Goal: Task Accomplishment & Management: Complete application form

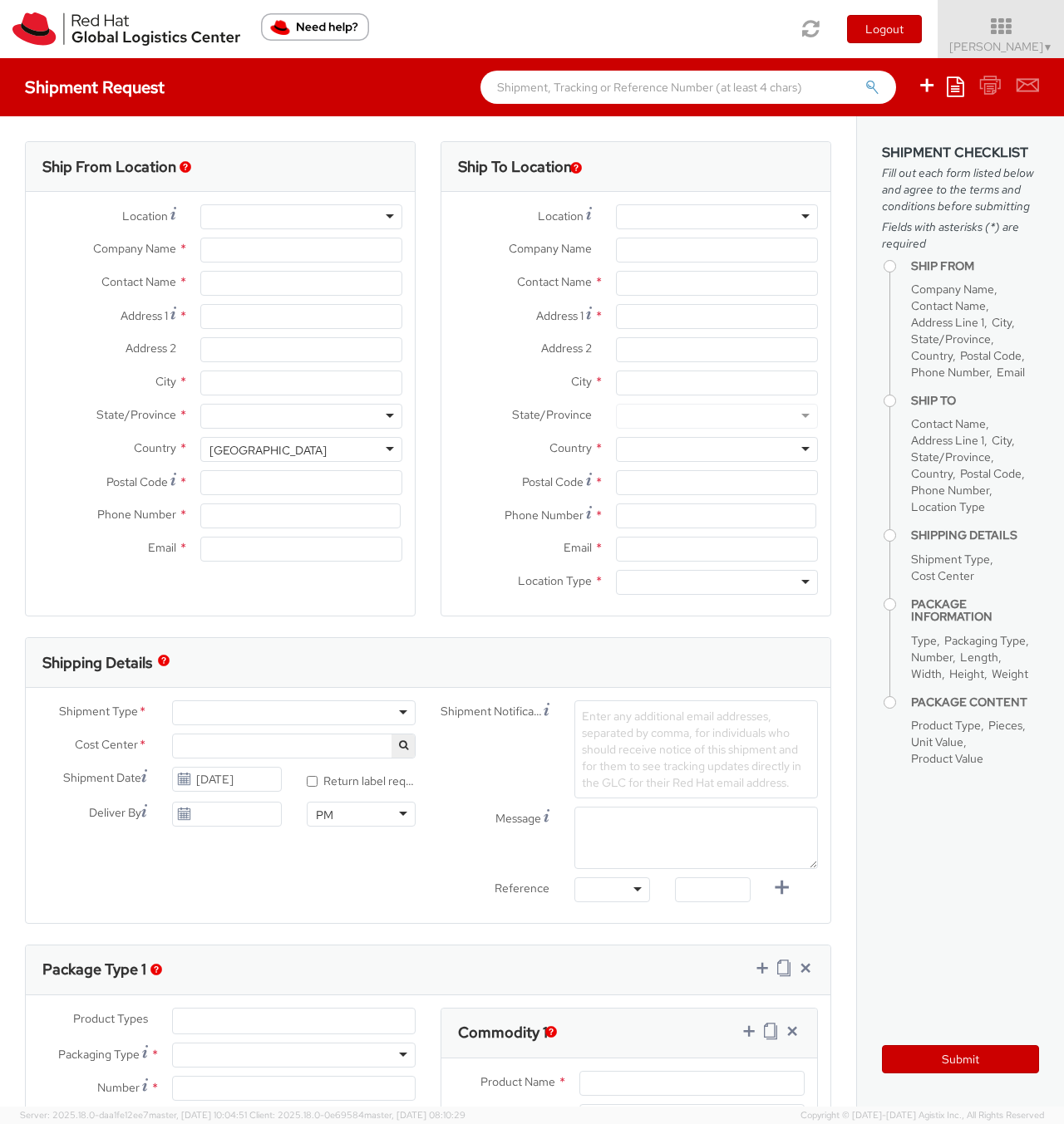
select select
select select "655"
type input "Red Hat"
type input "[PERSON_NAME]"
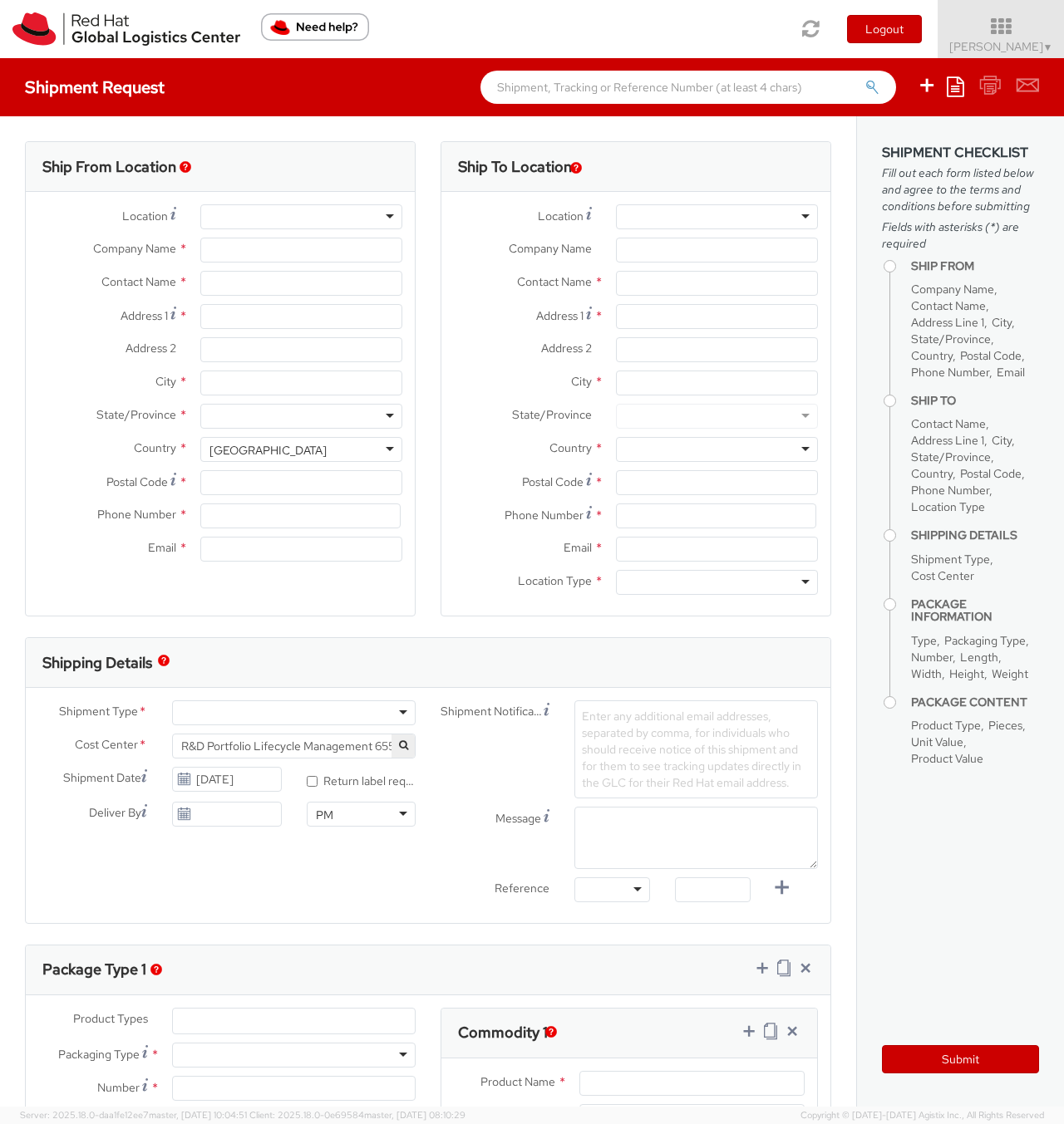
type input "541143297468"
type input "[EMAIL_ADDRESS][DOMAIN_NAME]"
click at [306, 219] on div "RH - Remote" at bounding box center [301, 216] width 202 height 25
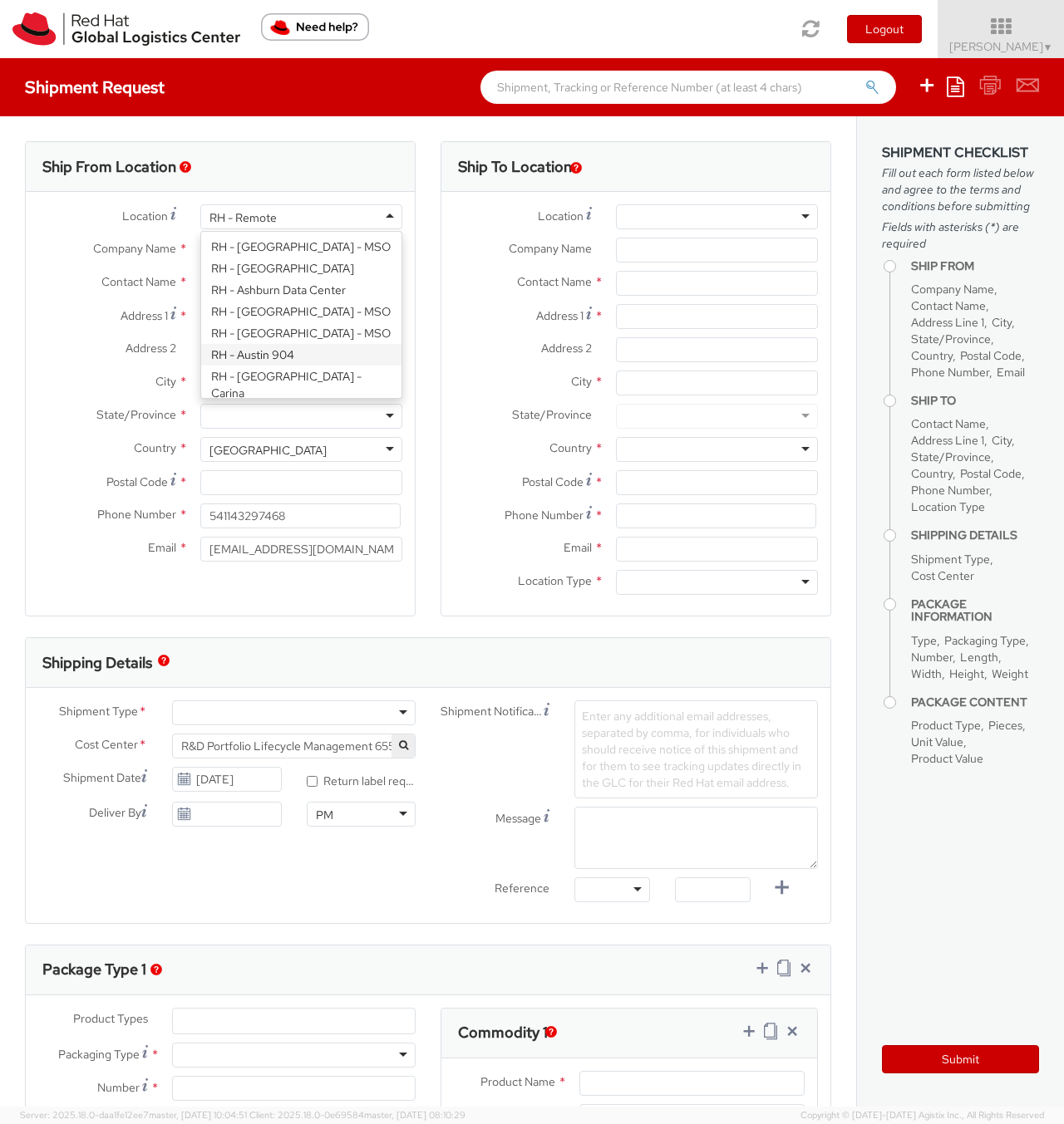
scroll to position [149, 0]
type input "Red Hat, S.L"
type input "[STREET_ADDRESS][PERSON_NAME]"
type input "3rd Floor"
type input "[GEOGRAPHIC_DATA]"
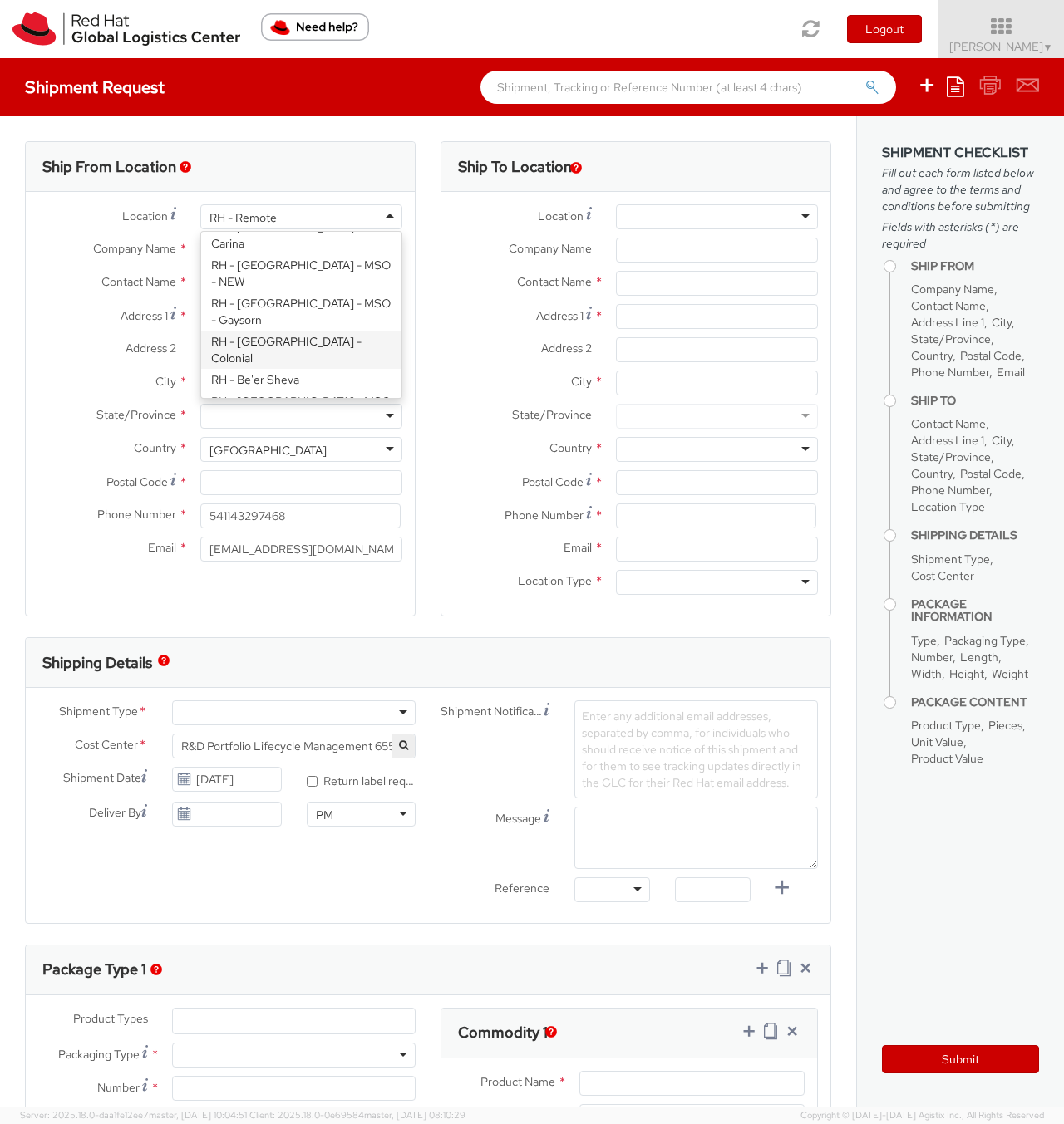
type input "08021"
type input "34 9355 35785"
select select "CM"
select select "KGS"
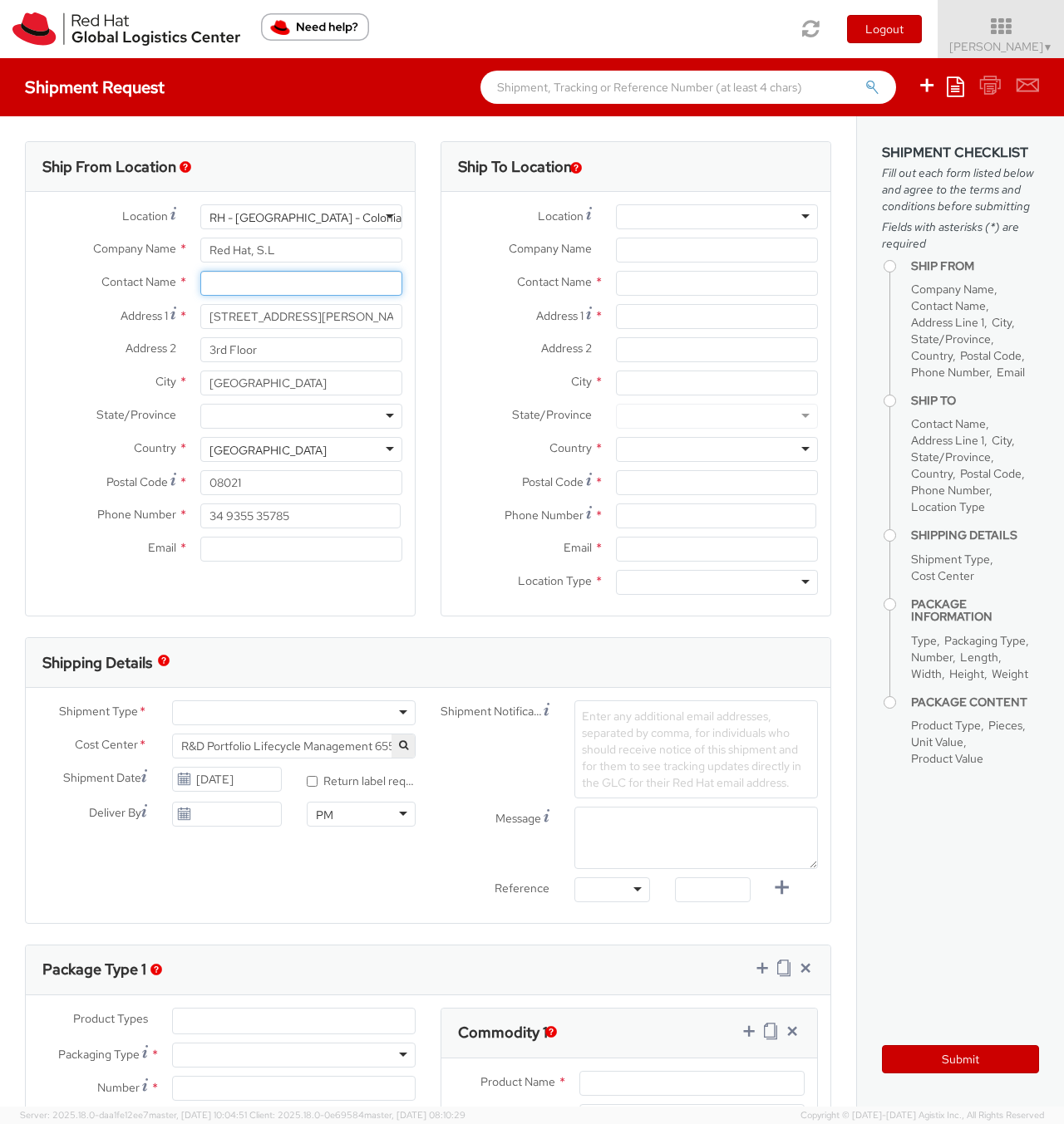
click at [262, 284] on input "text" at bounding box center [301, 283] width 202 height 25
type input "[PERSON_NAME]"
click at [104, 346] on label "Address 2 *" at bounding box center [106, 347] width 162 height 21
click at [200, 346] on input "3rd Floor" at bounding box center [301, 349] width 202 height 25
click at [377, 416] on div at bounding box center [301, 416] width 202 height 25
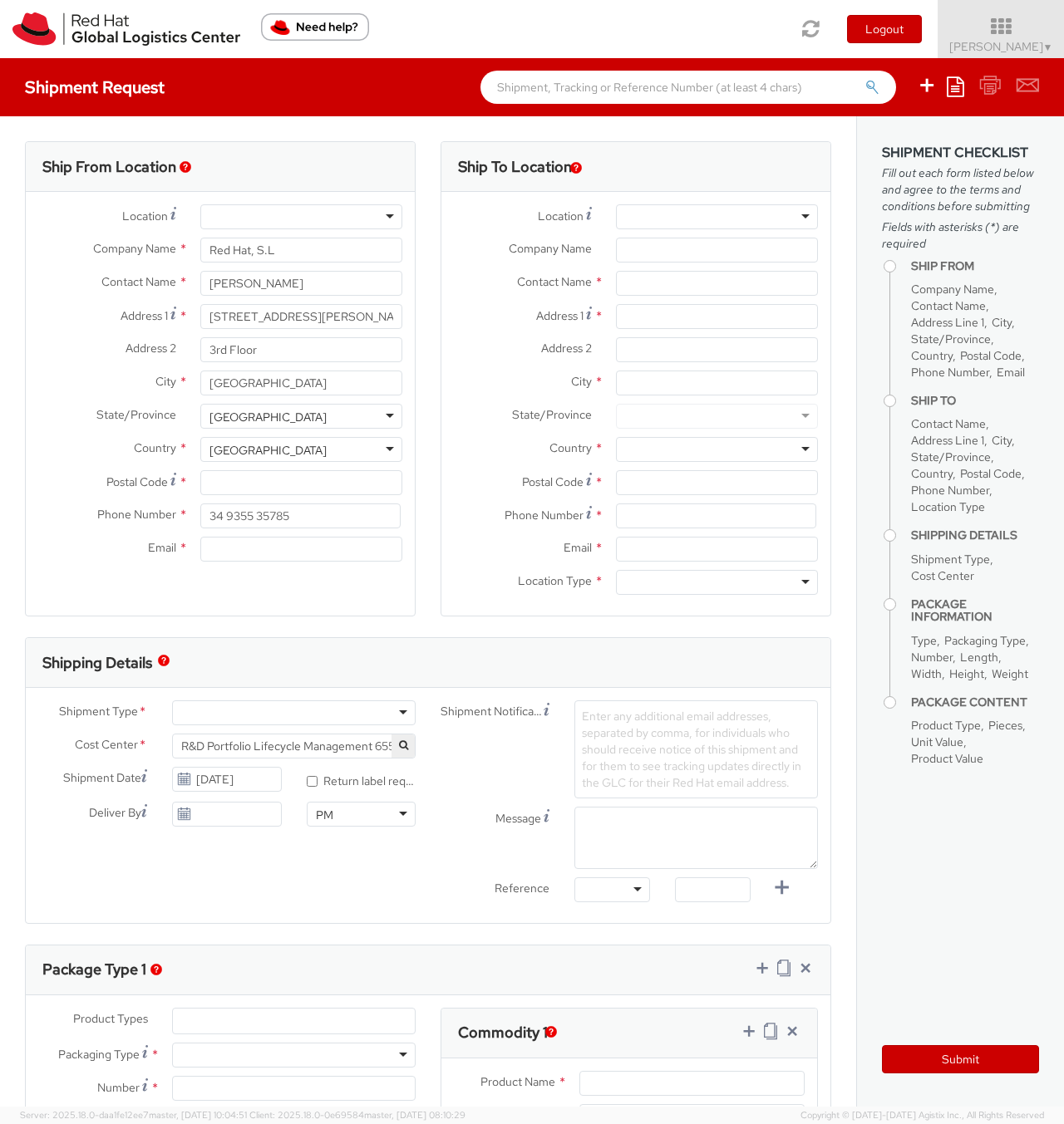
scroll to position [0, 0]
click at [247, 484] on input "Postal Code *" at bounding box center [301, 482] width 202 height 25
click at [127, 582] on div "Location * [GEOGRAPHIC_DATA] - [GEOGRAPHIC_DATA] - [GEOGRAPHIC_DATA] [GEOGRAPHI…" at bounding box center [220, 387] width 389 height 391
click at [232, 552] on input "Email *" at bounding box center [301, 548] width 202 height 25
click at [163, 587] on div "Ship From Location Location * [GEOGRAPHIC_DATA] - [GEOGRAPHIC_DATA] - [GEOGRAPH…" at bounding box center [220, 379] width 391 height 475
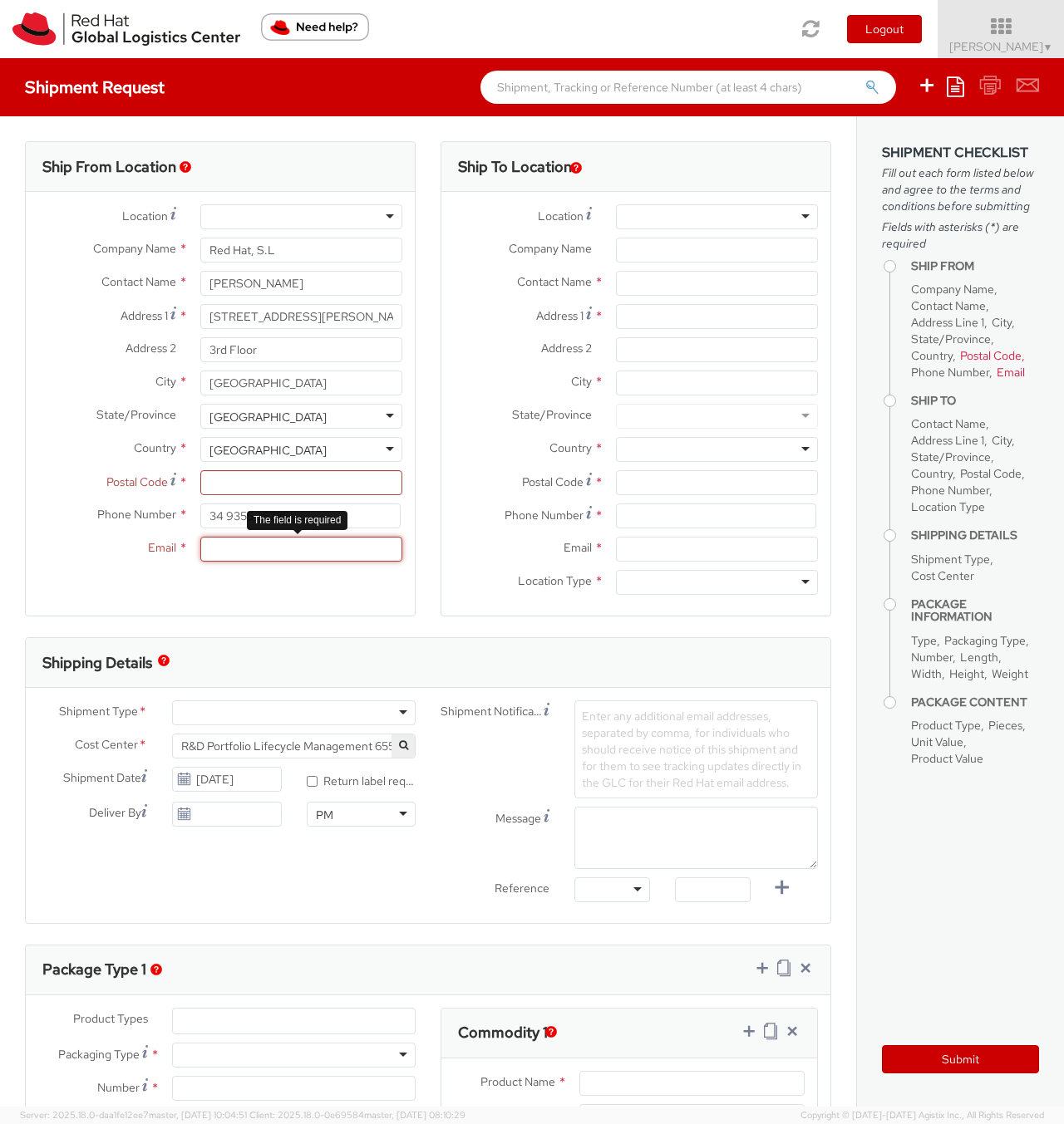
click at [256, 550] on input "Email *" at bounding box center [301, 548] width 202 height 25
paste input "[EMAIL_ADDRESS][DOMAIN_NAME]"
type input "[EMAIL_ADDRESS][DOMAIN_NAME]"
click at [264, 482] on input "Postal Code *" at bounding box center [301, 482] width 202 height 25
paste input "08021"
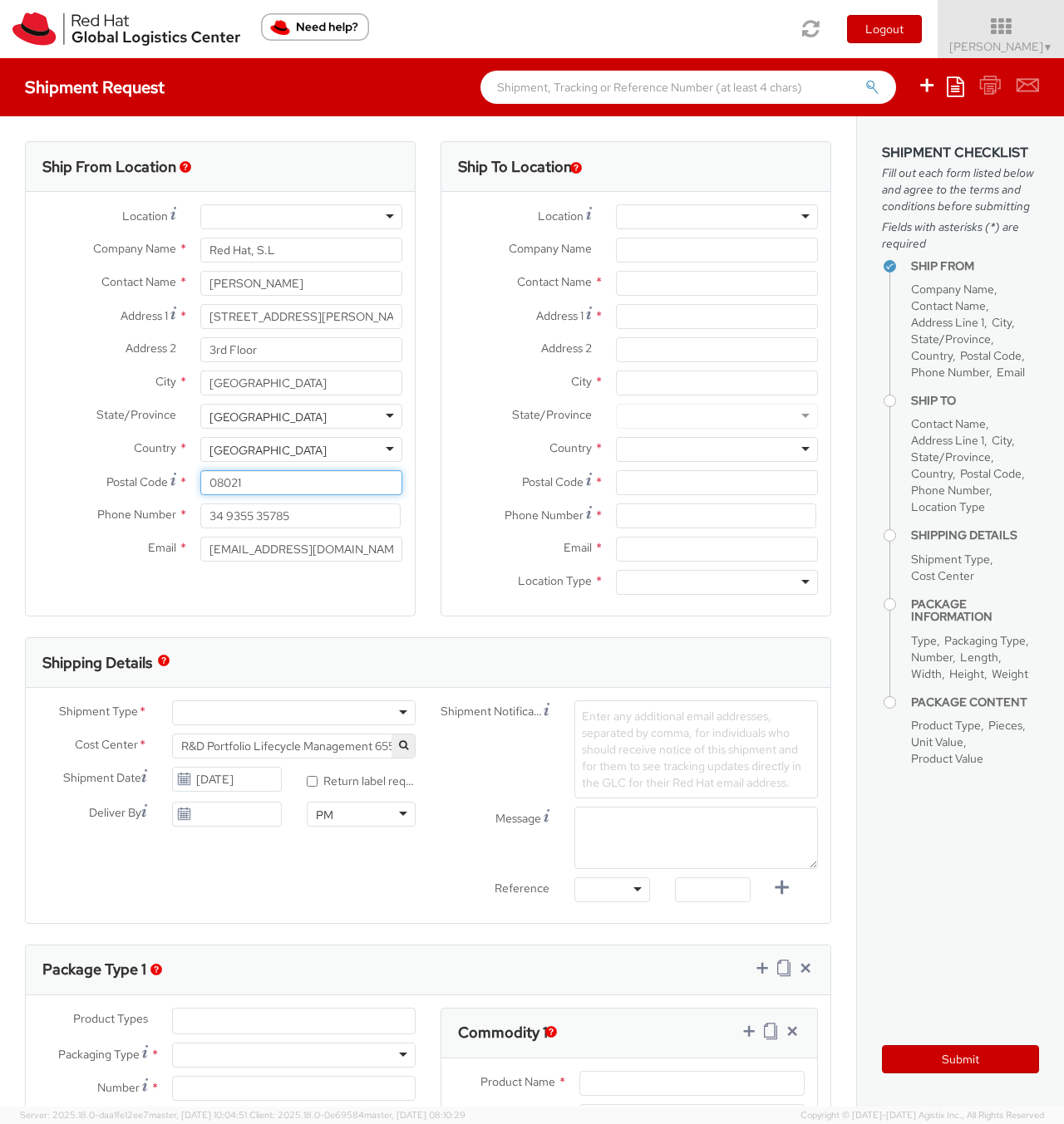
type input "08021"
click at [185, 598] on div "Ship From Location Location * [GEOGRAPHIC_DATA] - [GEOGRAPHIC_DATA] - [GEOGRAPH…" at bounding box center [220, 379] width 391 height 475
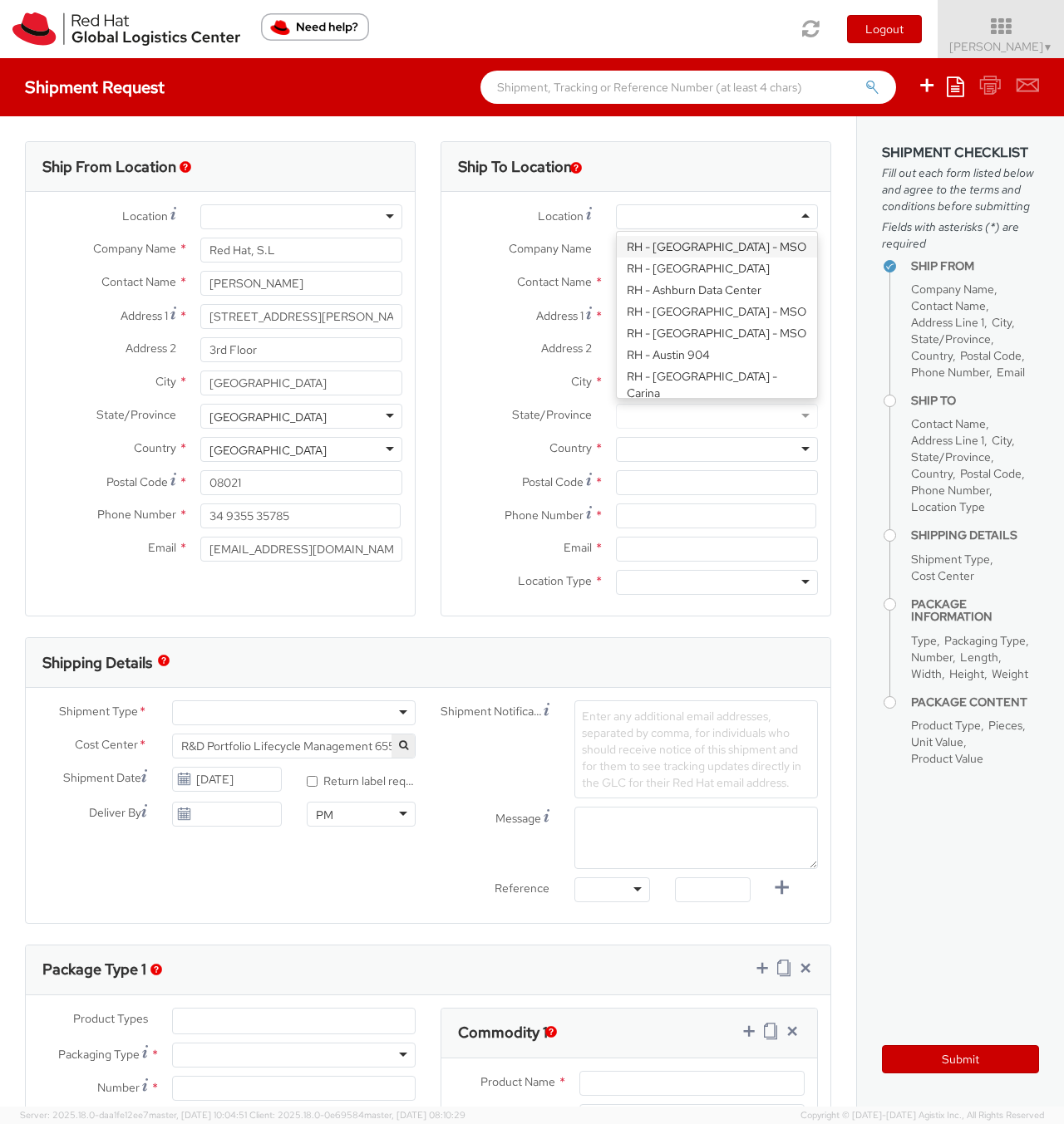
click at [647, 212] on div at bounding box center [717, 216] width 202 height 25
paste input "RH - [GEOGRAPHIC_DATA] [GEOGRAPHIC_DATA] - B"
type input "RH - [GEOGRAPHIC_DATA] [GEOGRAPHIC_DATA] - B"
type input "Red Hat Czech s.r.o."
type input "Purkynova 647/111"
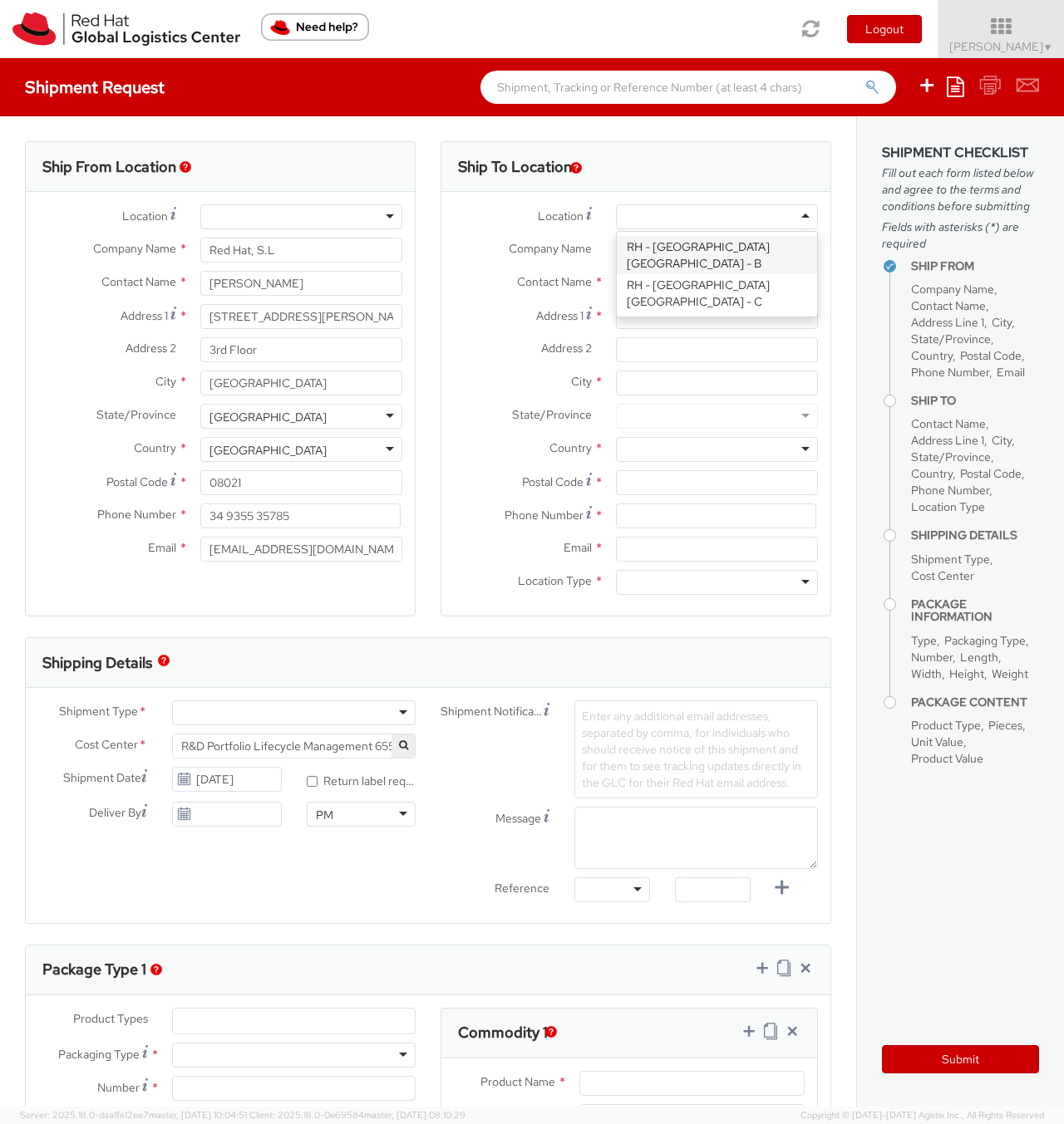
type input "[GEOGRAPHIC_DATA]"
type input "621 00"
type input "420 532 294 555"
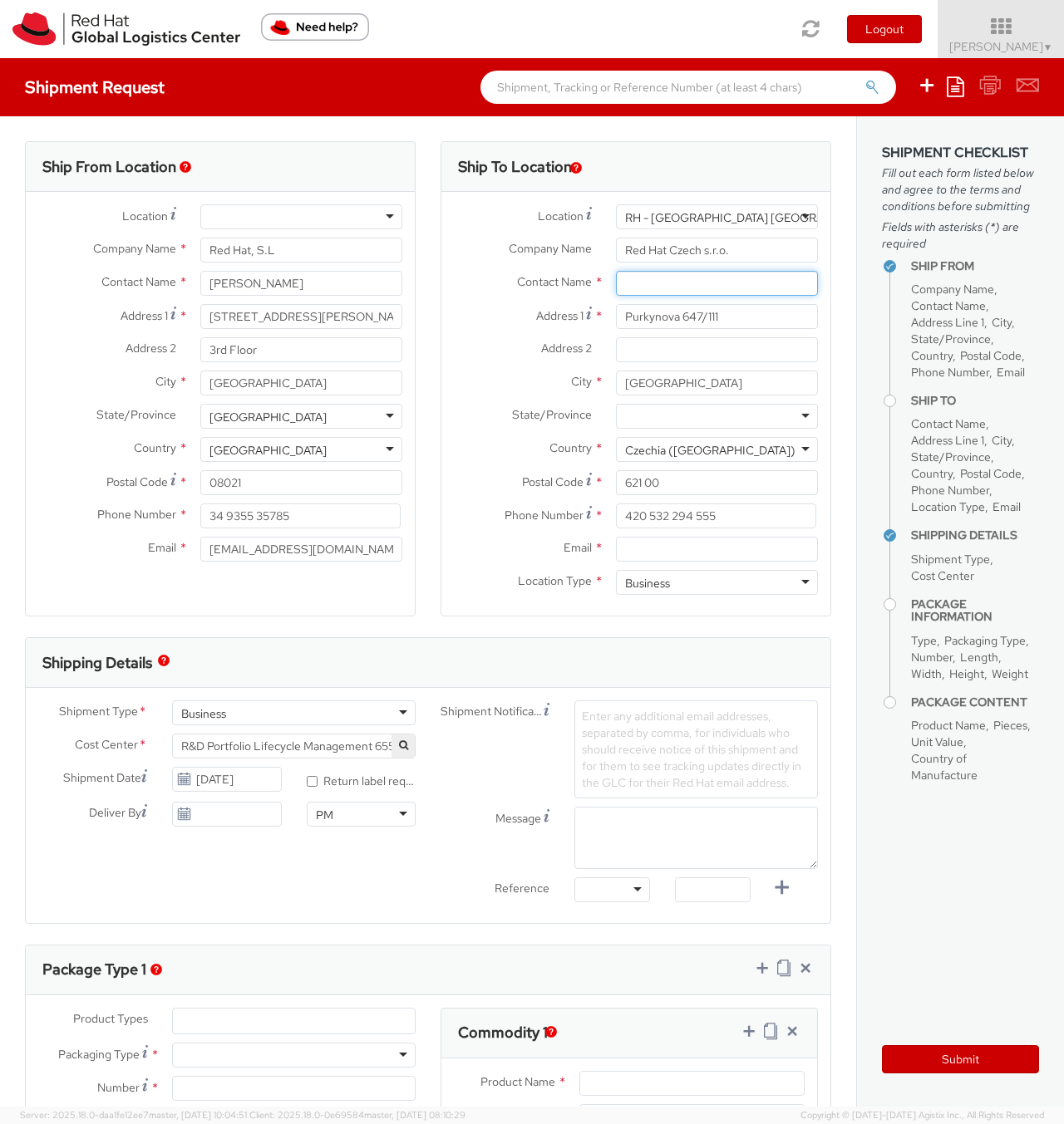
click at [643, 273] on input "text" at bounding box center [717, 283] width 202 height 25
paste input "Red Hat IT - Endpoint Systems"
type input "Red Hat IT - Endpoint Systems"
click at [676, 343] on input "Address 2 *" at bounding box center [717, 349] width 202 height 25
paste input "[GEOGRAPHIC_DATA] 621 00"
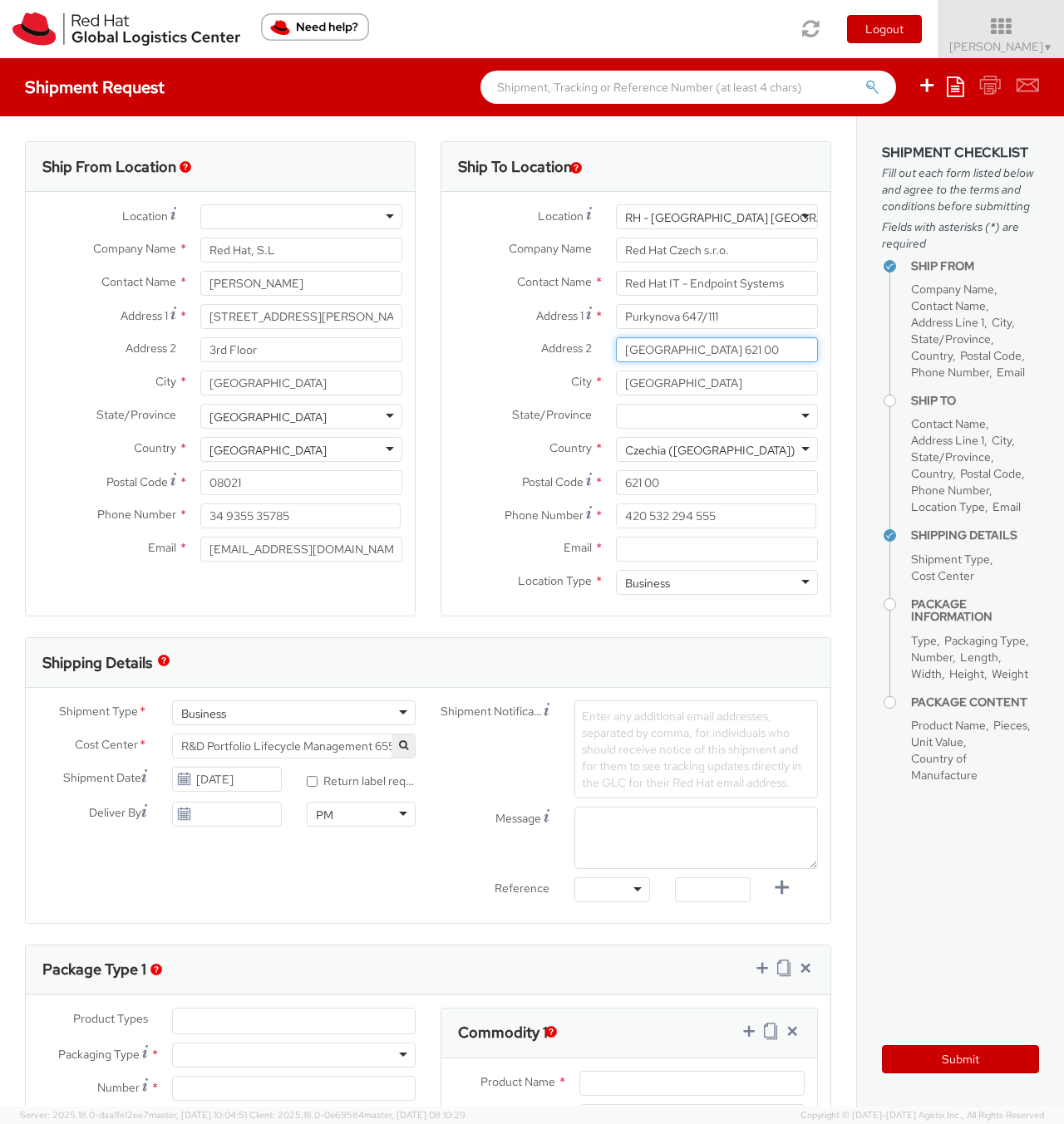
type input "[GEOGRAPHIC_DATA] 621 00"
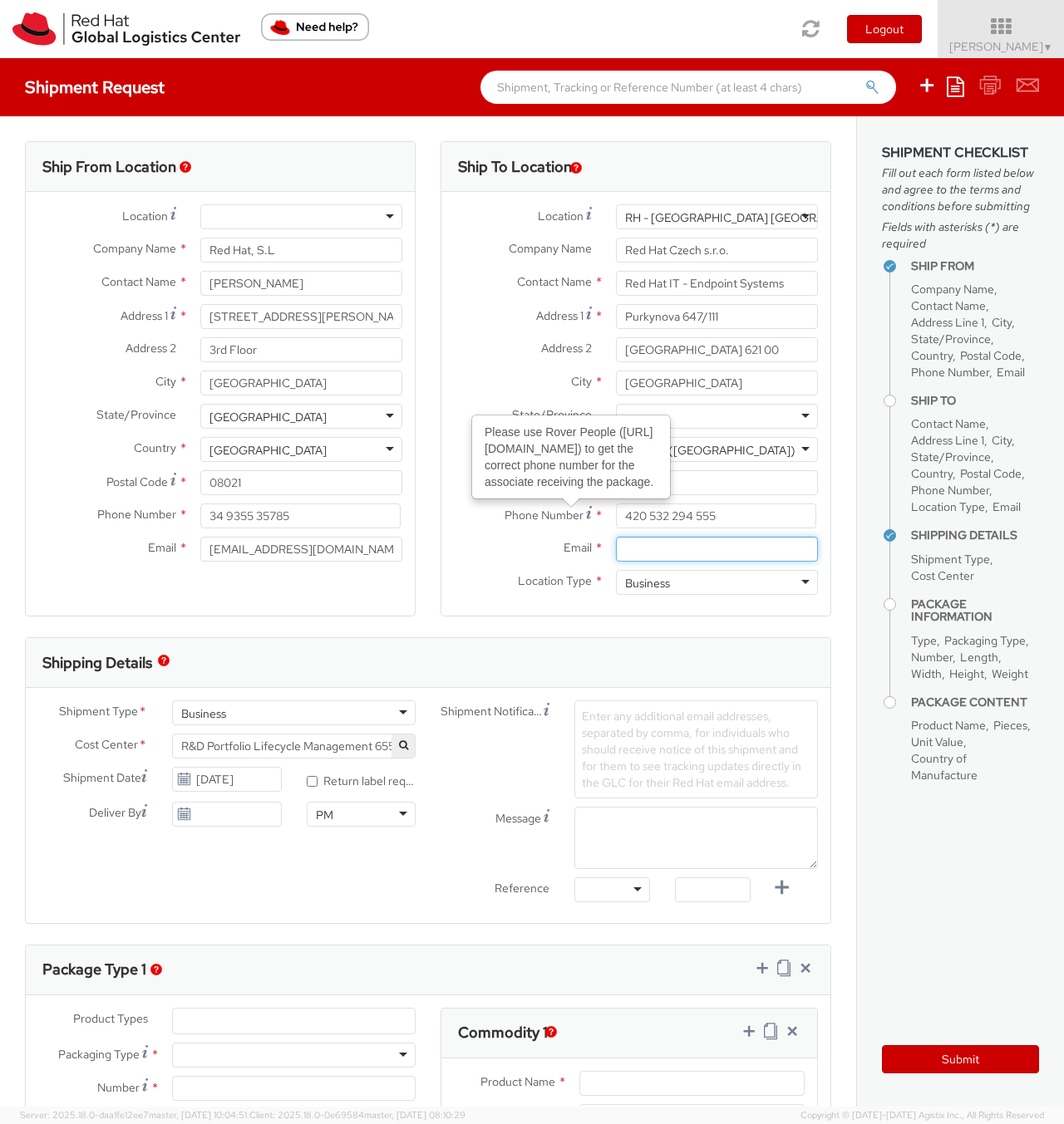
click at [633, 540] on input "Email *" at bounding box center [717, 548] width 202 height 25
paste input "[EMAIL_ADDRESS][DOMAIN_NAME]"
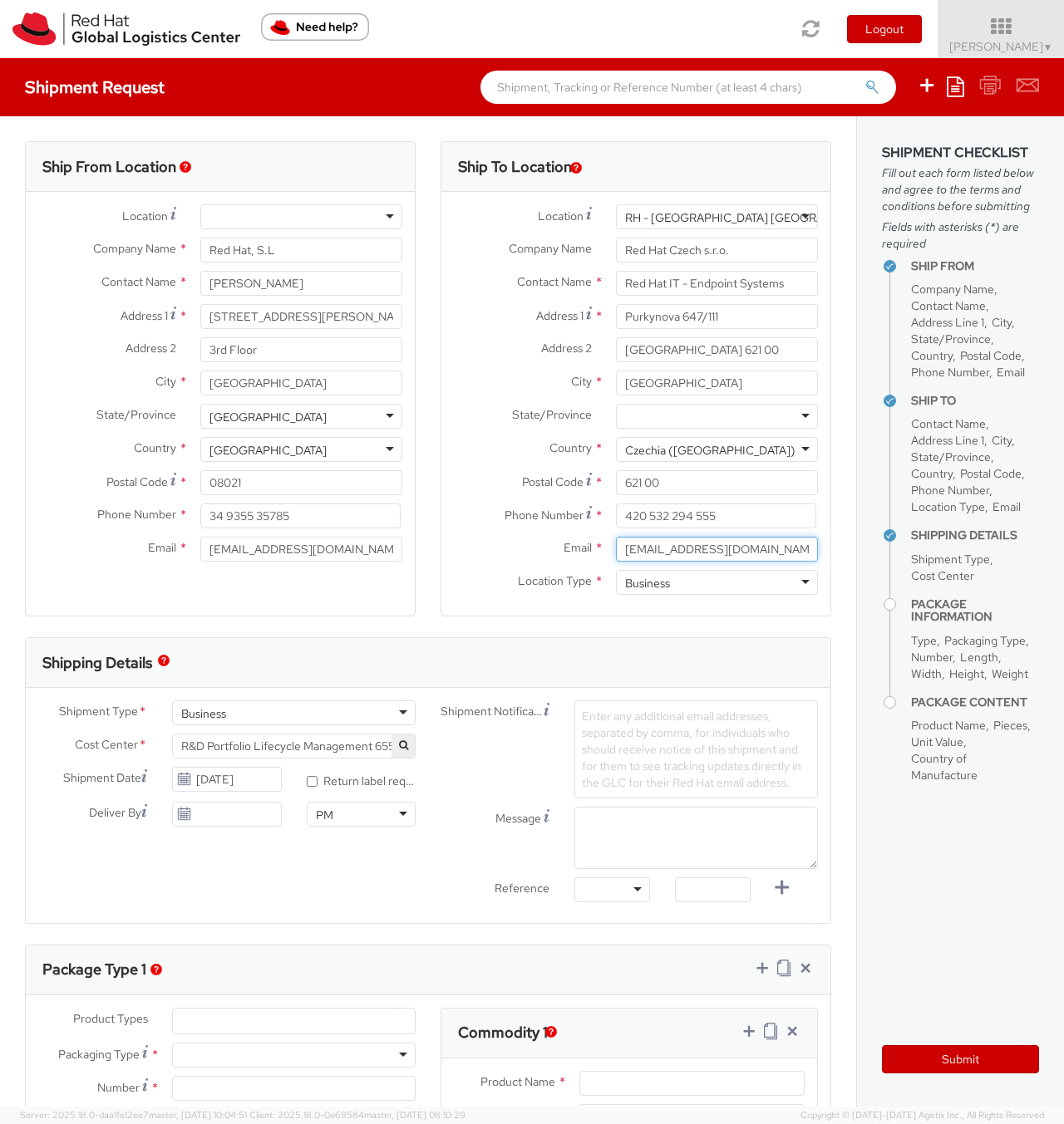
type input "[EMAIL_ADDRESS][DOMAIN_NAME]"
click at [698, 418] on div at bounding box center [717, 416] width 202 height 25
click at [820, 373] on div "Ship To Location Location * [GEOGRAPHIC_DATA] - [GEOGRAPHIC_DATA] [GEOGRAPHIC_D…" at bounding box center [635, 389] width 415 height 496
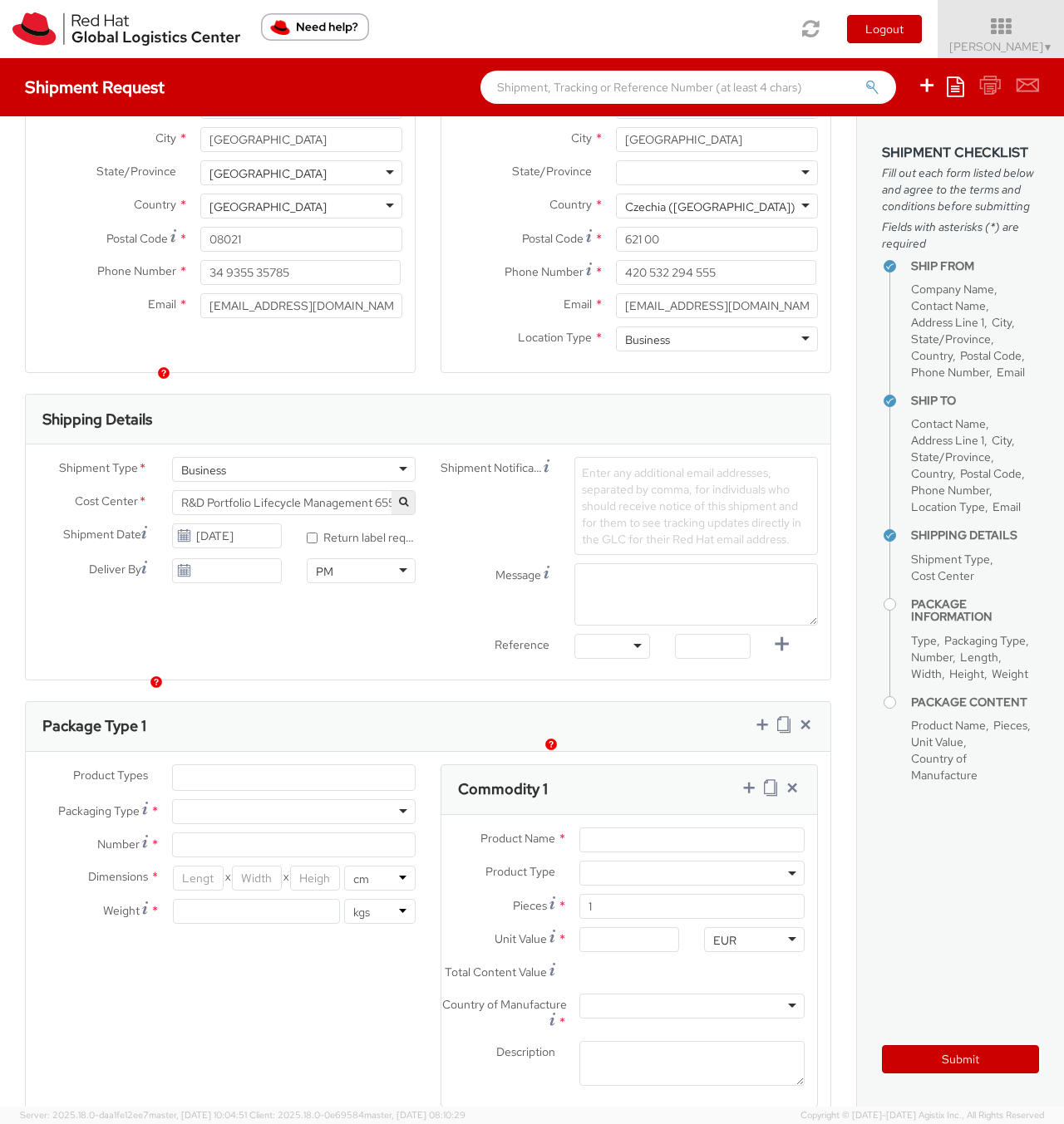
scroll to position [448, 0]
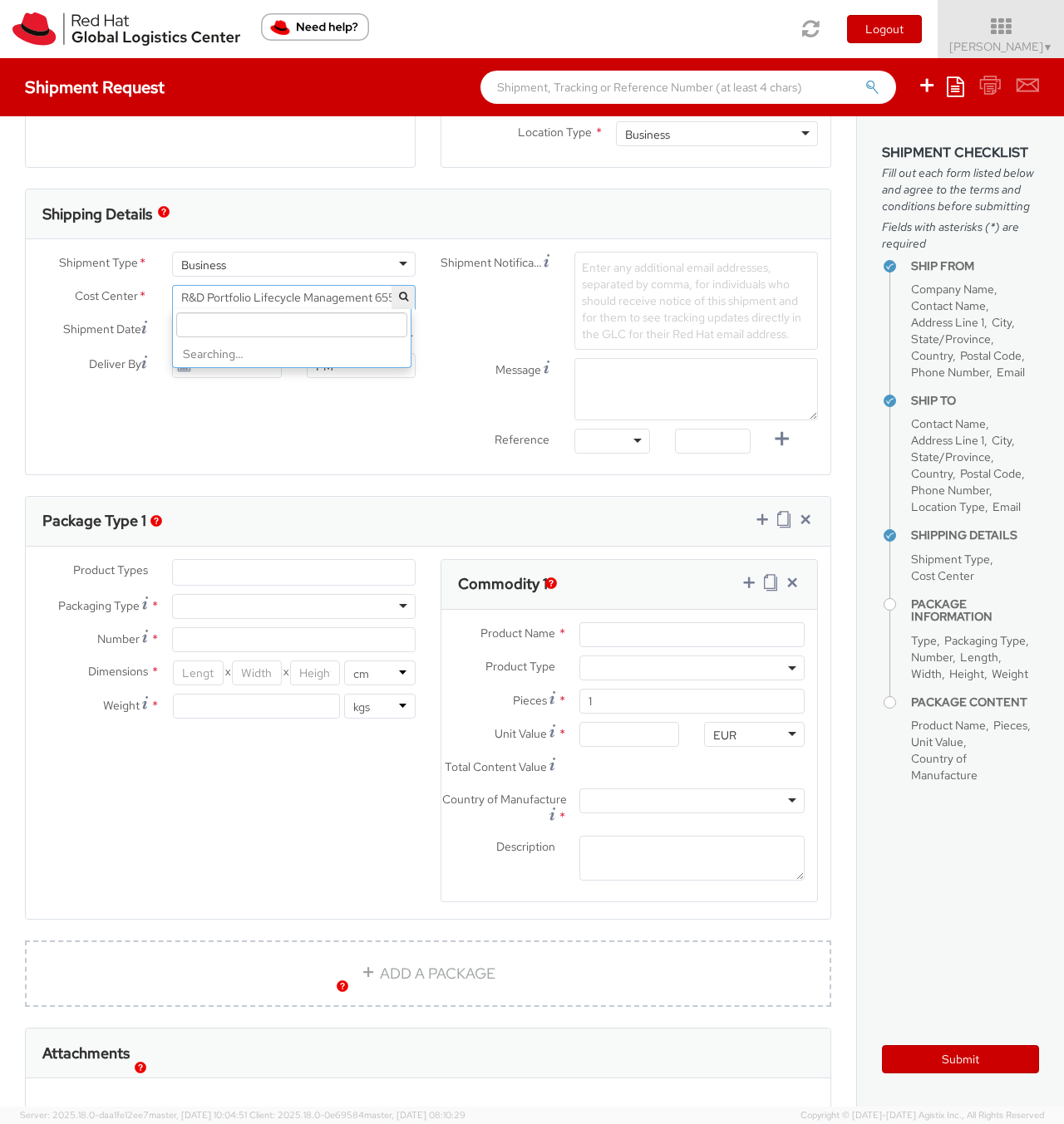
click at [367, 292] on span "R&D Portfolio Lifecycle Management 655" at bounding box center [293, 298] width 225 height 15
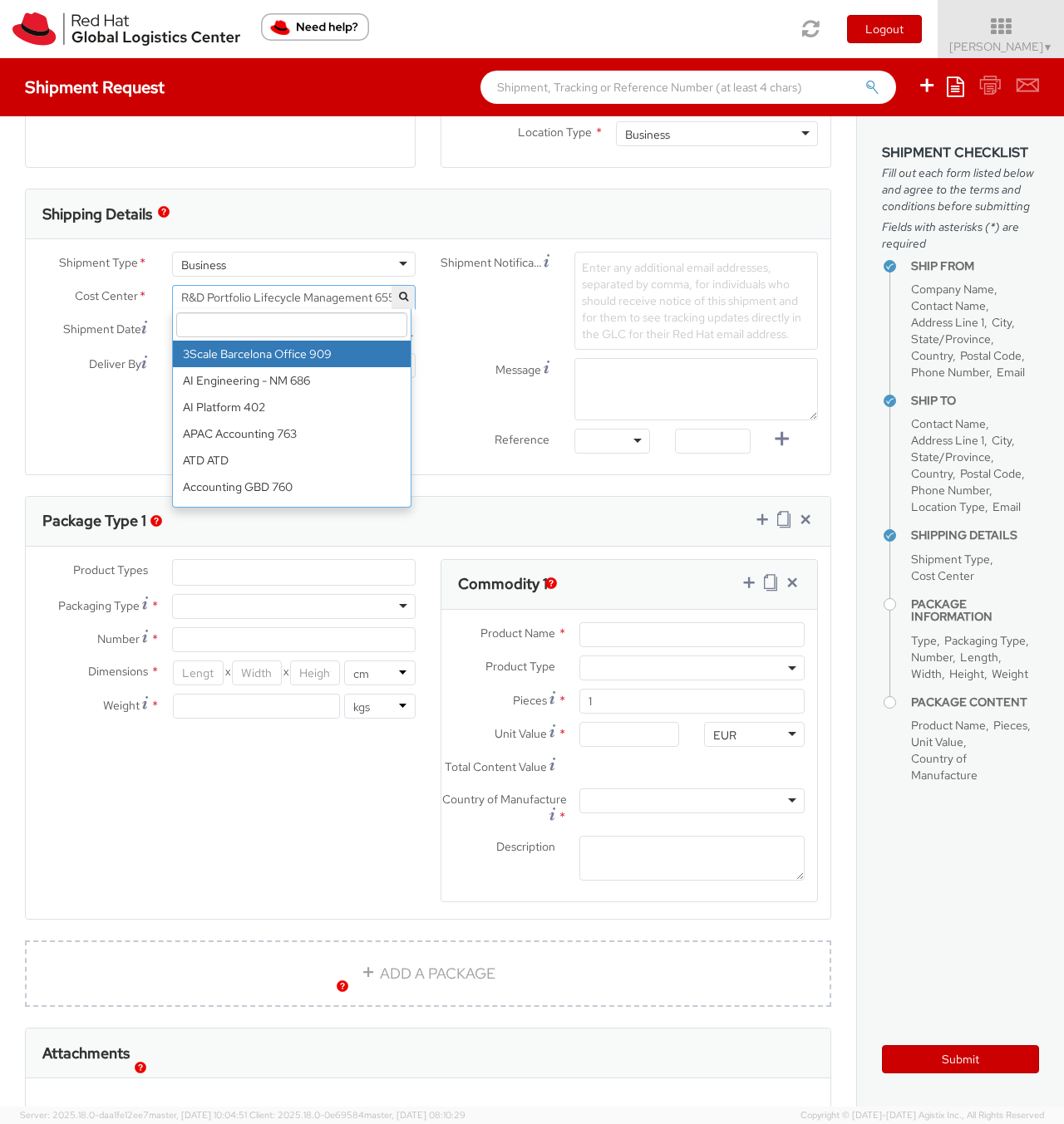
click at [259, 329] on input "search" at bounding box center [291, 324] width 231 height 25
paste input "T Fixed Assets and Contracts 850."
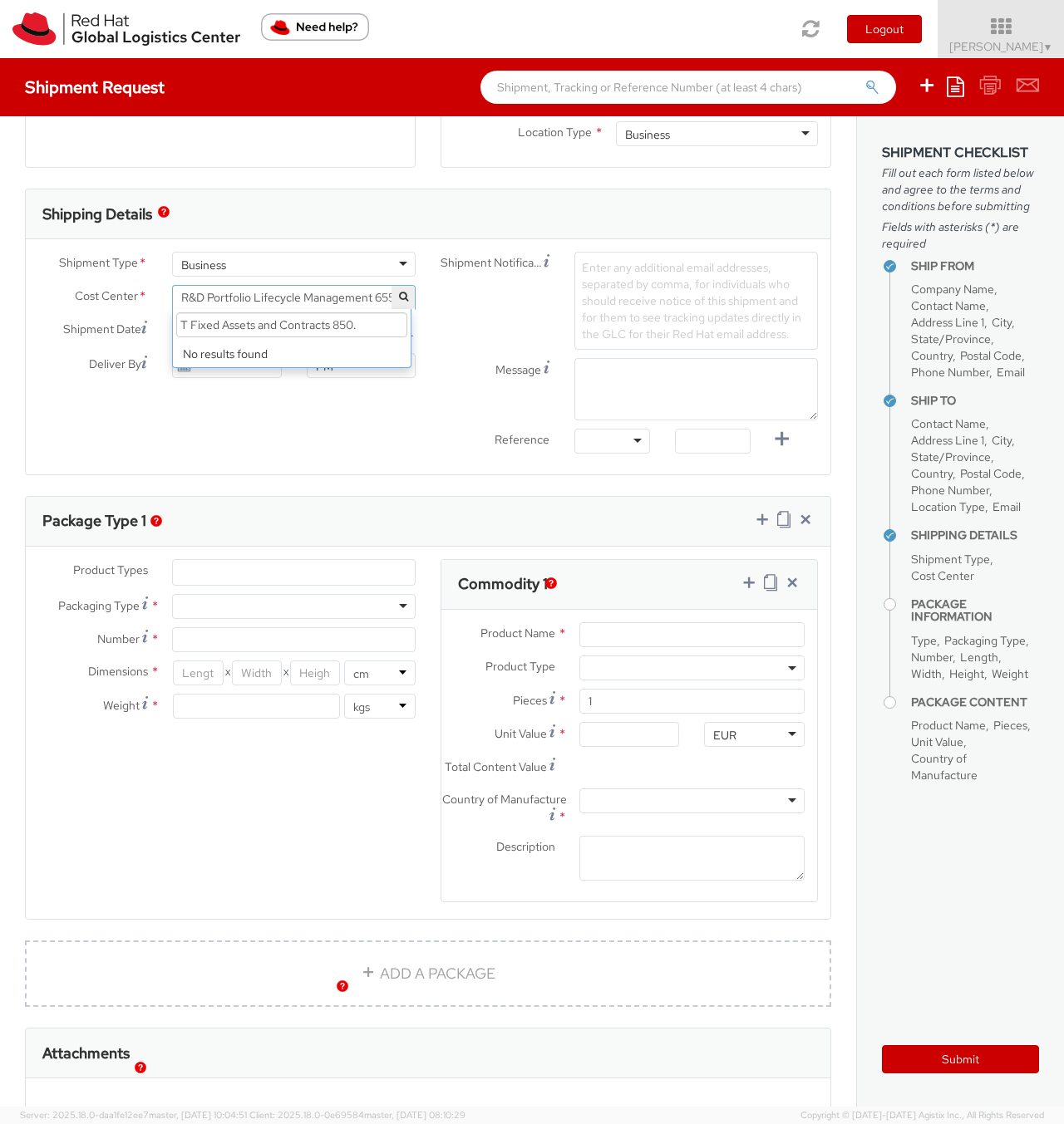
click at [181, 320] on input "T Fixed Assets and Contracts 850." at bounding box center [291, 324] width 231 height 25
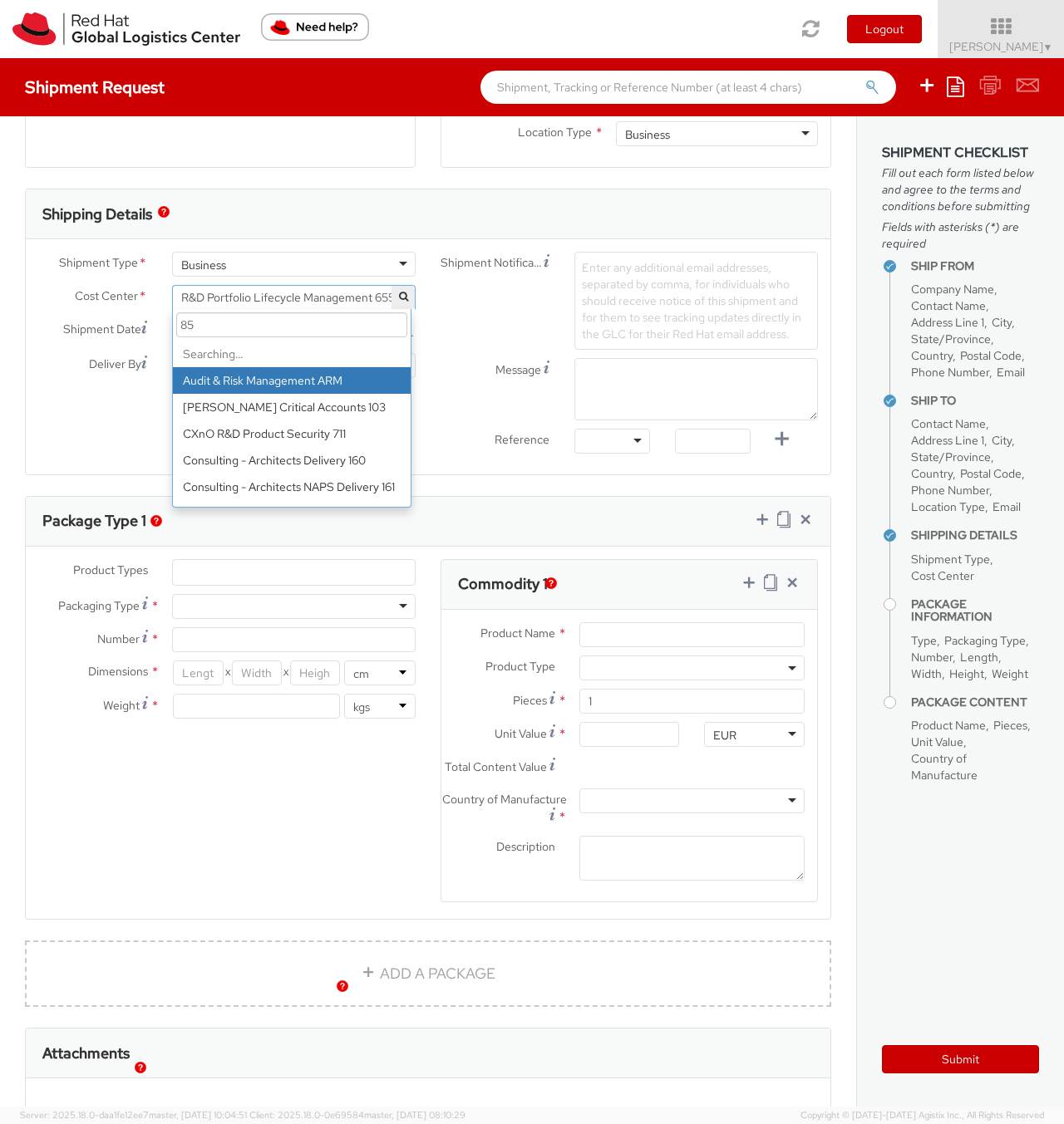
type input "850"
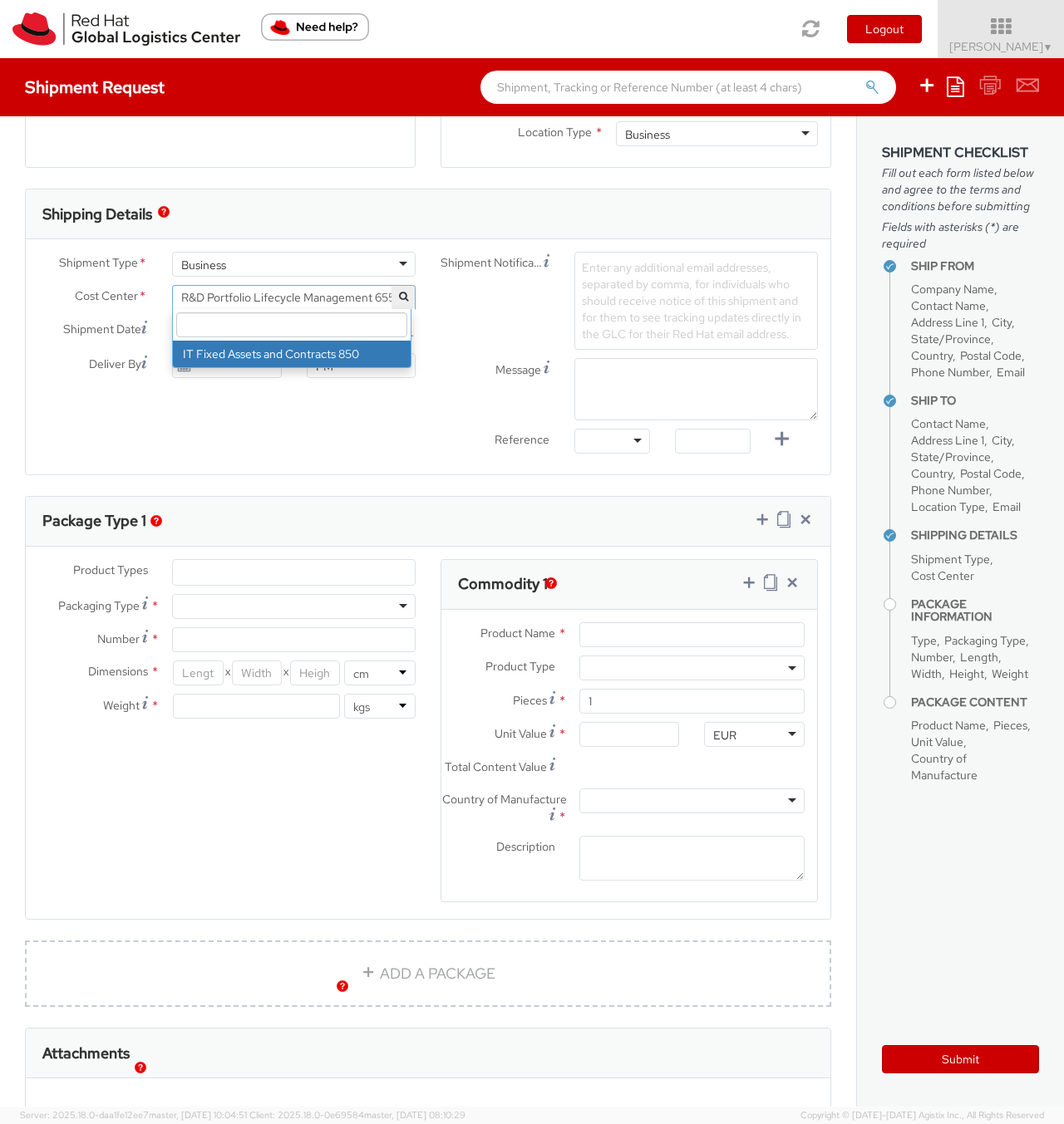
select select "850"
click at [181, 329] on use at bounding box center [184, 330] width 12 height 12
click at [181, 329] on icon at bounding box center [183, 331] width 14 height 14
click at [207, 327] on input "[DATE]" at bounding box center [227, 330] width 109 height 25
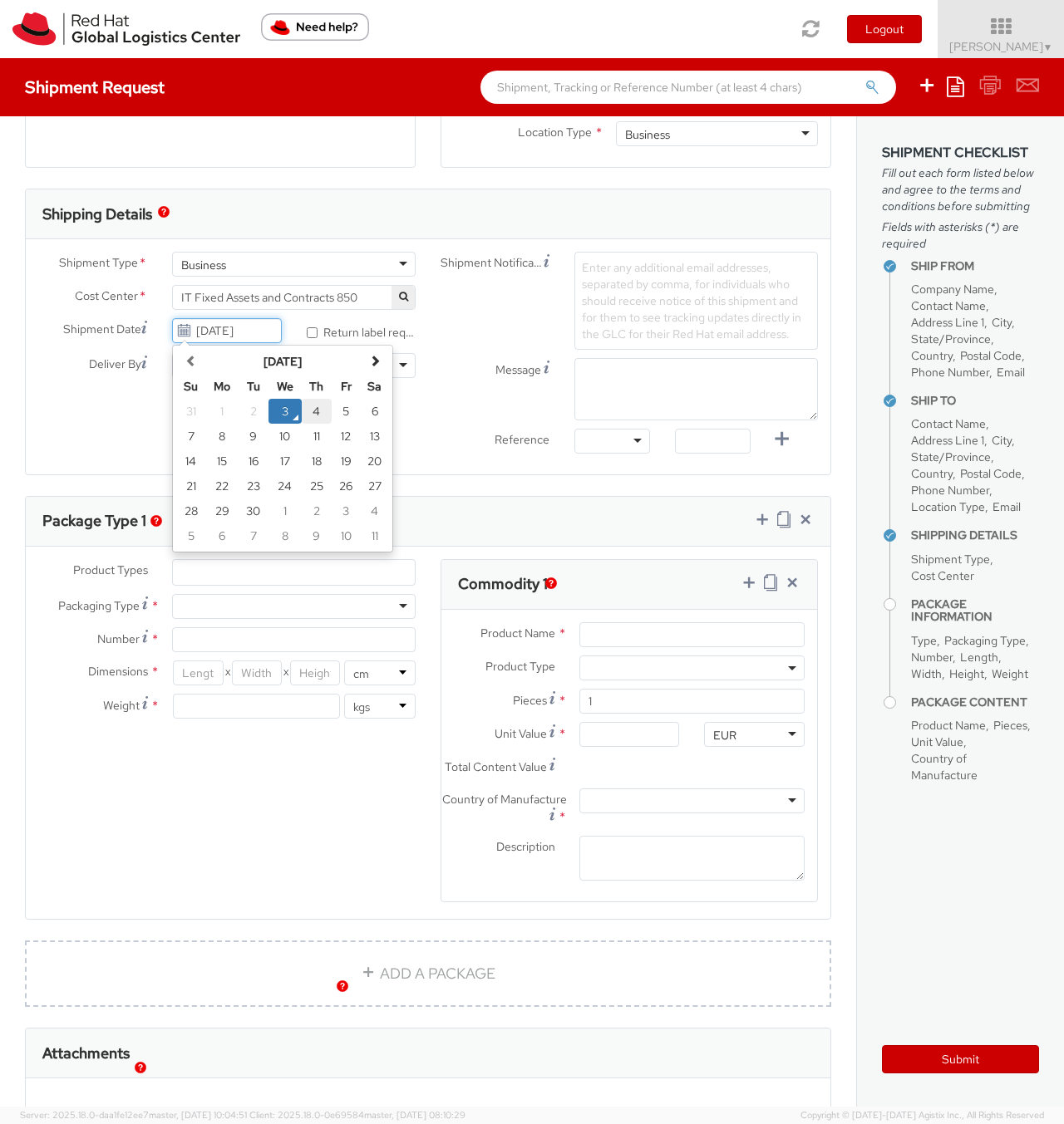
click at [312, 408] on td "4" at bounding box center [316, 411] width 30 height 25
type input "[DATE]"
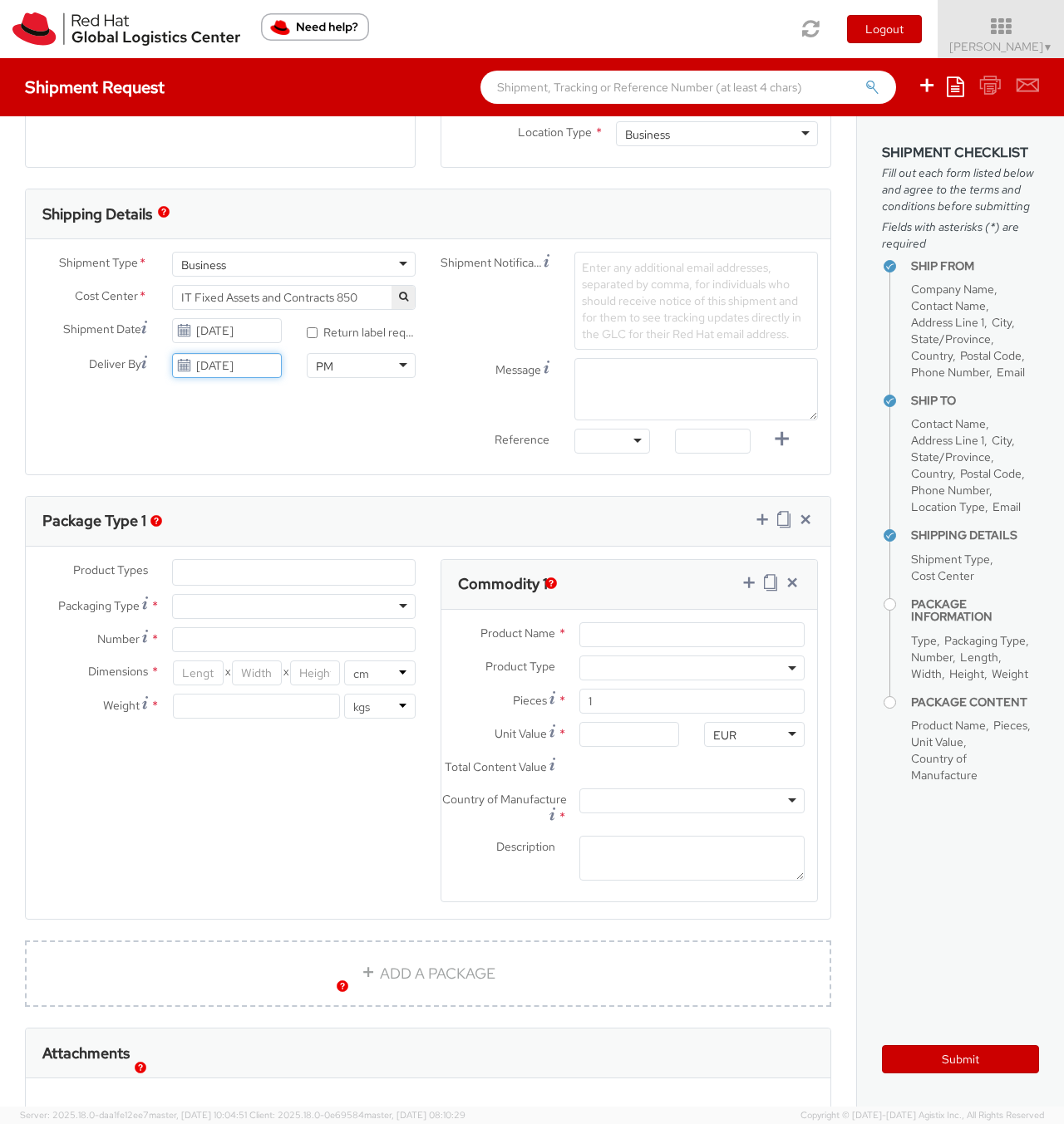
click at [189, 368] on input "[DATE]" at bounding box center [227, 365] width 109 height 25
click at [220, 473] on td "8" at bounding box center [222, 470] width 33 height 25
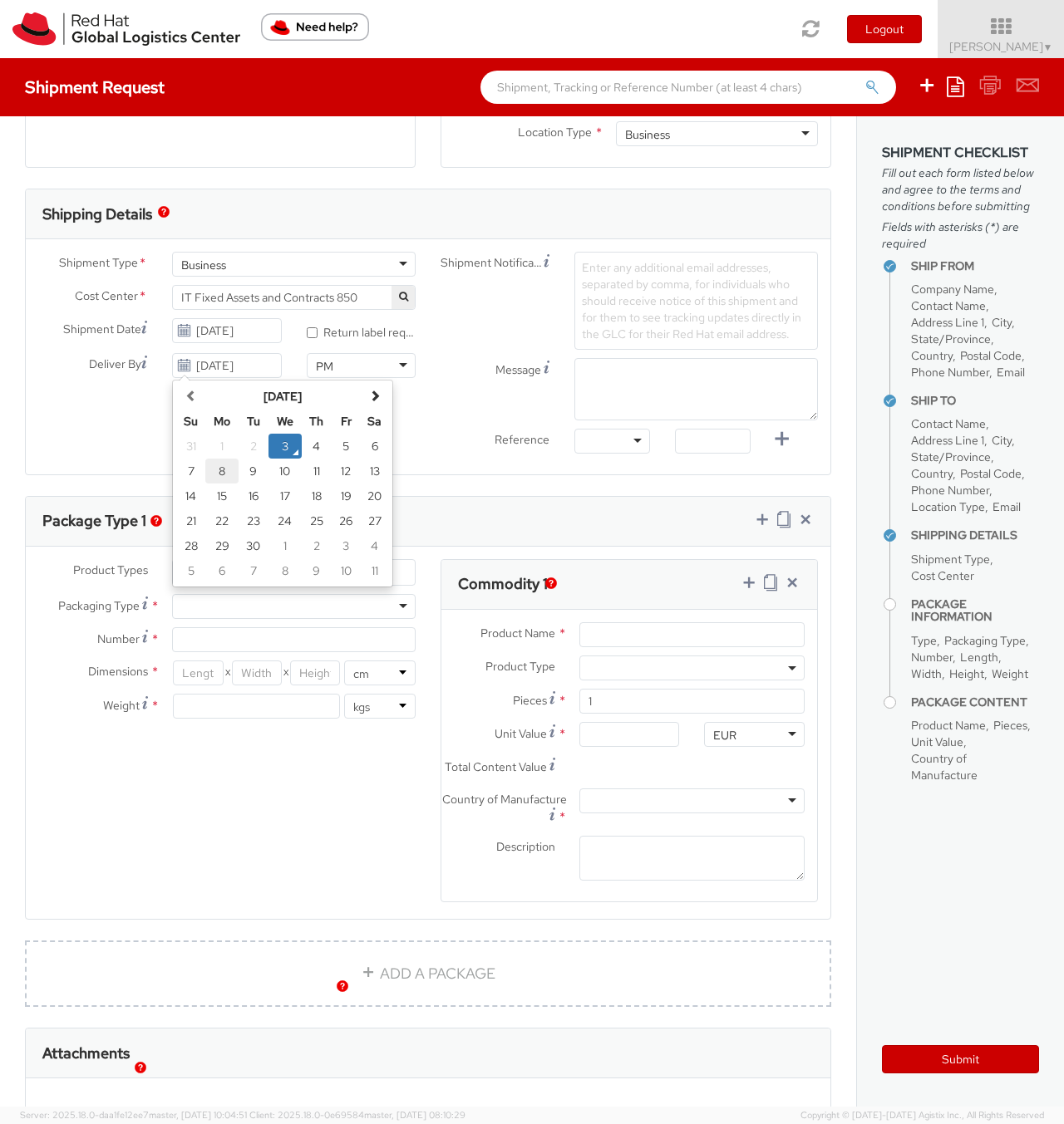
type input "[DATE]"
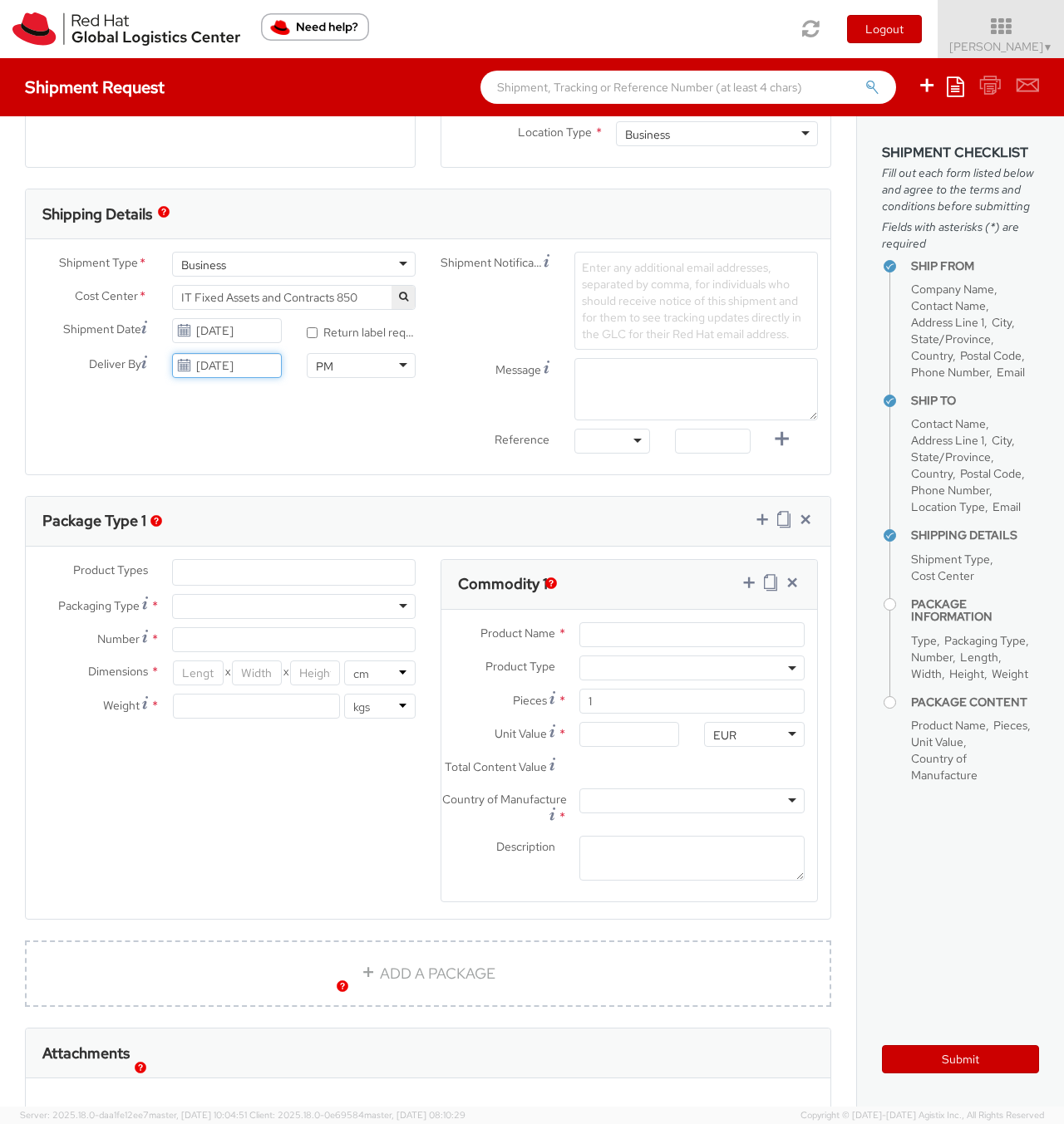
click at [251, 368] on input "[DATE]" at bounding box center [227, 365] width 109 height 25
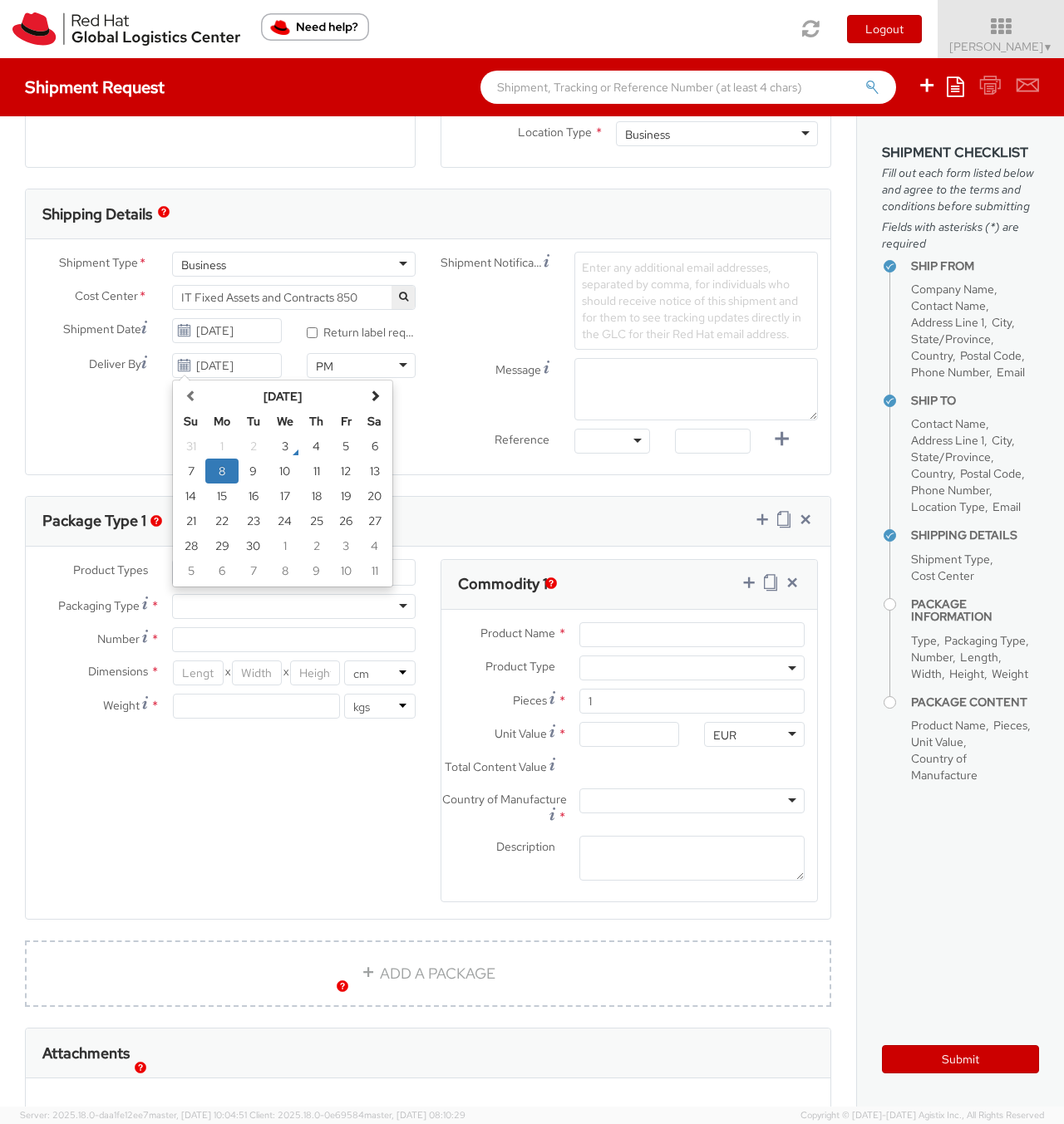
click at [436, 395] on div "Message" at bounding box center [629, 389] width 403 height 62
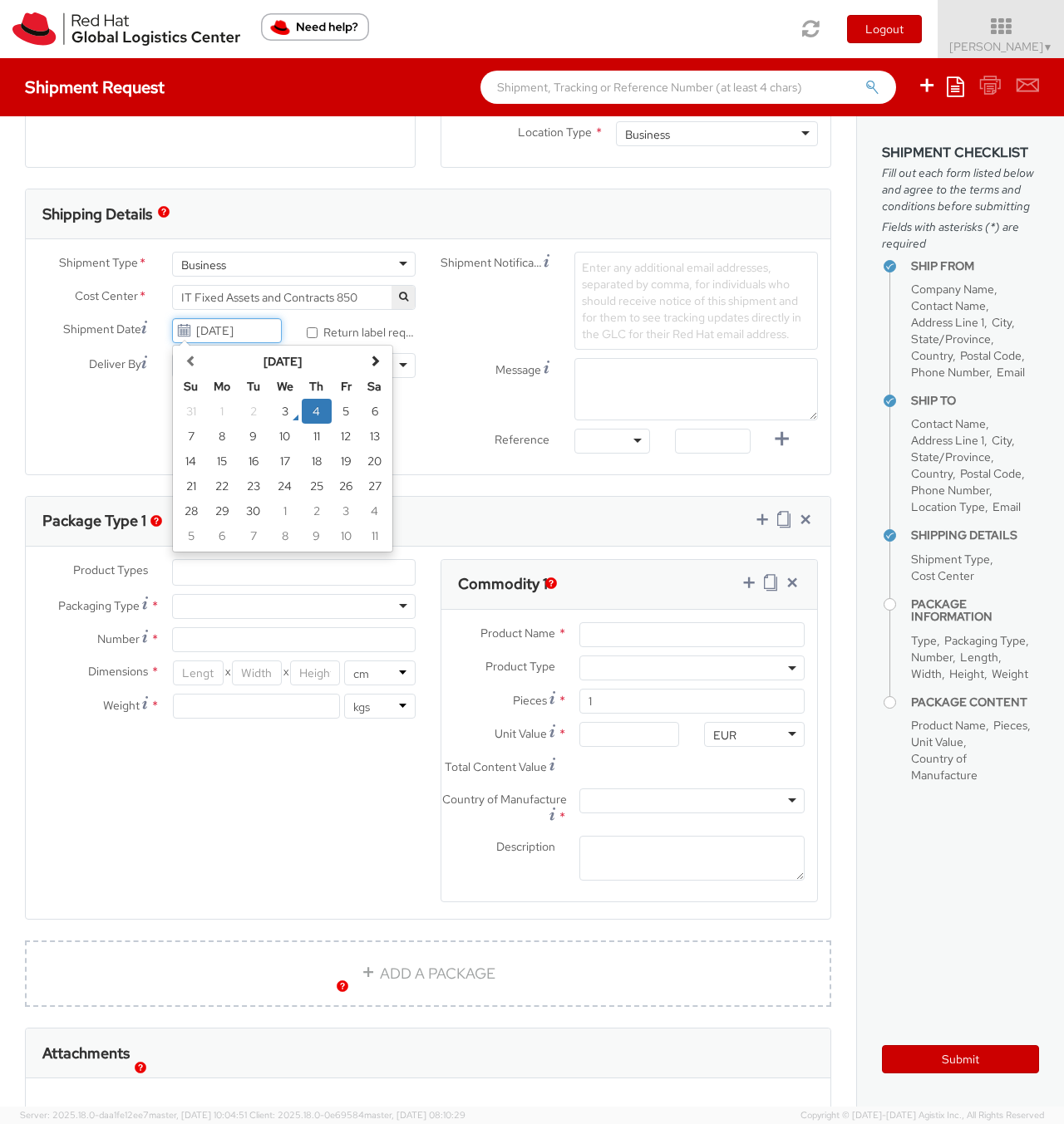
click at [194, 325] on input "[DATE]" at bounding box center [227, 330] width 109 height 25
click at [252, 436] on td "9" at bounding box center [253, 436] width 30 height 25
type input "[DATE]"
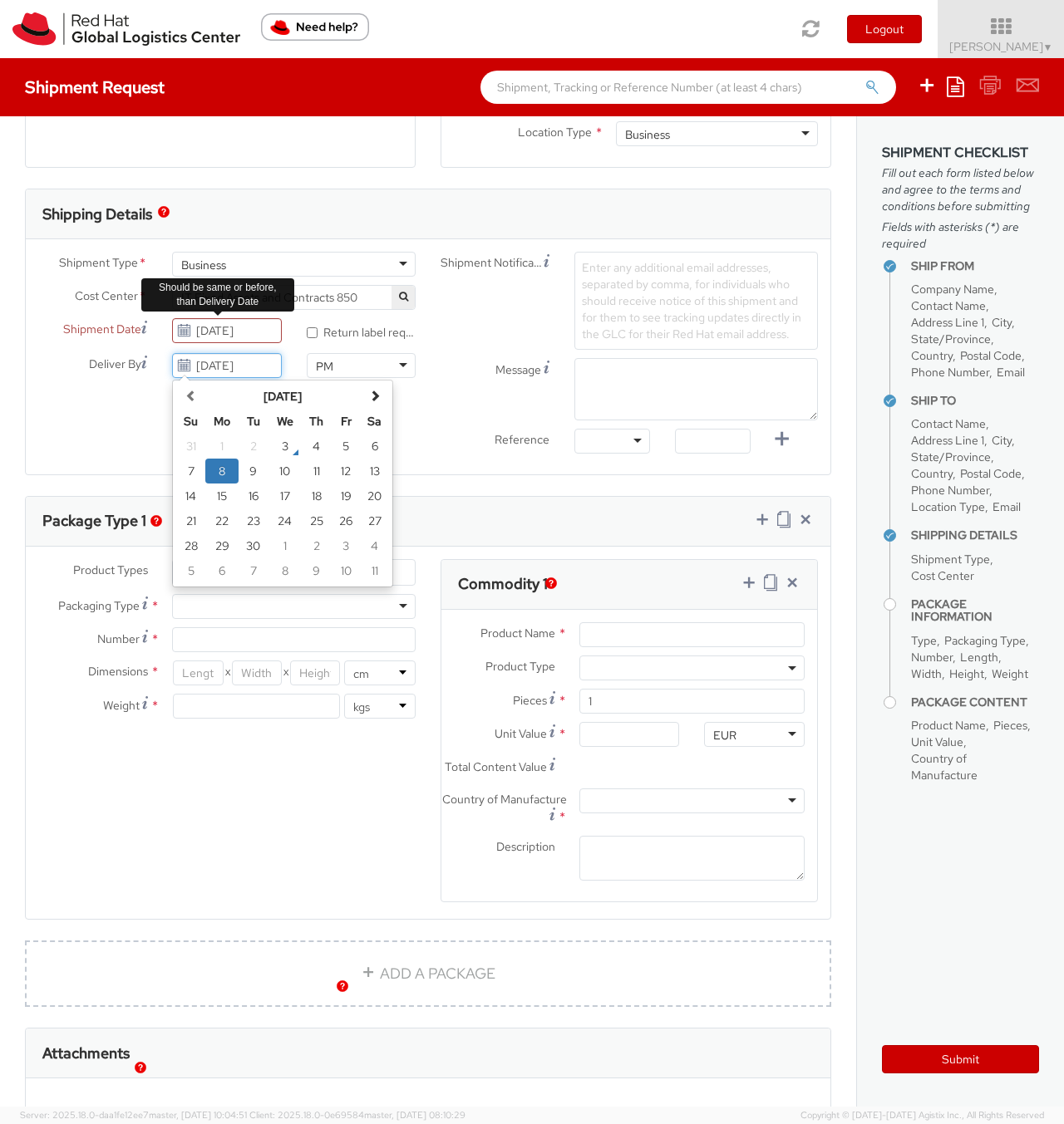
click at [194, 372] on input "[DATE]" at bounding box center [227, 365] width 109 height 25
click at [222, 497] on td "15" at bounding box center [222, 496] width 33 height 25
type input "[DATE]"
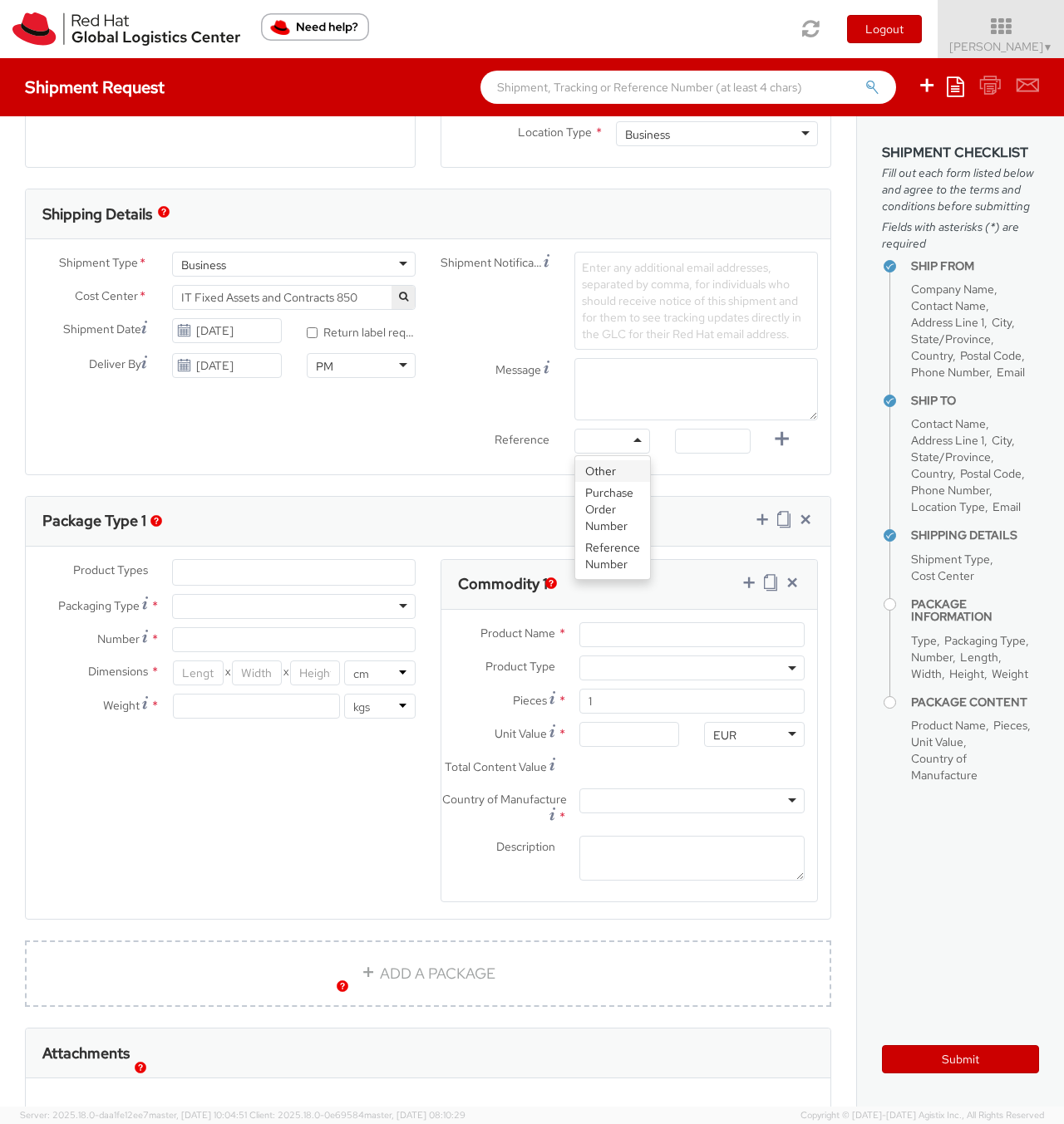
click at [614, 447] on div at bounding box center [611, 441] width 76 height 25
click at [697, 440] on input "text" at bounding box center [712, 441] width 76 height 25
paste input "RPCI, RITM, TASK or INC#"
type input "RPCI, RITM, TASK or INC#"
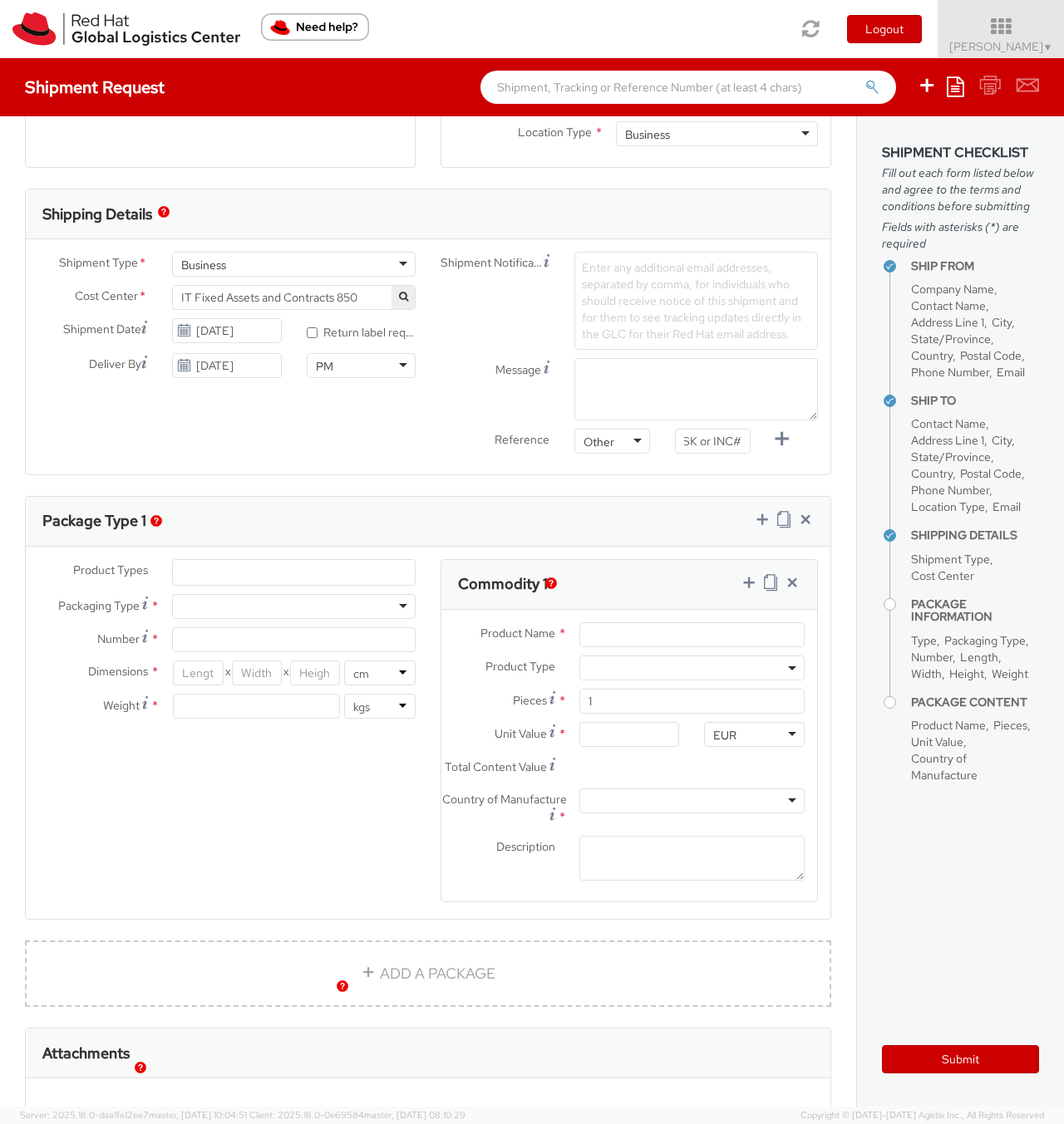
scroll to position [0, 0]
click at [669, 285] on span "Enter any additional email addresses, separated by comma, for individuals who s…" at bounding box center [691, 301] width 219 height 81
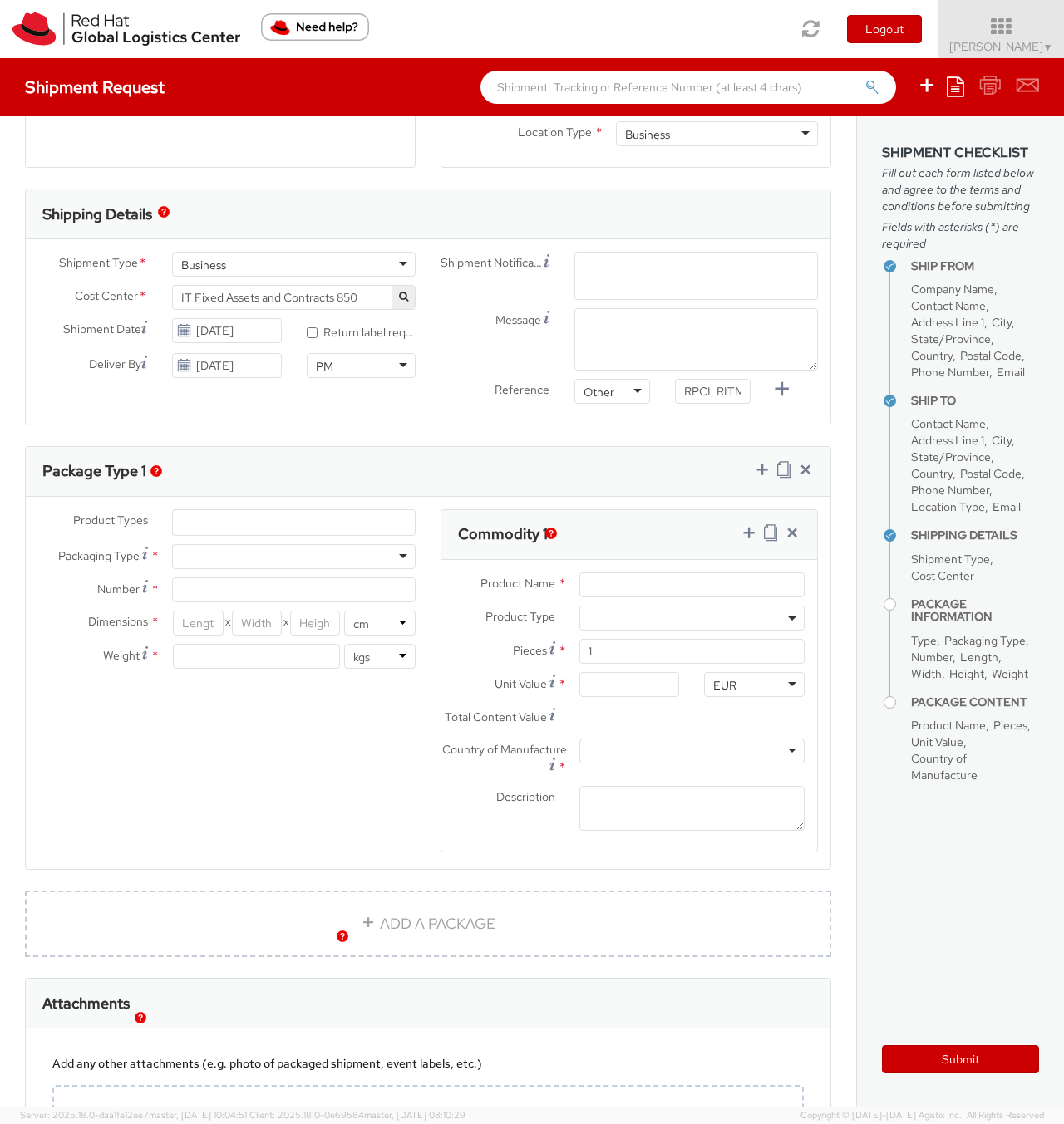
paste input "[EMAIL_ADDRESS][DOMAIN_NAME]"
type input "[EMAIL_ADDRESS][DOMAIN_NAME]"
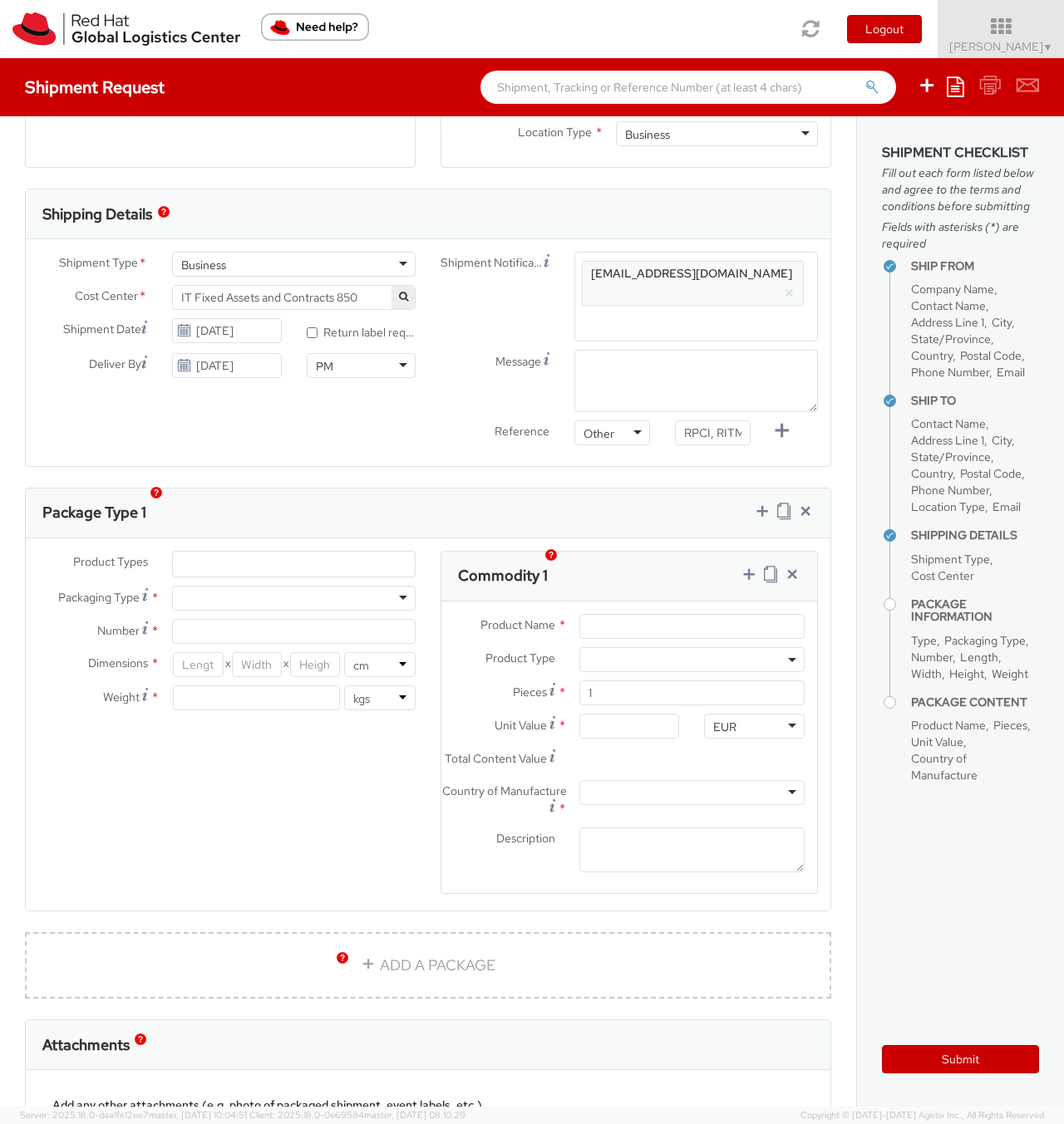
scroll to position [0, 0]
drag, startPoint x: 631, startPoint y: 264, endPoint x: 457, endPoint y: 267, distance: 174.0
click at [457, 267] on div "Shipment Notification Enter any additional email addresses, separated by comma,…" at bounding box center [629, 297] width 403 height 90
click at [387, 362] on div "PM" at bounding box center [361, 365] width 109 height 25
click at [144, 433] on div "Shipment Type * Business Business Business Cost Center * R&D Portfolio Lifecycl…" at bounding box center [427, 353] width 804 height 202
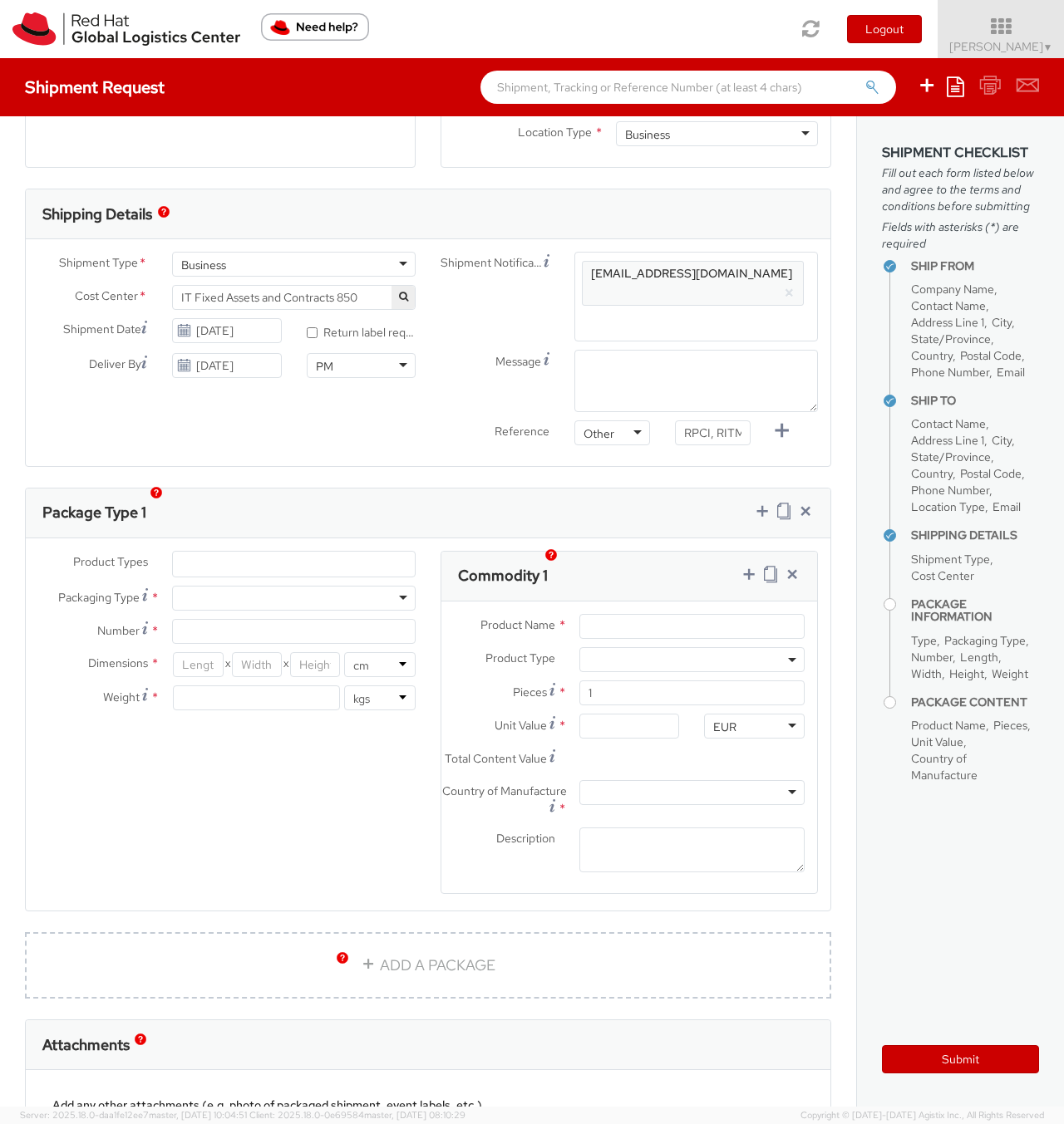
click at [212, 552] on ul at bounding box center [294, 564] width 242 height 25
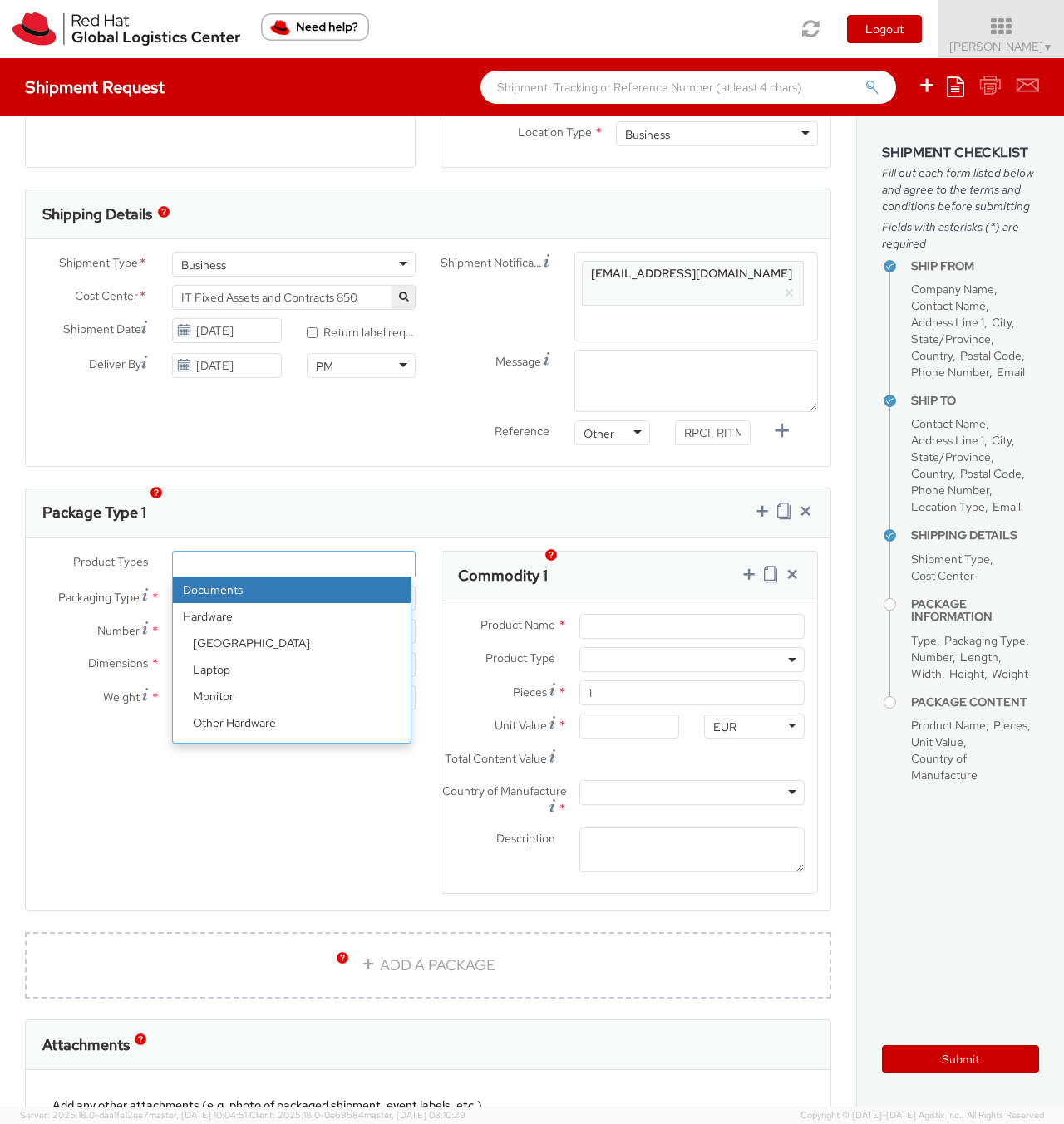
paste input "Laptop, Docking Station, etc"
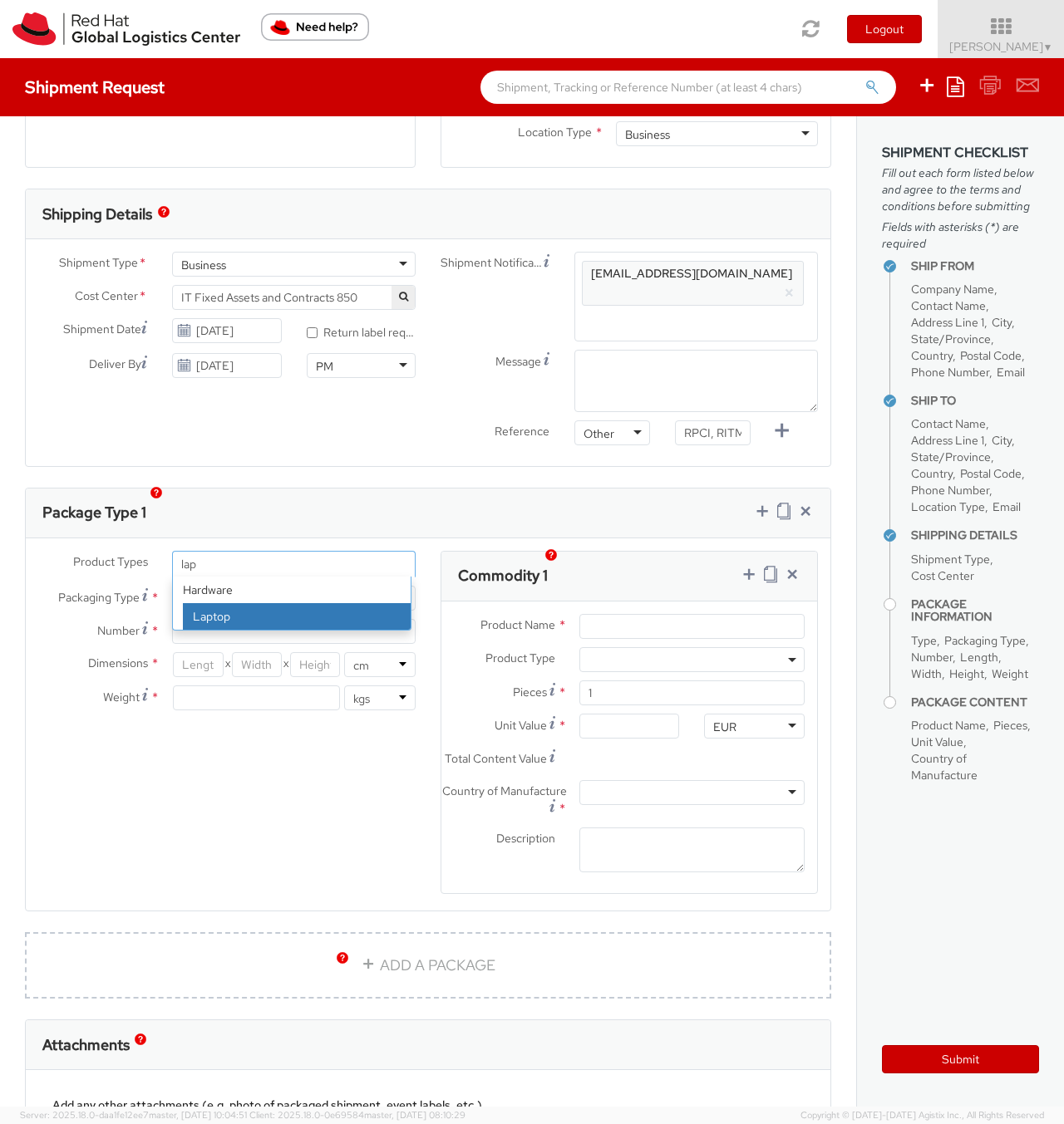
type input "lap"
select select "LAPTOP"
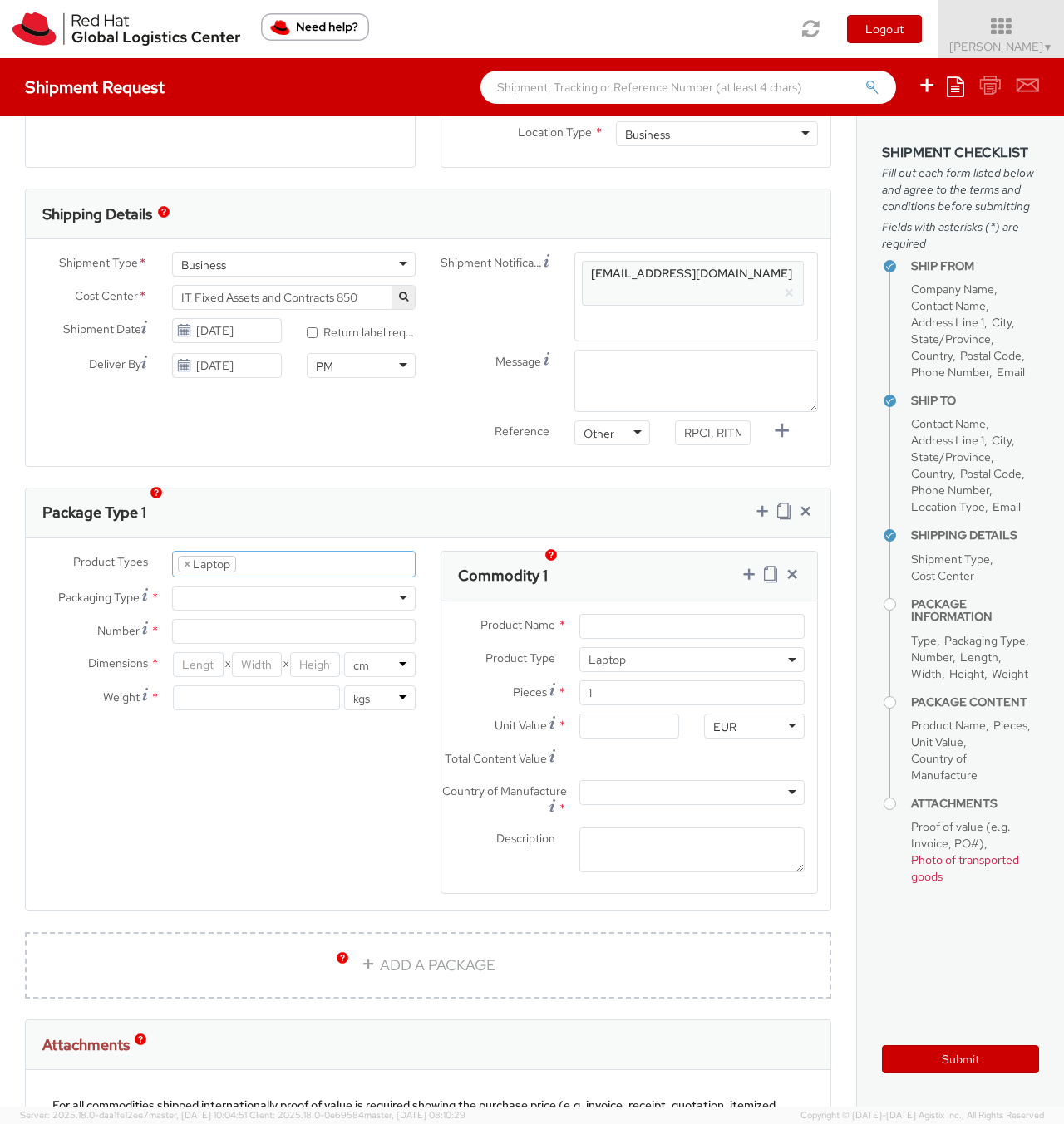
scroll to position [48, 0]
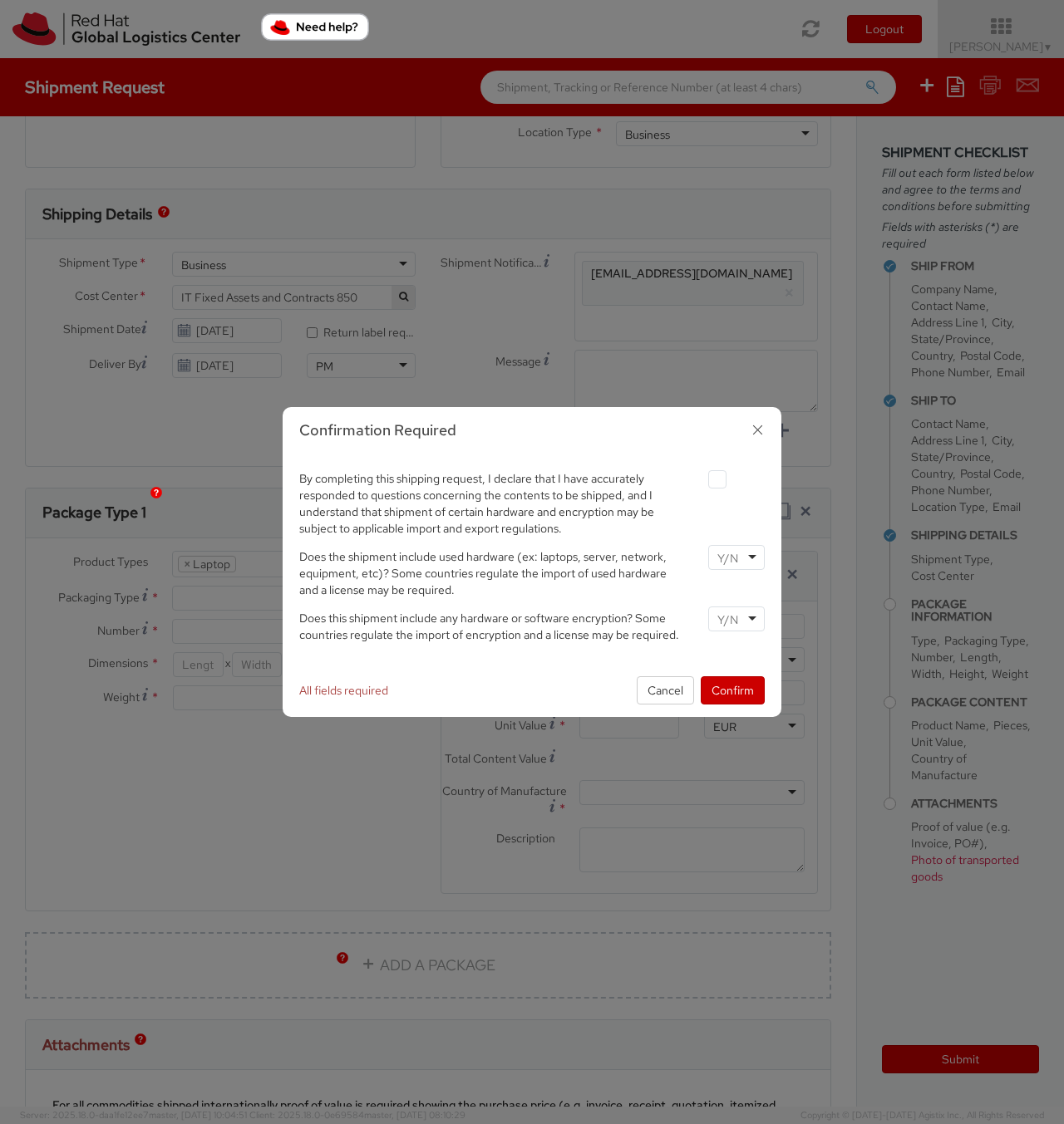
click at [718, 476] on label at bounding box center [718, 480] width 19 height 19
click at [703, 476] on input "checkbox" at bounding box center [697, 480] width 11 height 11
checkbox input "true"
click at [731, 561] on input "select-one" at bounding box center [729, 559] width 24 height 17
click at [735, 623] on input "select-one" at bounding box center [729, 620] width 24 height 17
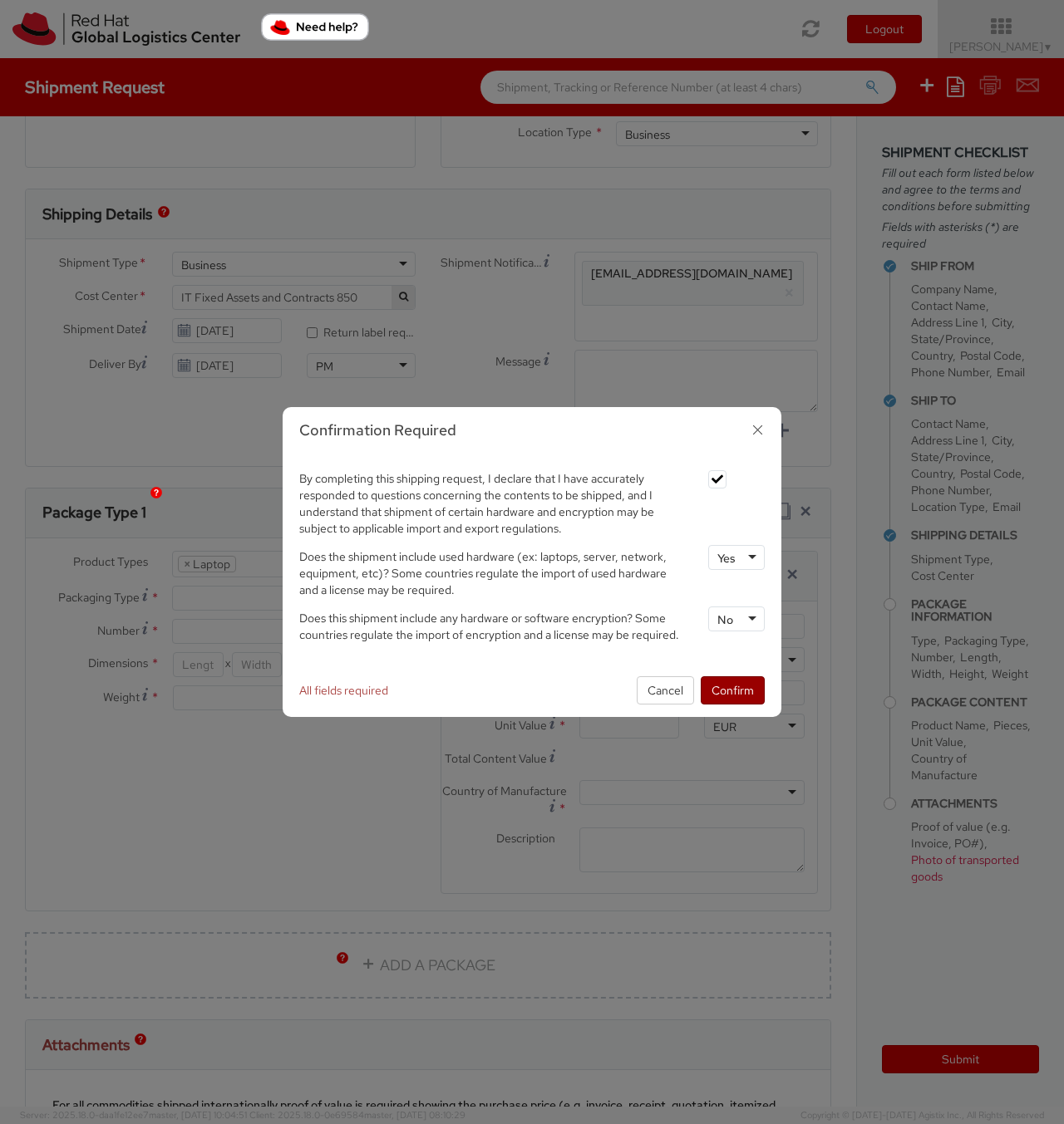
click at [736, 687] on button "Confirm" at bounding box center [732, 690] width 64 height 28
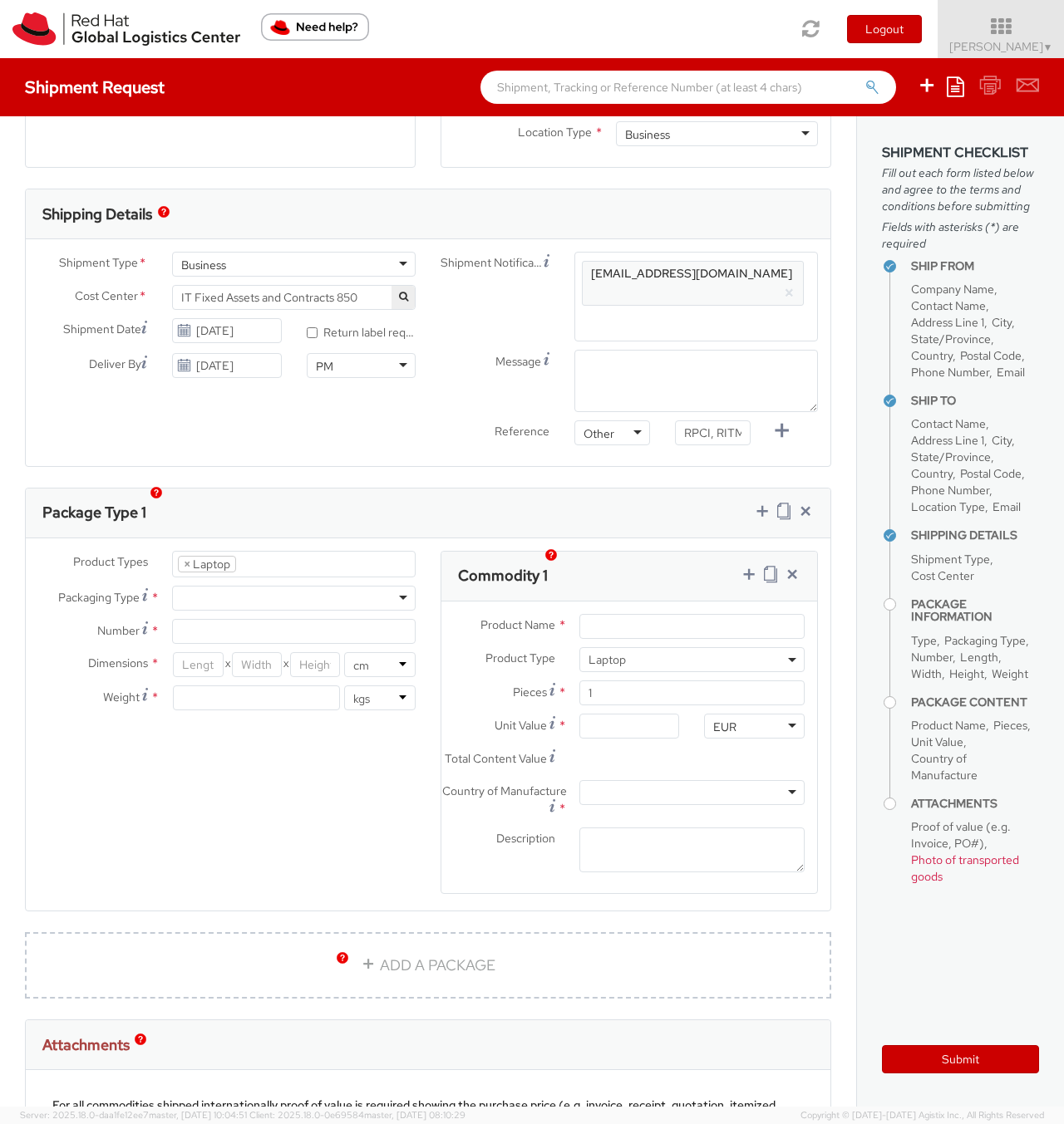
click at [290, 552] on ul "× Laptop" at bounding box center [294, 564] width 242 height 25
click at [124, 590] on span "Packaging Type" at bounding box center [99, 598] width 82 height 15
click at [292, 586] on div at bounding box center [294, 598] width 244 height 25
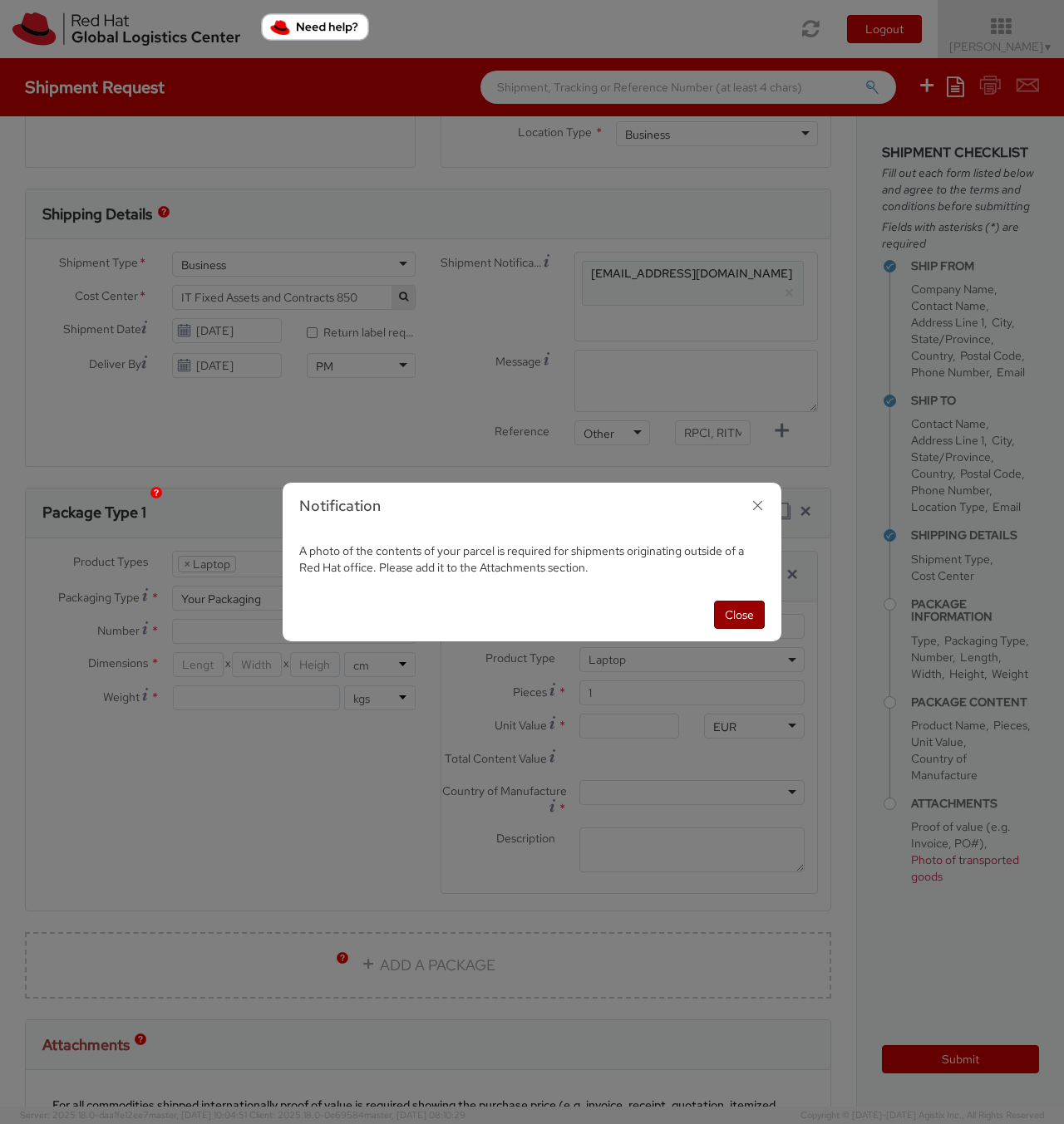
click at [735, 615] on button "Close" at bounding box center [740, 615] width 51 height 28
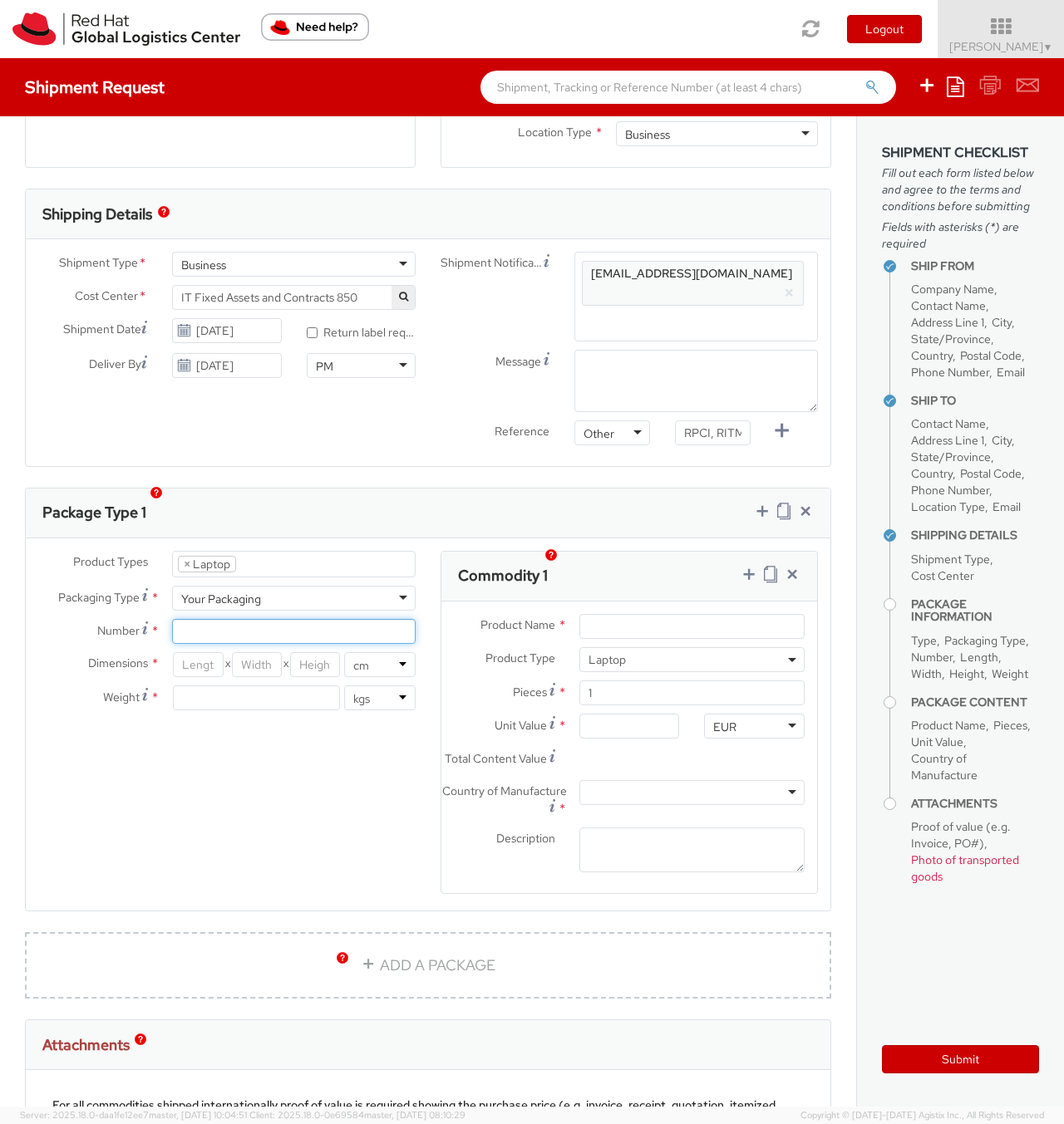
click at [211, 619] on input "Number *" at bounding box center [294, 631] width 244 height 25
type input "1"
click at [214, 652] on input "number" at bounding box center [198, 664] width 50 height 25
type input "36"
type input "24.5"
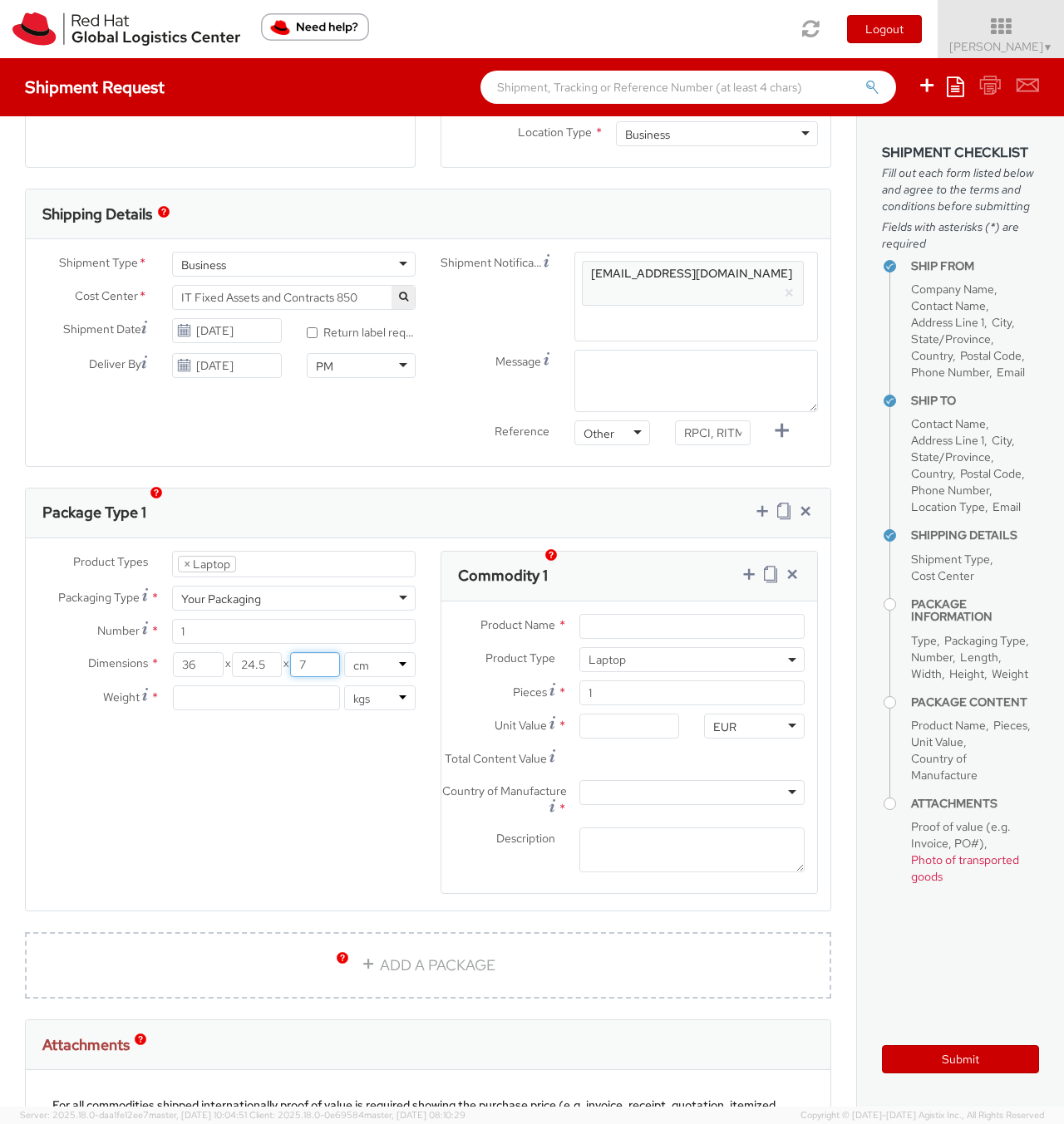
type input "7"
type input "2.2"
click at [622, 614] on input "Product Name *" at bounding box center [691, 626] width 225 height 25
click at [654, 614] on input "Product Name *" at bounding box center [691, 626] width 225 height 25
paste input "Apple"
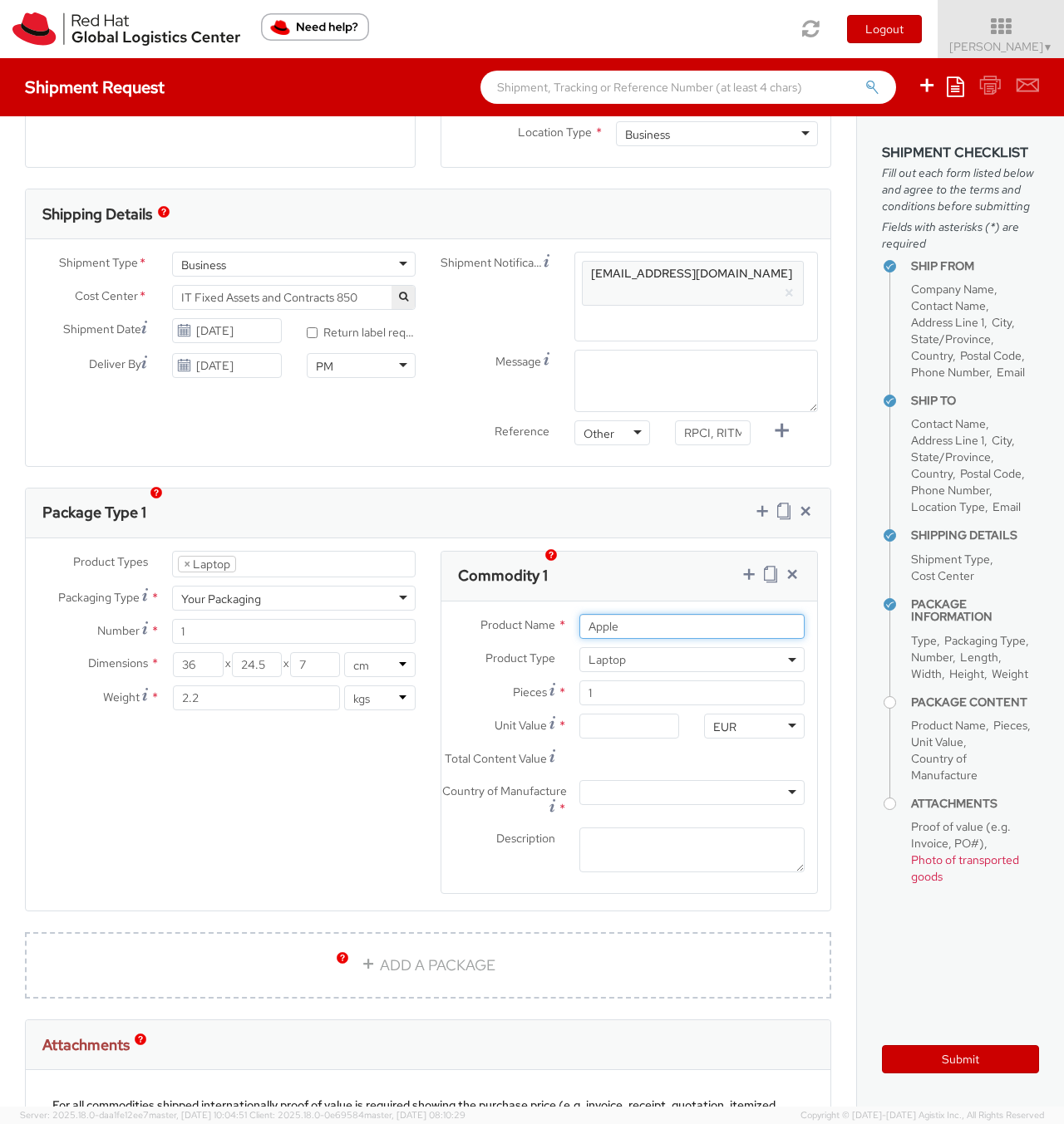
type input "Apple"
click at [612, 714] on input "Unit Value *" at bounding box center [629, 726] width 100 height 25
paste input "500.00"
type input "500.00"
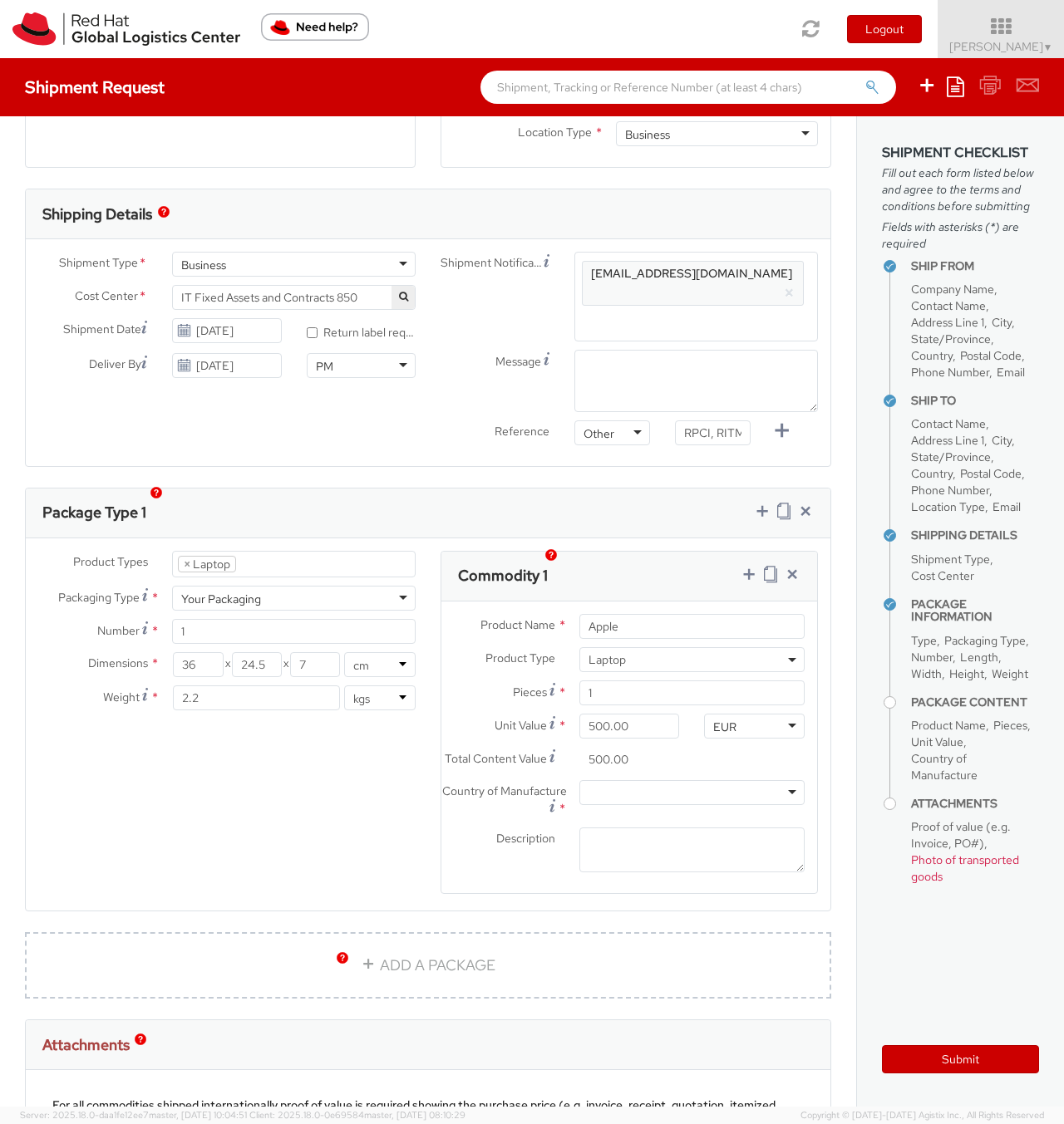
click at [610, 788] on div at bounding box center [691, 792] width 225 height 25
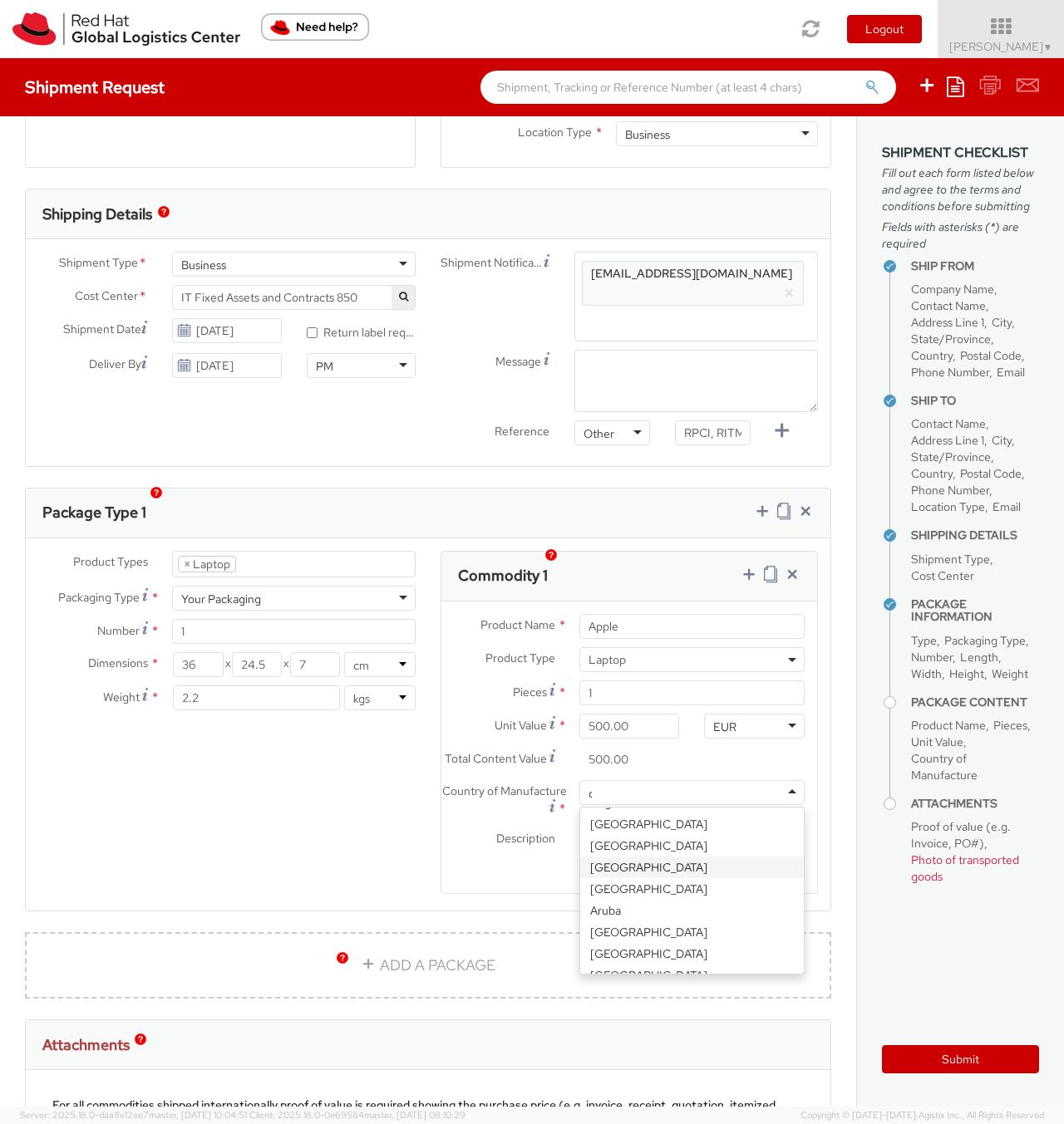
scroll to position [4, 0]
type input "ch"
drag, startPoint x: 659, startPoint y: 847, endPoint x: 651, endPoint y: 851, distance: 8.9
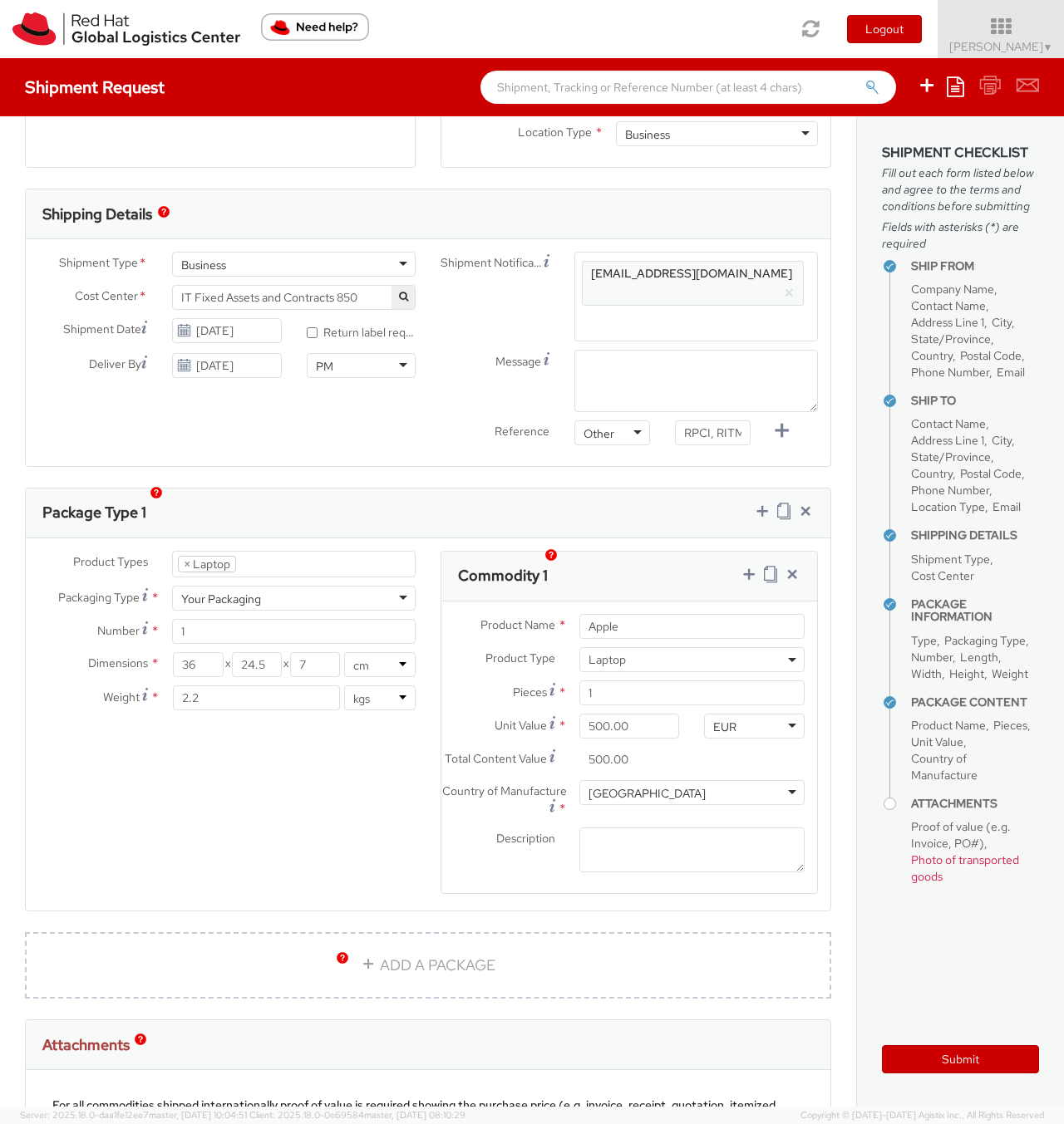
click at [356, 849] on div "Product Types * Documents Docking Station Laptop Monitor Other Hardware Server …" at bounding box center [427, 733] width 804 height 365
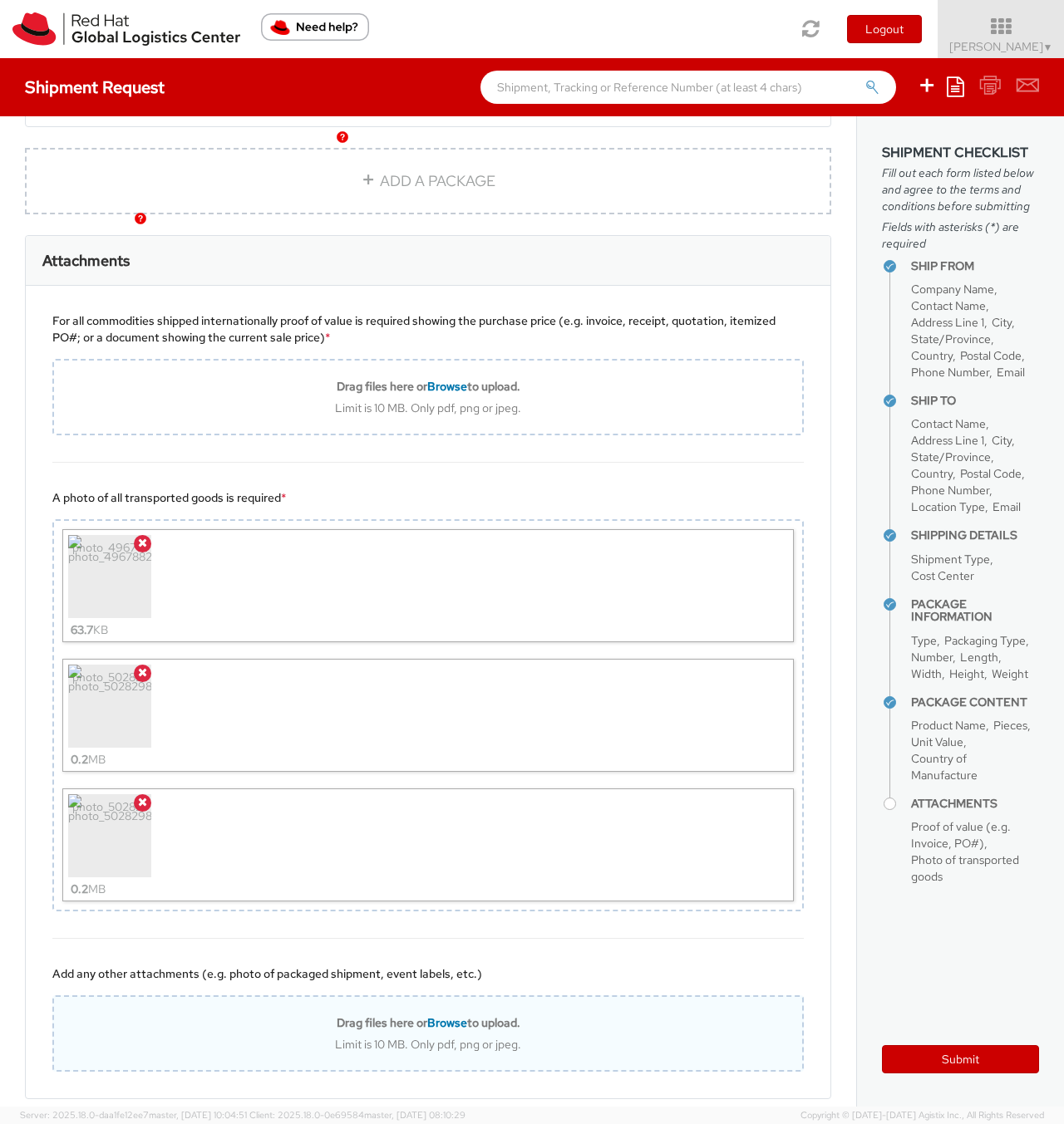
scroll to position [1307, 0]
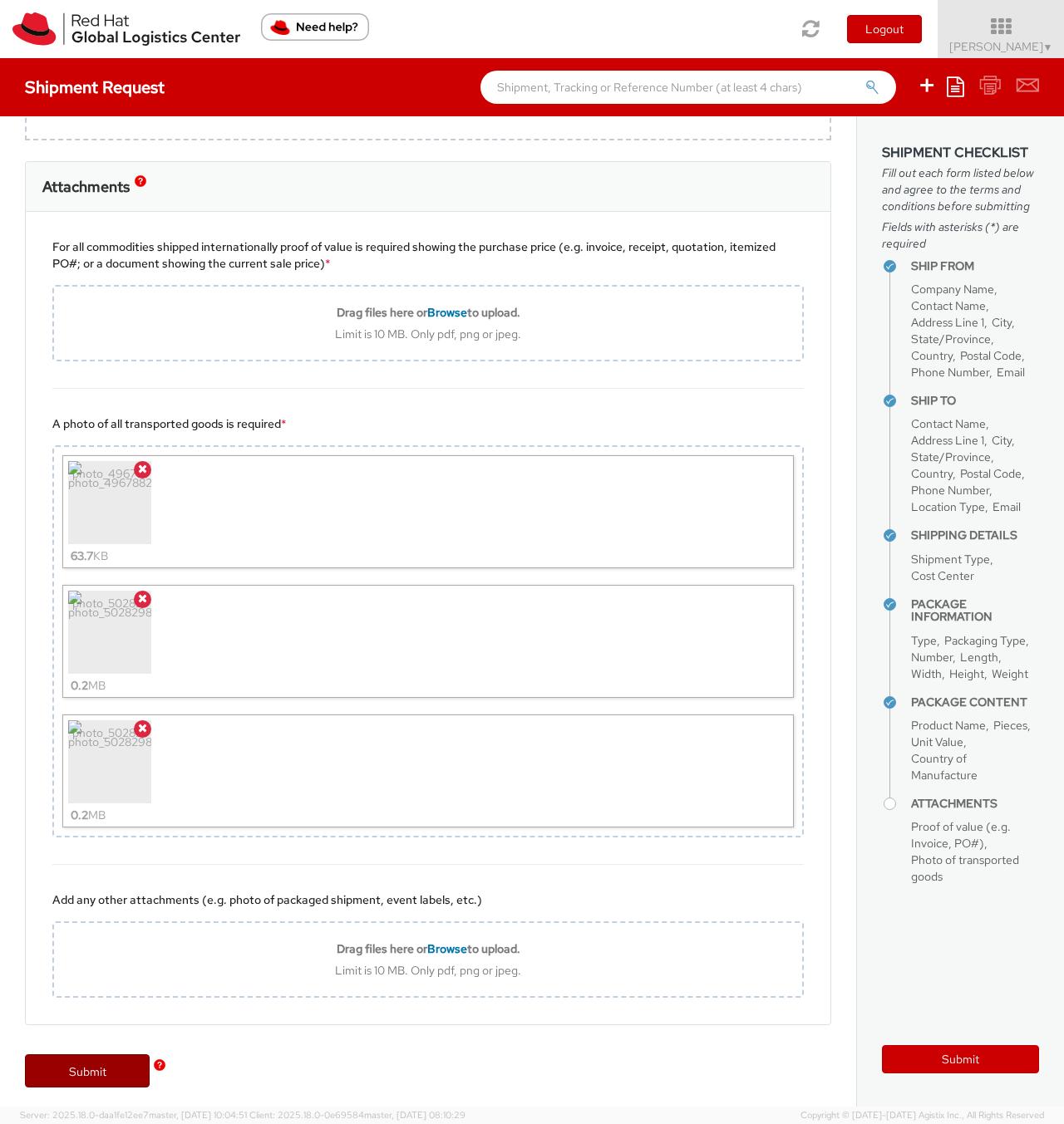
click at [102, 1061] on link "Submit" at bounding box center [87, 1071] width 125 height 33
click at [158, 1066] on img "button" at bounding box center [160, 1065] width 12 height 12
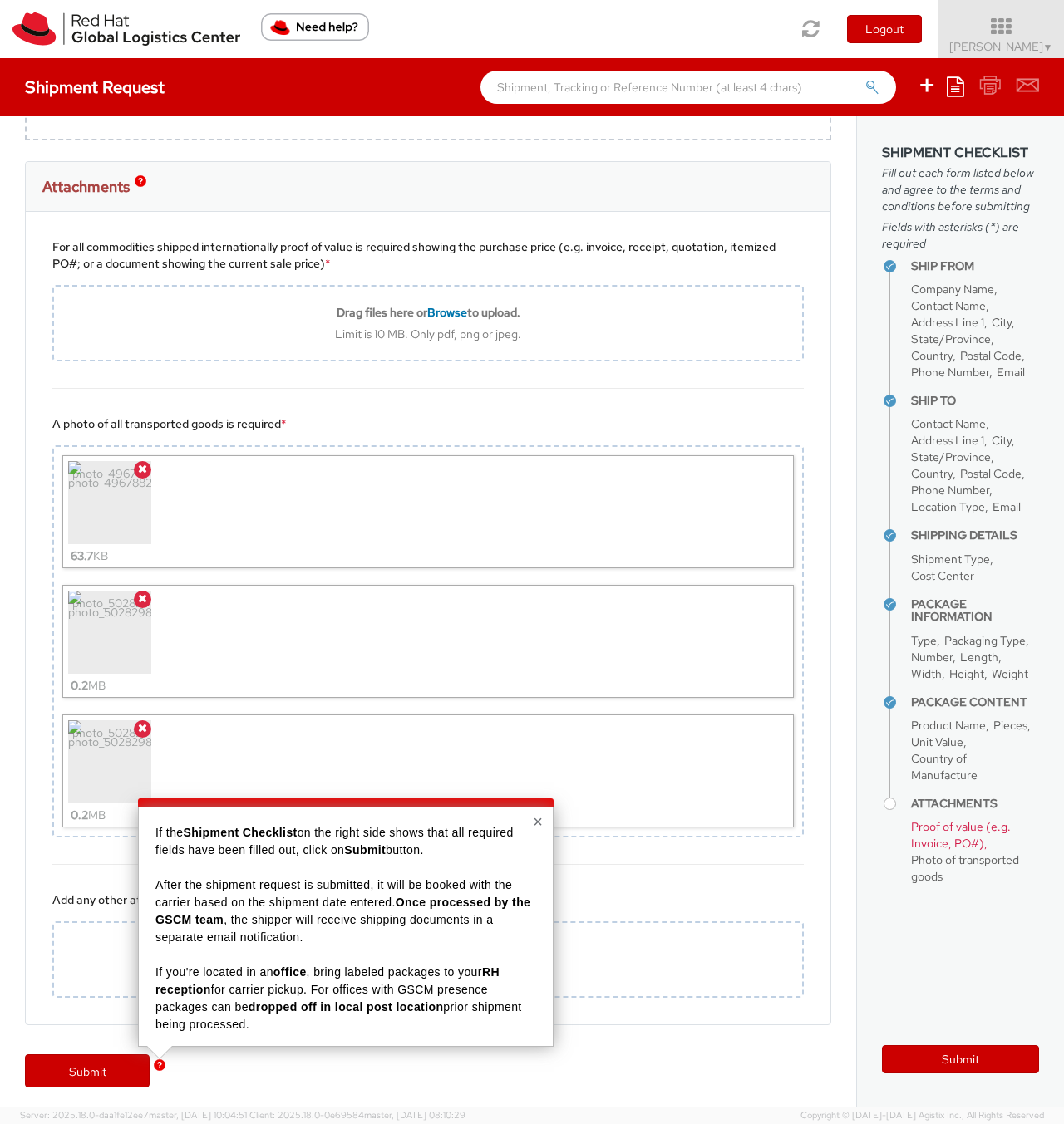
click at [158, 1066] on img "button" at bounding box center [160, 1065] width 12 height 12
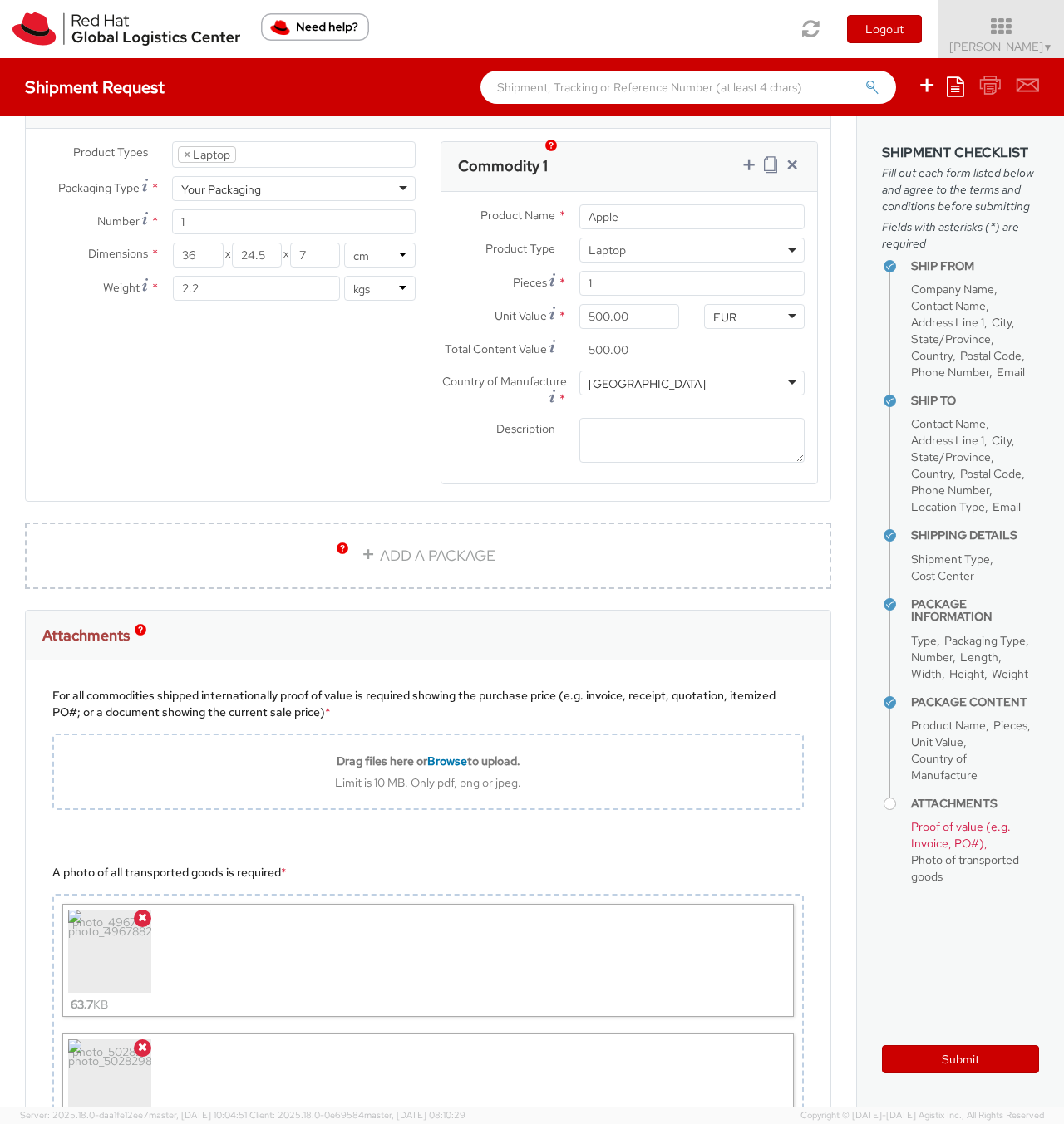
scroll to position [709, 0]
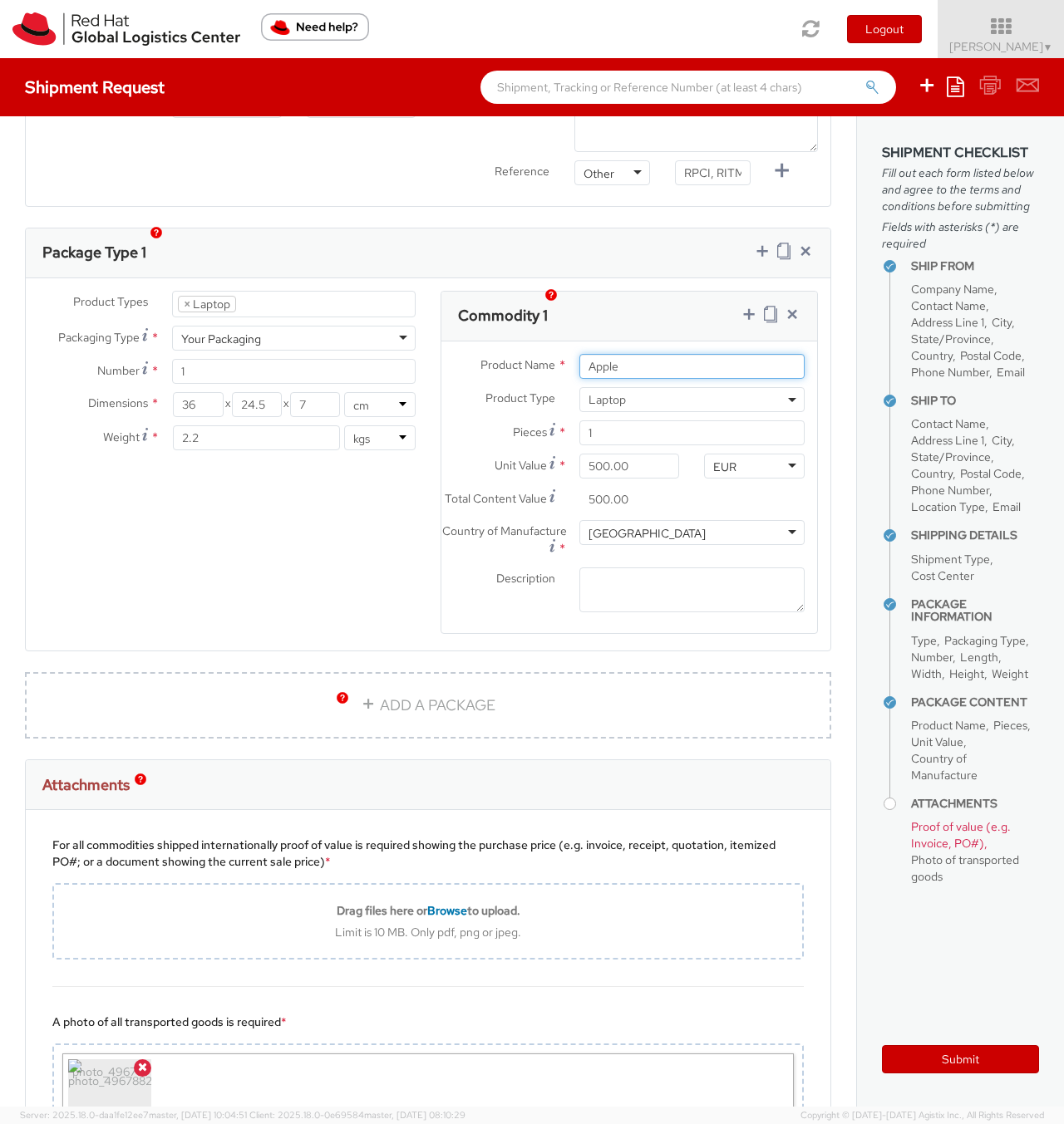
click at [638, 355] on input "Apple" at bounding box center [691, 366] width 225 height 25
paste input "14" MBP M1P 32GB 512GB|English ([GEOGRAPHIC_DATA])"
drag, startPoint x: 659, startPoint y: 351, endPoint x: 566, endPoint y: 346, distance: 93.1
click at [566, 354] on div "Apple 14" MBP M1P 32GB 512GB|English ([GEOGRAPHIC_DATA])" at bounding box center [691, 366] width 251 height 25
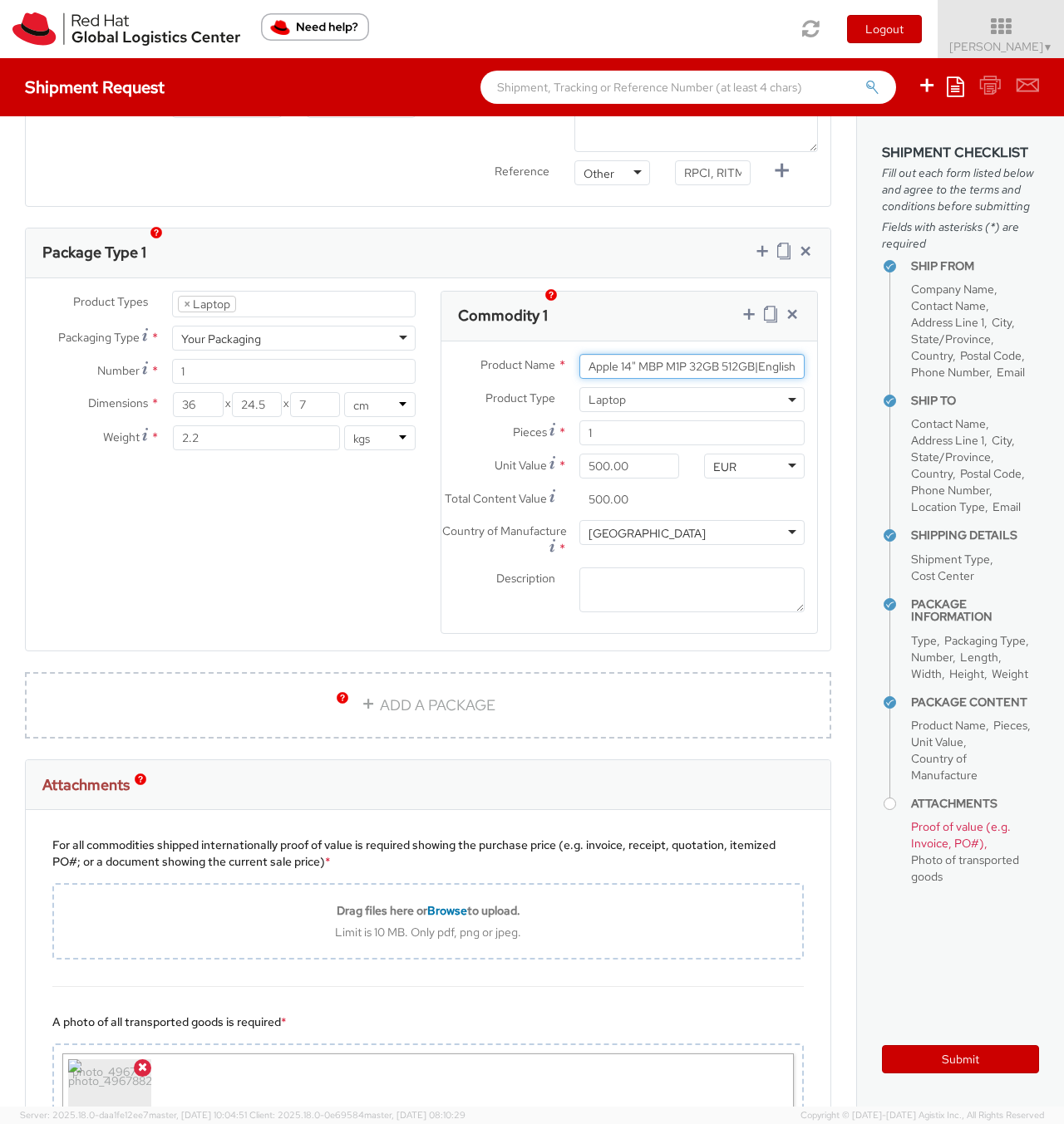
type input "Apple 14" MBP M1P 32GB 512GB|English ([GEOGRAPHIC_DATA])"
click at [295, 542] on div "Product Types * Documents Docking Station Laptop Monitor Other Hardware Server …" at bounding box center [427, 474] width 804 height 365
click at [595, 582] on textarea "Description *" at bounding box center [691, 590] width 225 height 46
paste textarea "Apple 14" MBP M1P 32GB 512GB|English ([GEOGRAPHIC_DATA])"
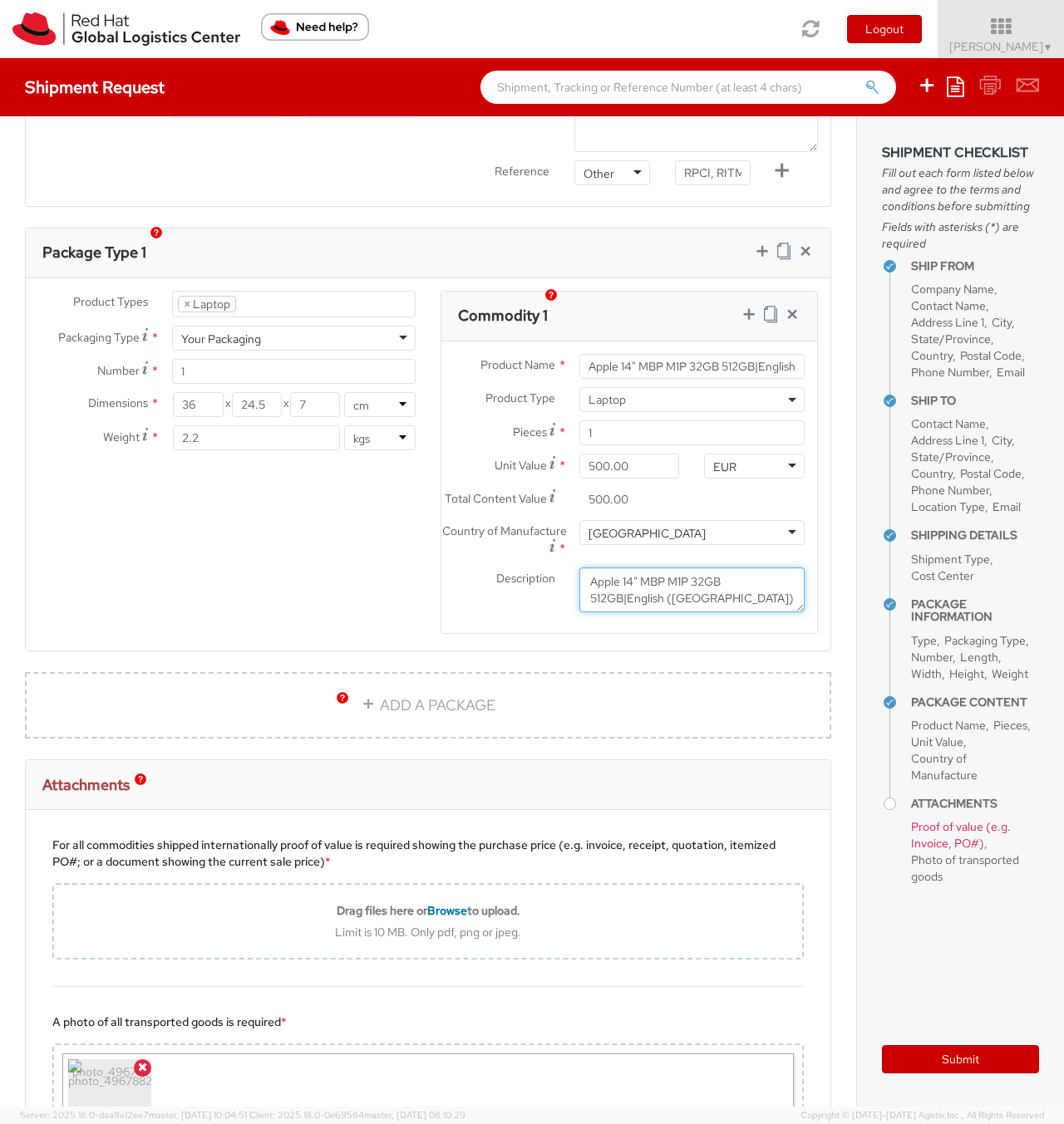
type textarea "Apple 14" MBP M1P 32GB 512GB|English ([GEOGRAPHIC_DATA])"
click at [310, 572] on div "Product Types * Documents Docking Station Laptop Monitor Other Hardware Server …" at bounding box center [427, 474] width 804 height 365
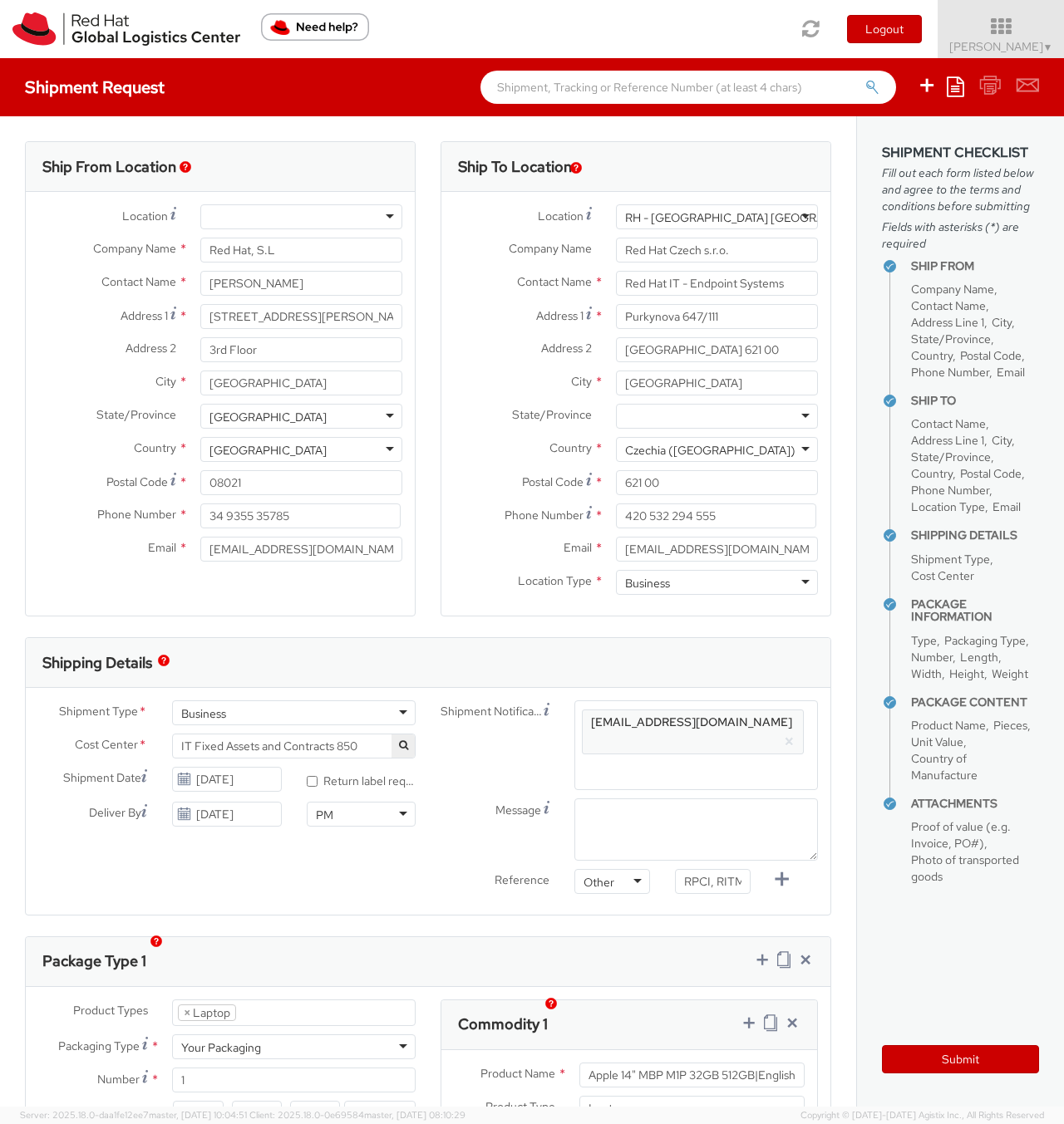
click at [392, 207] on div at bounding box center [301, 216] width 202 height 25
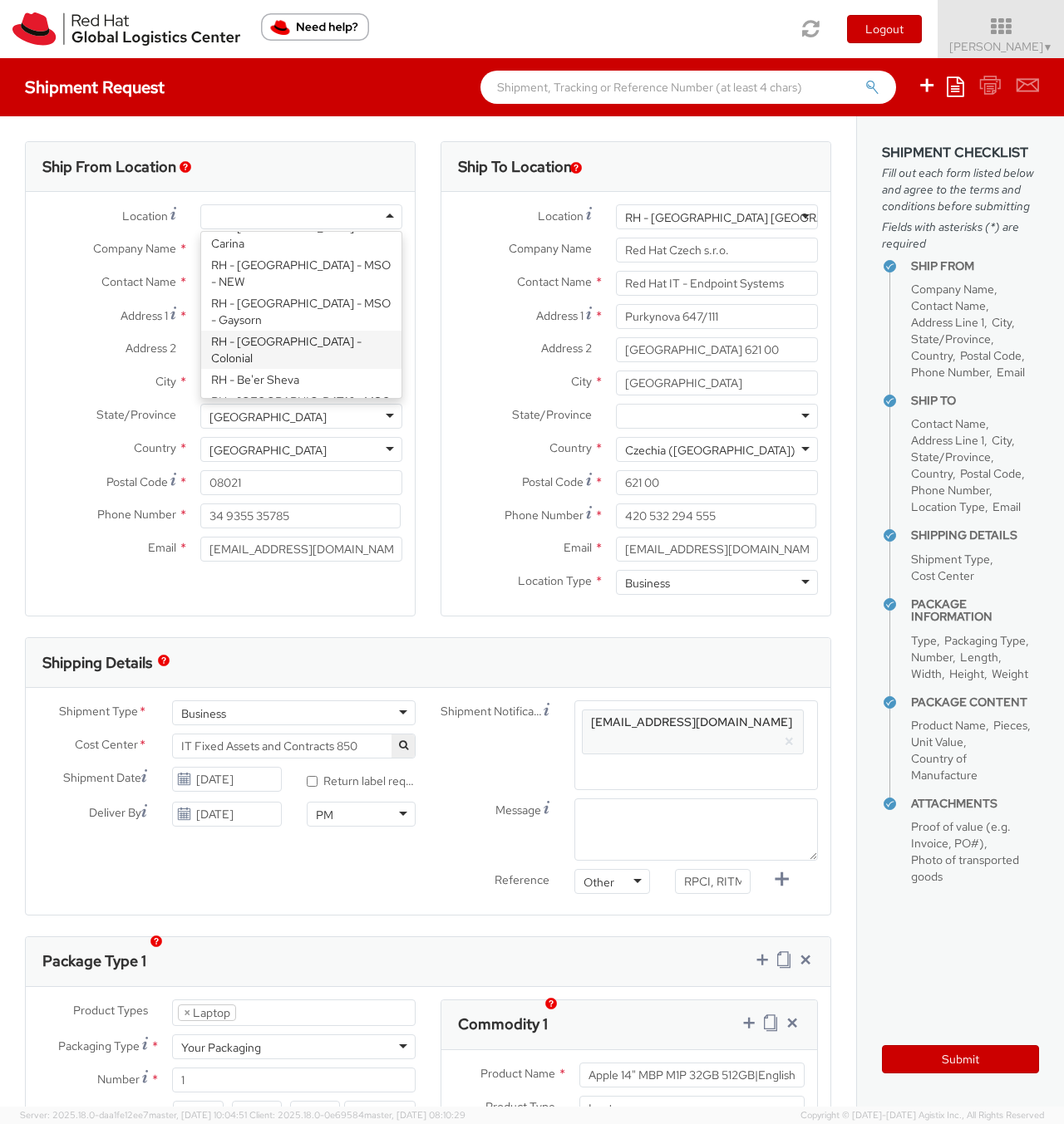
click at [415, 179] on div "Ship From Location Location * [GEOGRAPHIC_DATA] - [GEOGRAPHIC_DATA] - [GEOGRAPH…" at bounding box center [220, 389] width 415 height 496
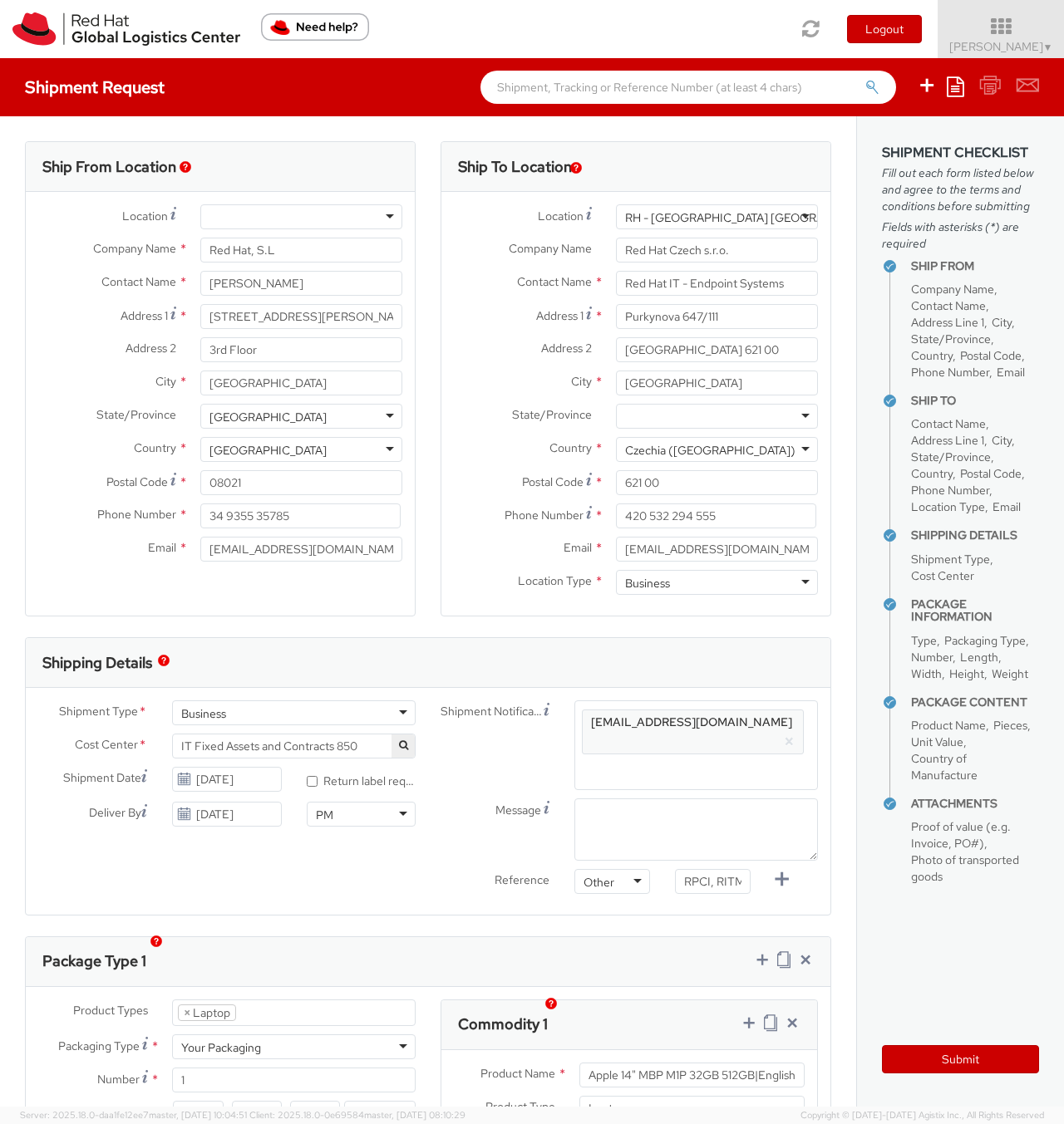
click at [390, 203] on div "Location * [GEOGRAPHIC_DATA] - [GEOGRAPHIC_DATA] - [GEOGRAPHIC_DATA] [GEOGRAPHI…" at bounding box center [220, 387] width 389 height 391
click at [379, 211] on div at bounding box center [301, 216] width 202 height 25
click at [414, 259] on div "Ship From Location Location * [GEOGRAPHIC_DATA] - [GEOGRAPHIC_DATA] - Colonial …" at bounding box center [220, 389] width 415 height 496
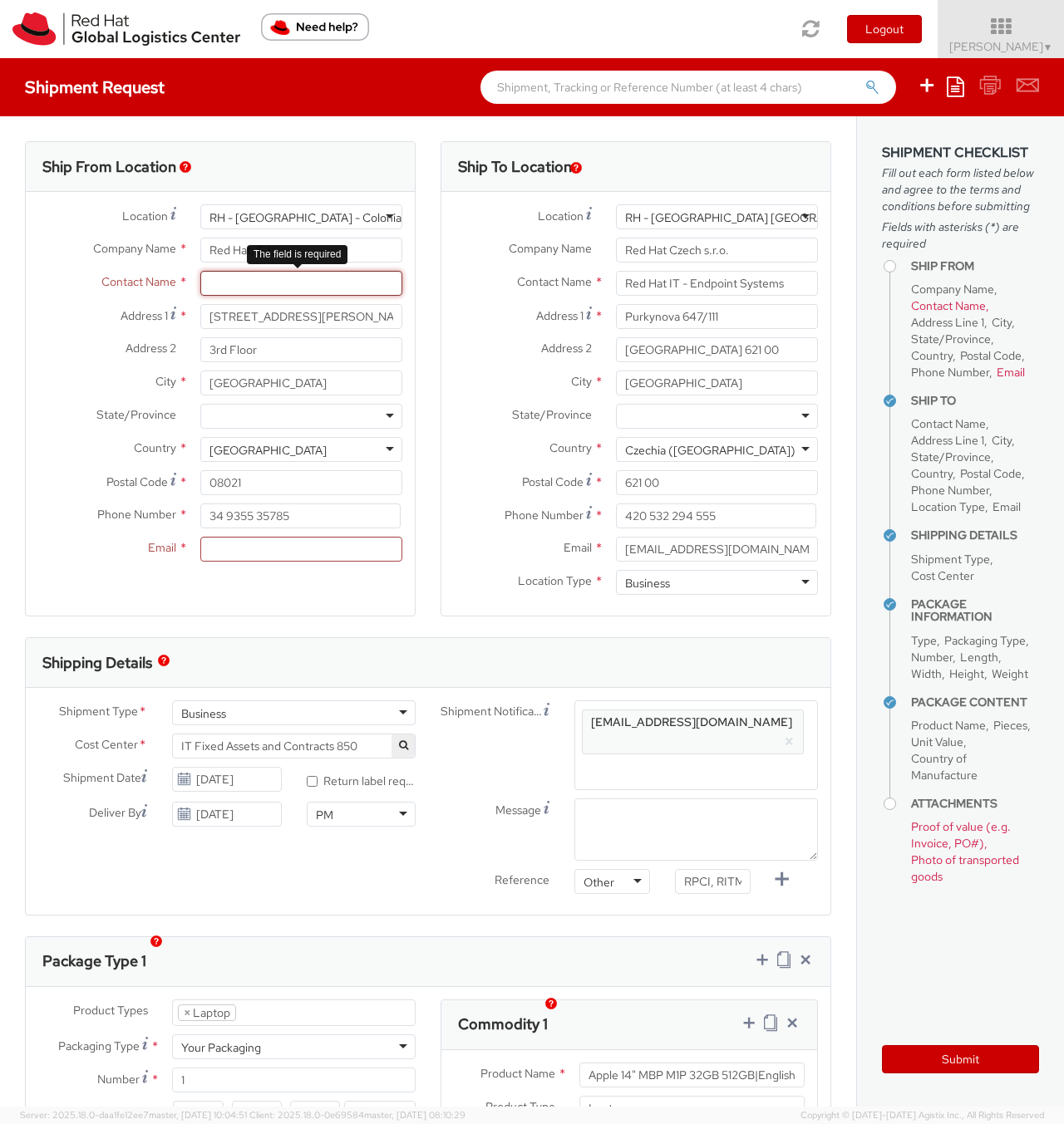
click at [328, 277] on input "text" at bounding box center [301, 283] width 202 height 25
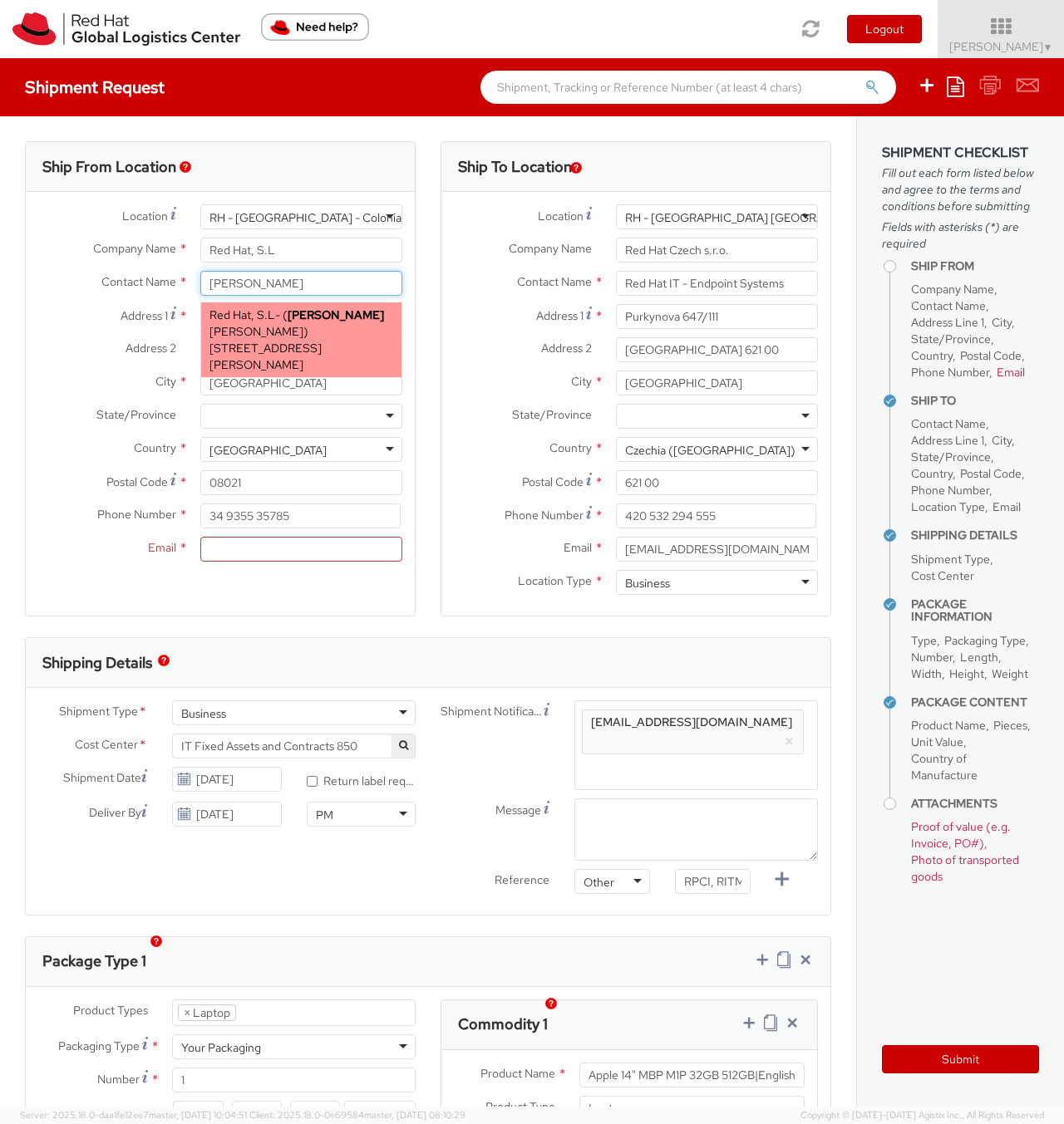
click at [322, 344] on span "[STREET_ADDRESS][PERSON_NAME]" at bounding box center [266, 356] width 112 height 31
type input "[PERSON_NAME]"
type input "34932204205"
type input "[EMAIL_ADDRESS][DOMAIN_NAME]"
select select
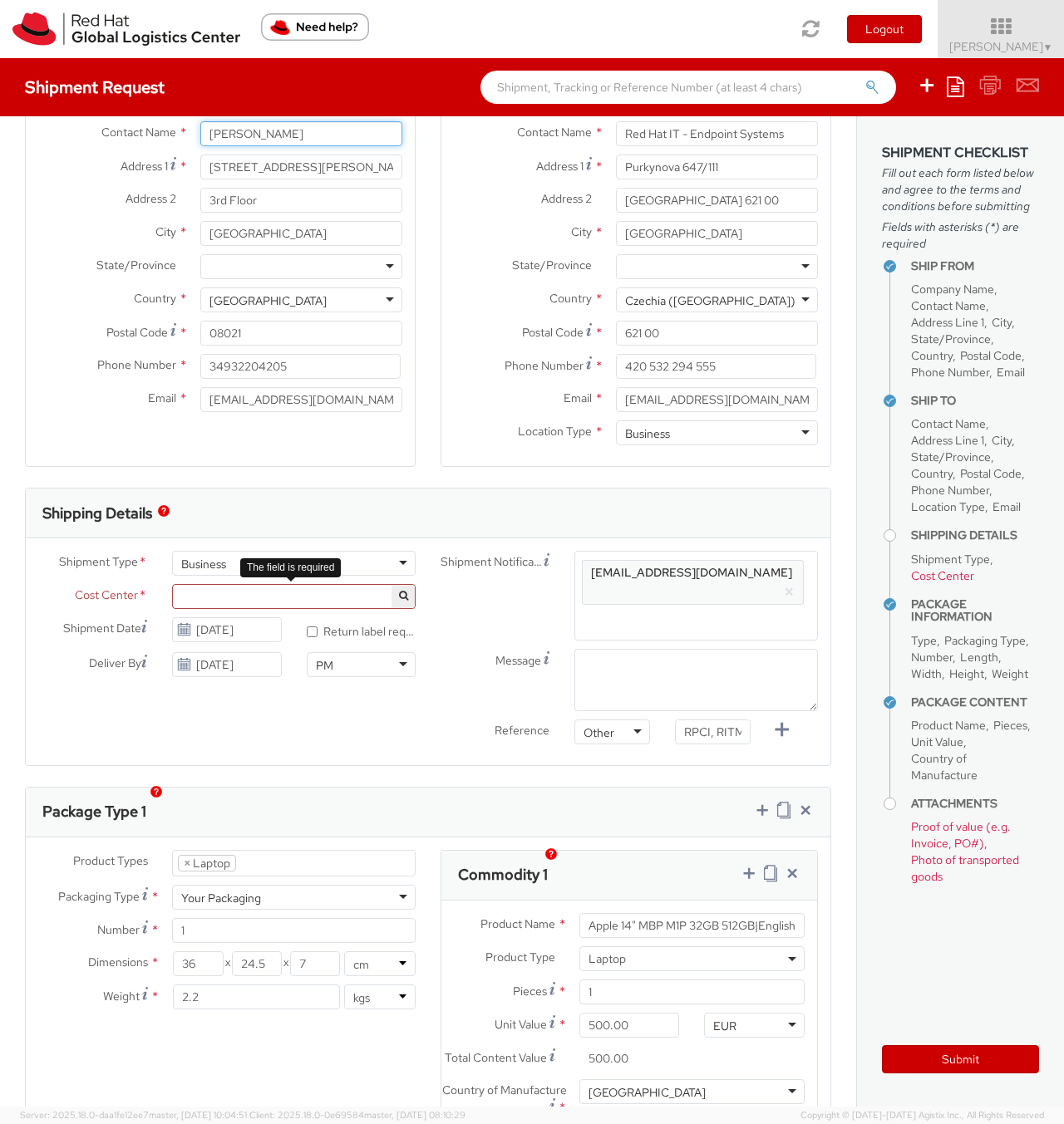
type input "[PERSON_NAME]"
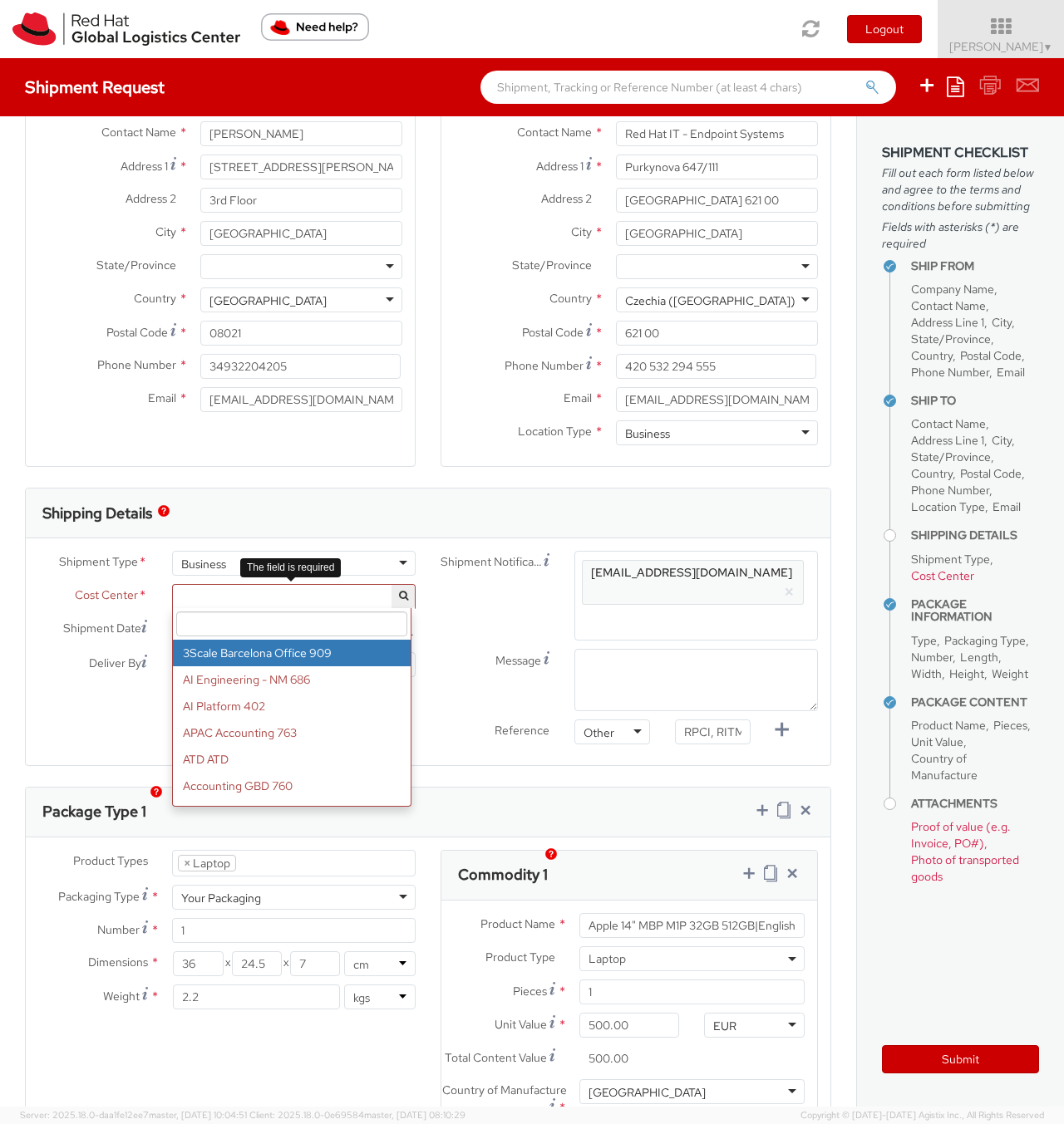
click at [343, 593] on span at bounding box center [294, 596] width 244 height 25
click at [373, 617] on input "search" at bounding box center [291, 623] width 231 height 25
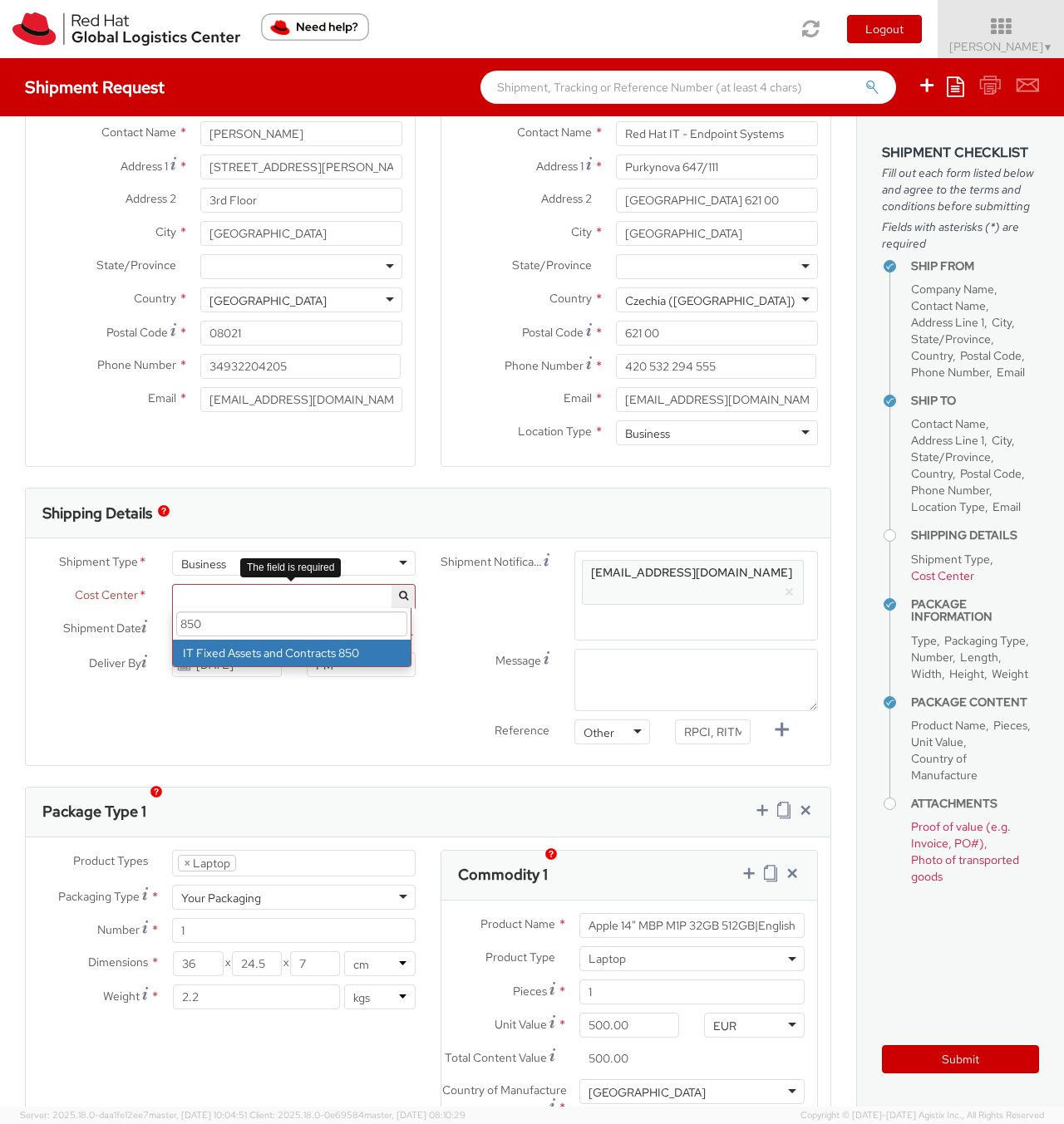
type input "850"
select select "850"
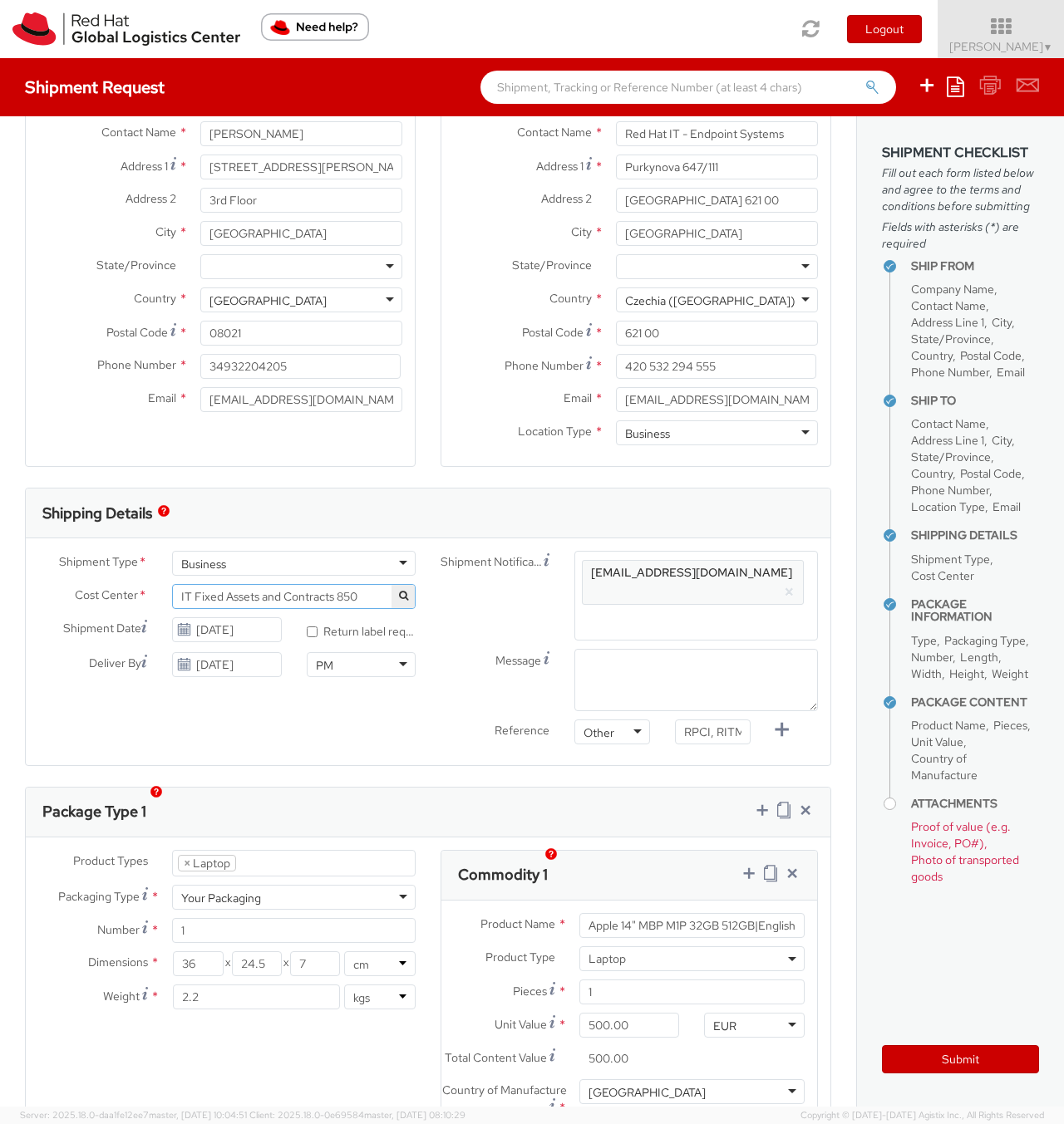
click at [428, 720] on label "Reference" at bounding box center [495, 729] width 134 height 20
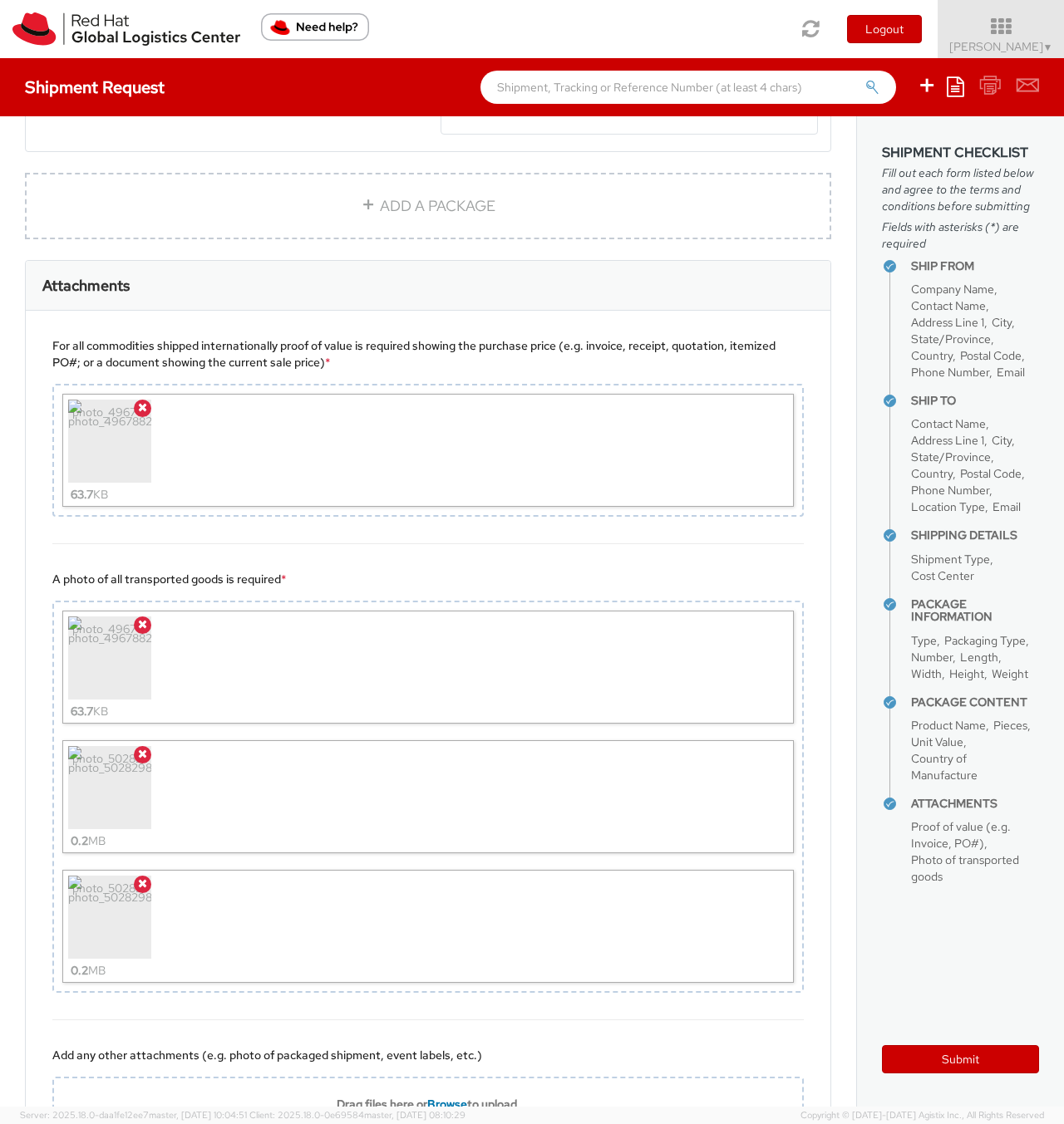
scroll to position [1363, 0]
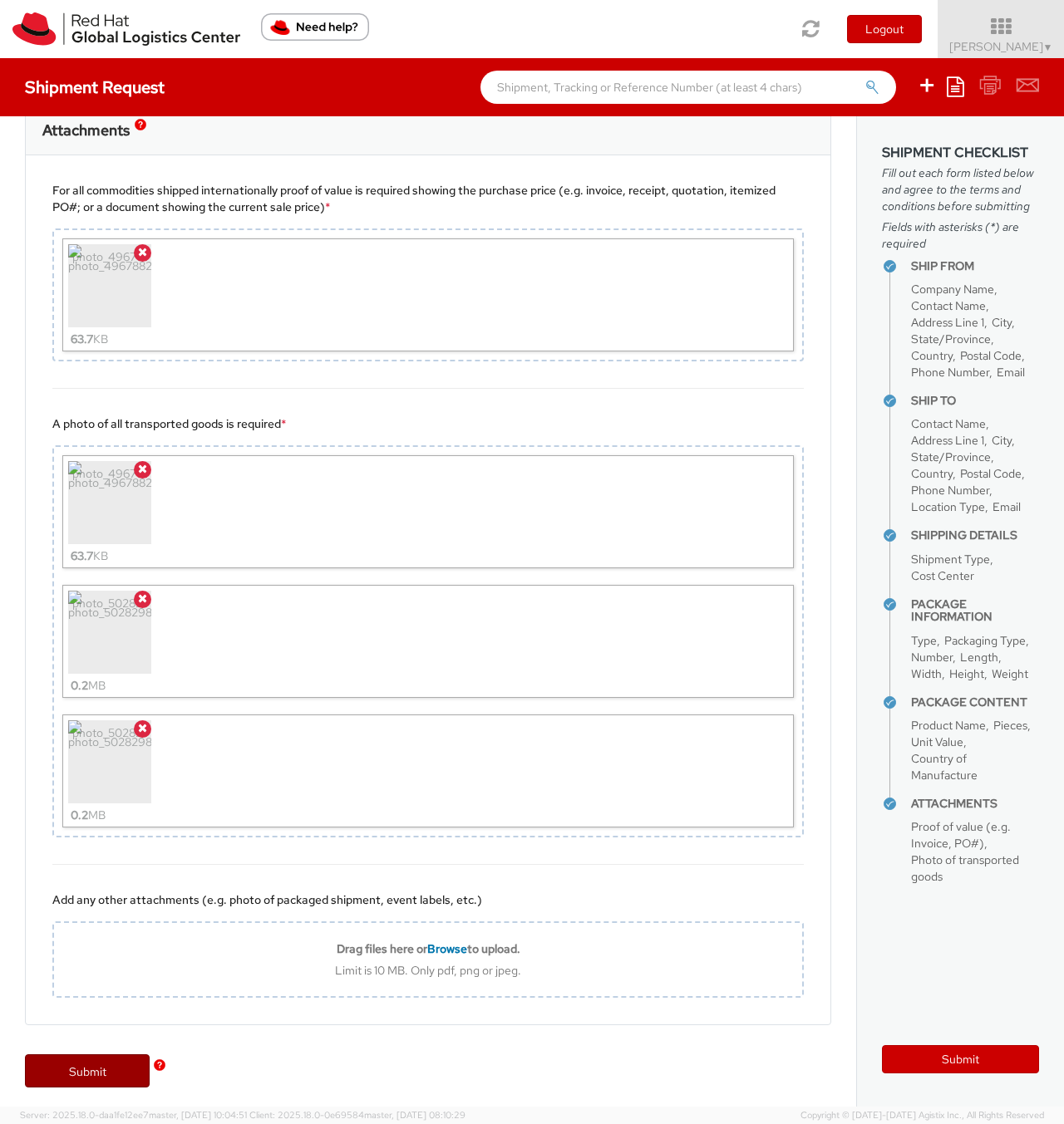
click at [90, 1068] on link "Submit" at bounding box center [87, 1071] width 125 height 33
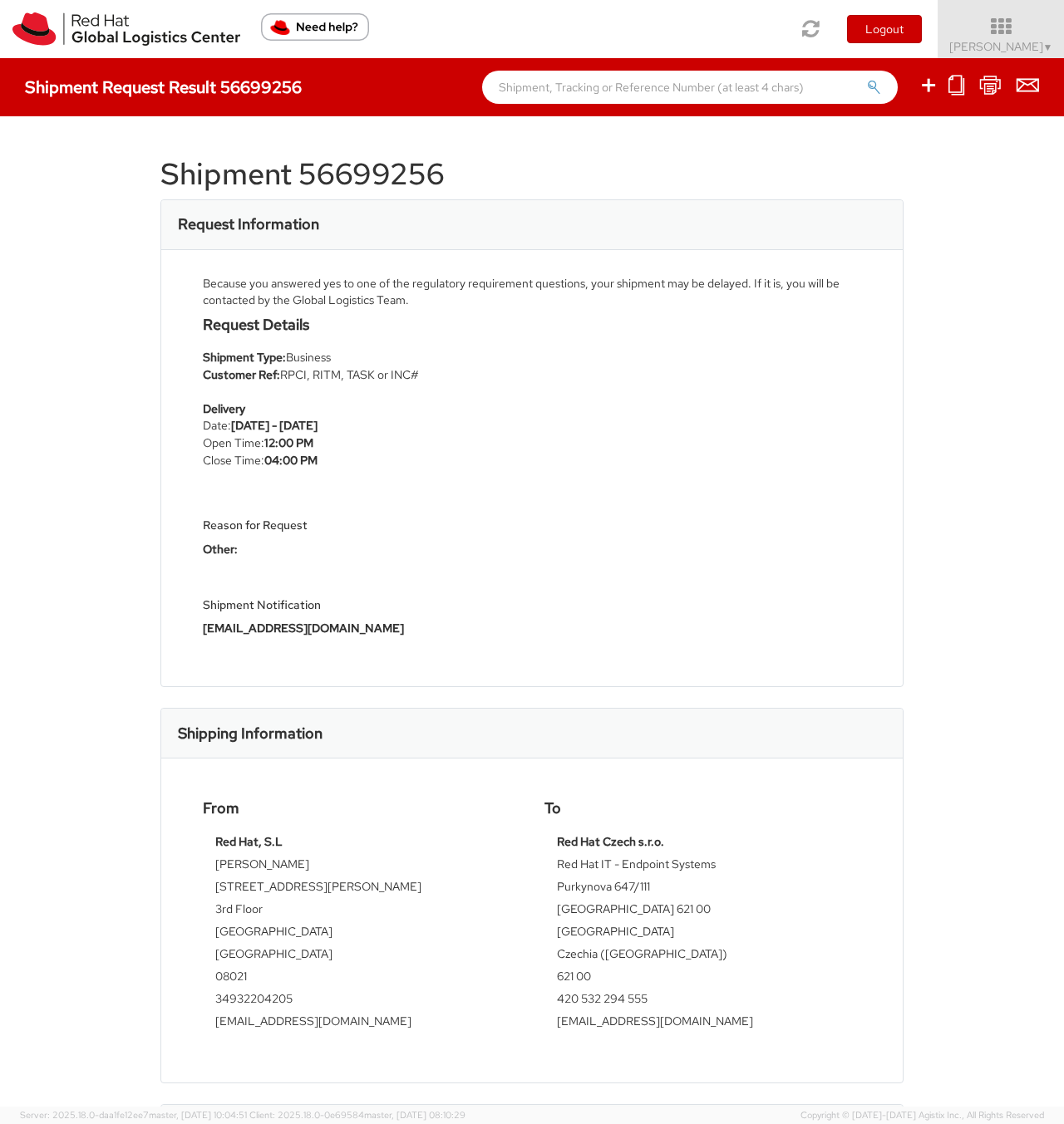
click at [405, 174] on h1 "Shipment 56699256" at bounding box center [532, 174] width 743 height 33
copy h1 "56699256"
click at [903, 378] on div "Shipment 56699256 Request Information Because you answered yes to one of the re…" at bounding box center [532, 611] width 1064 height 991
click at [991, 85] on icon at bounding box center [990, 85] width 22 height 20
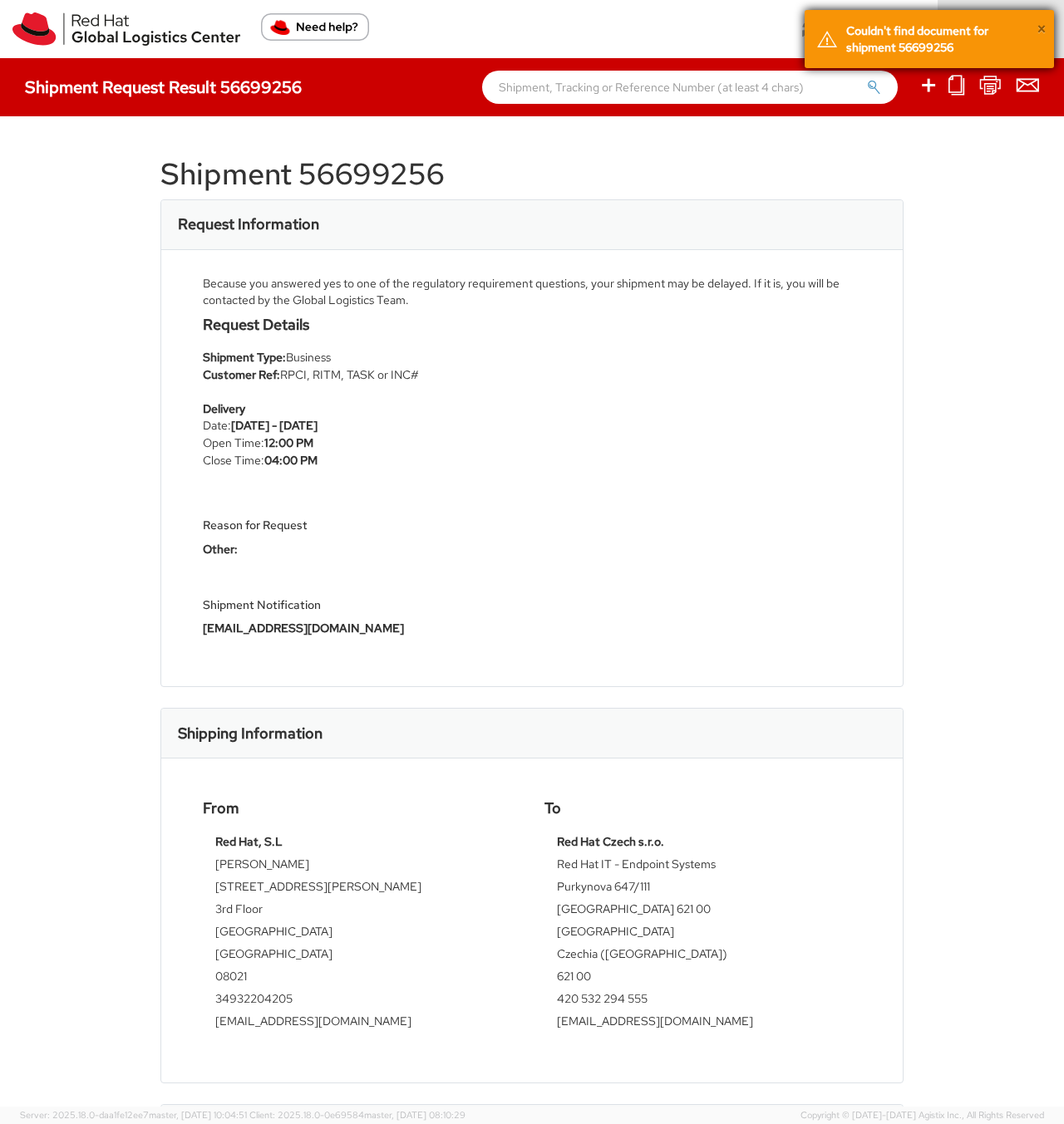
click at [1038, 27] on button "×" at bounding box center [1041, 30] width 10 height 24
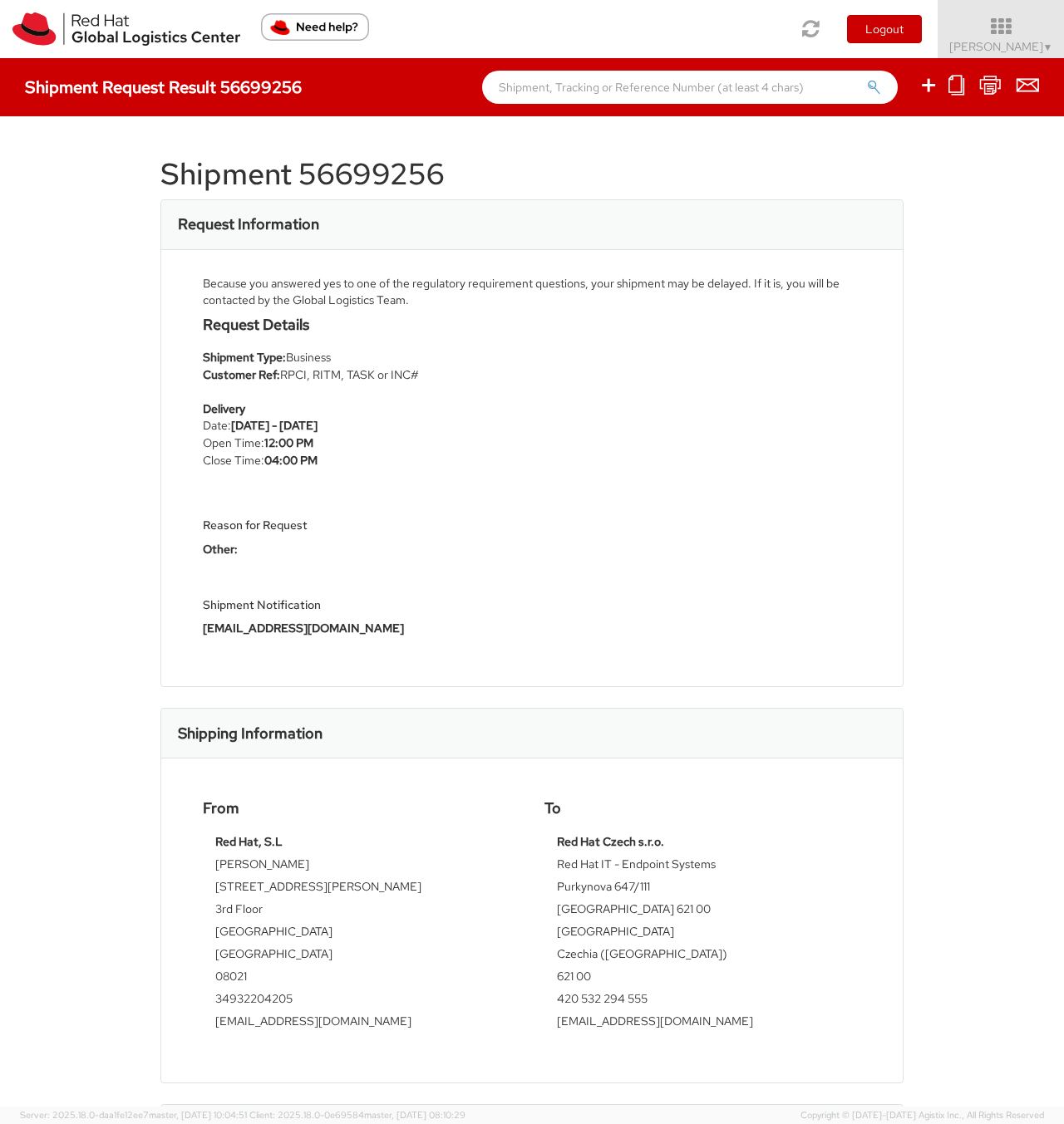
click at [959, 228] on div "Shipment 56699256 Request Information Because you answered yes to one of the re…" at bounding box center [532, 611] width 1064 height 991
click at [358, 166] on h1 "Shipment 56699256" at bounding box center [532, 174] width 743 height 33
copy h1 "56699256"
click at [669, 85] on input "text" at bounding box center [690, 87] width 415 height 33
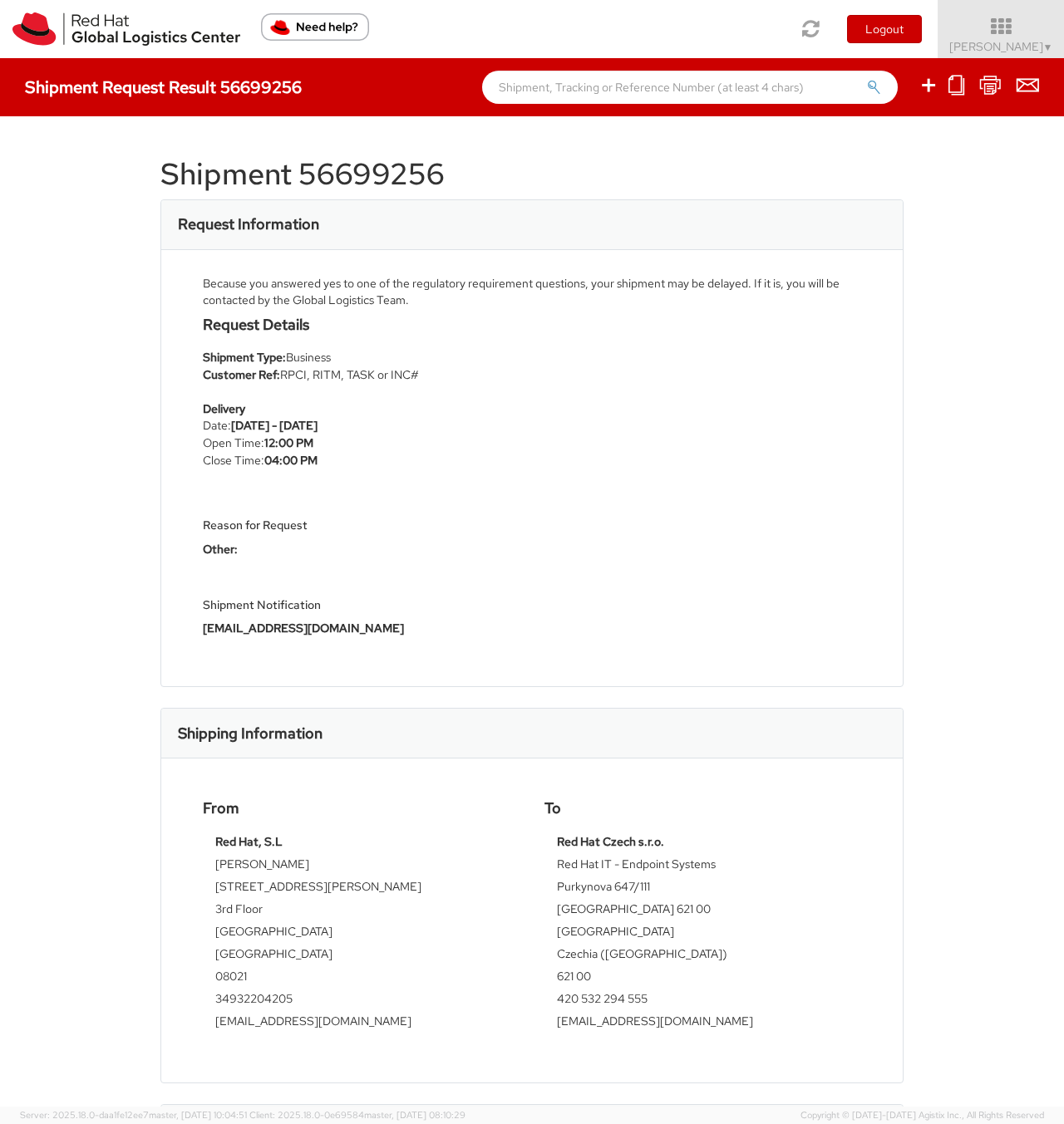
paste input "56699256"
type input "56699256"
click at [878, 89] on icon "submit" at bounding box center [874, 87] width 14 height 15
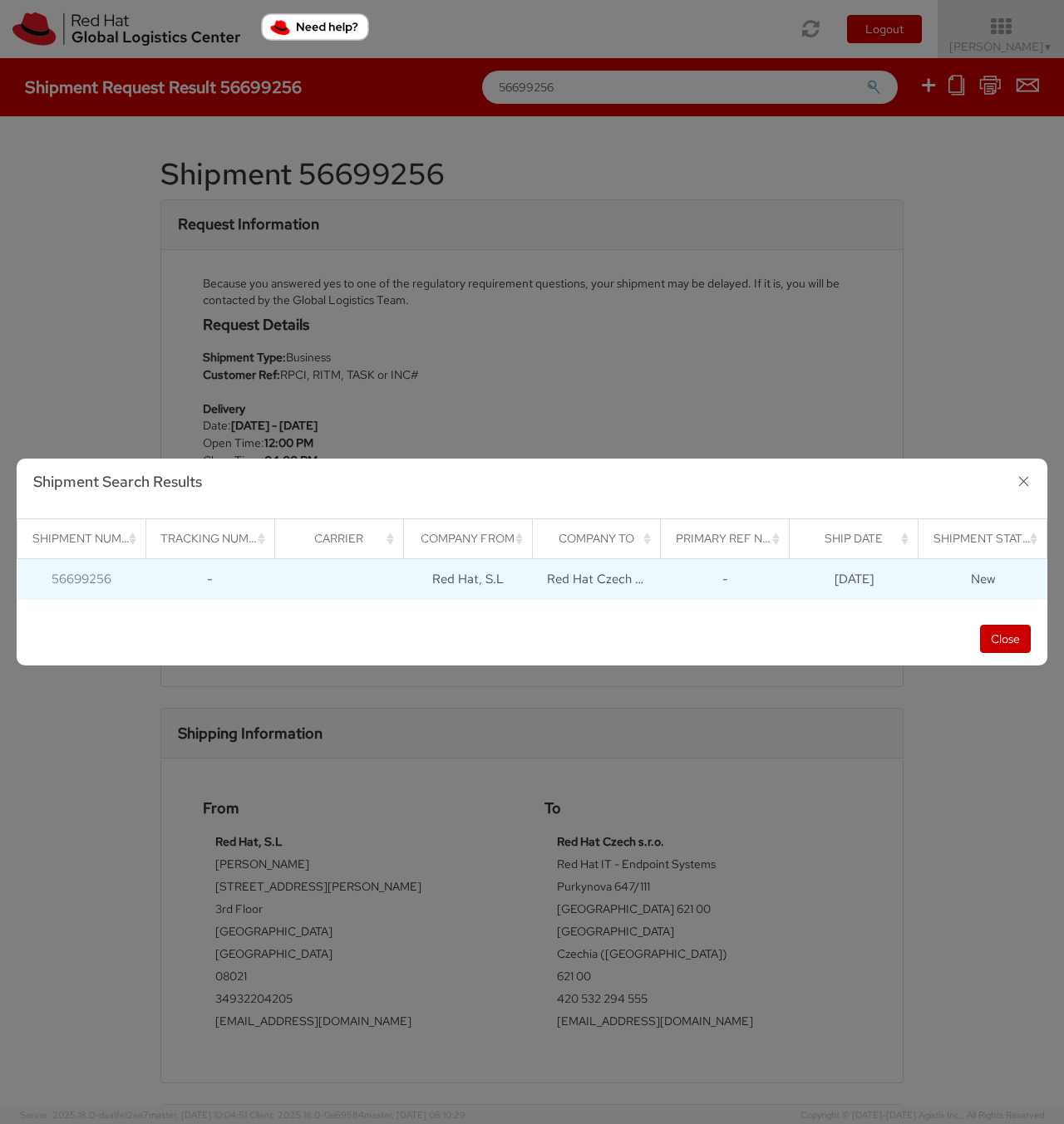
drag, startPoint x: 821, startPoint y: 581, endPoint x: 886, endPoint y: 576, distance: 65.2
click at [874, 576] on span "[DATE]" at bounding box center [854, 579] width 39 height 17
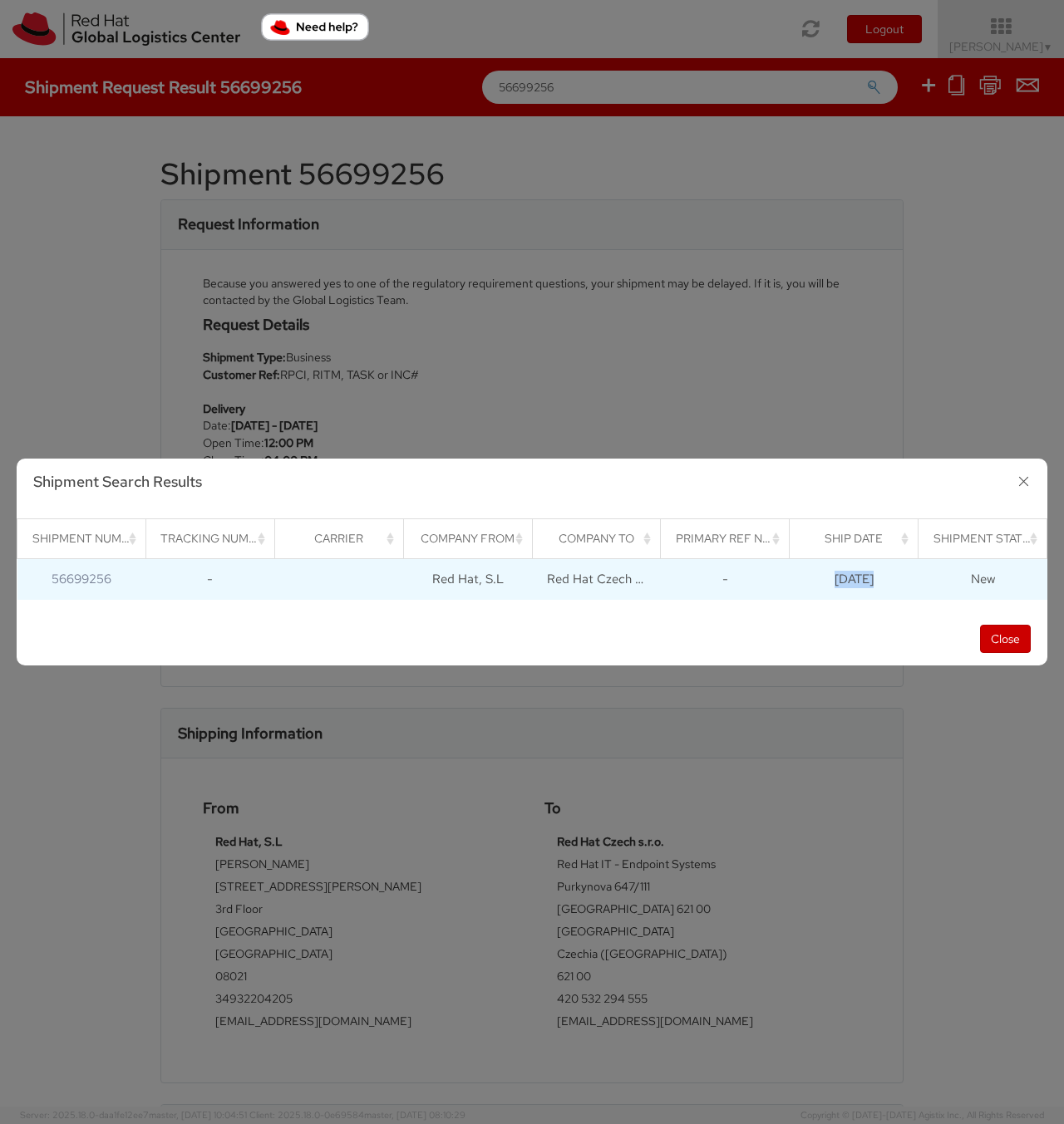
copy span "[DATE]"
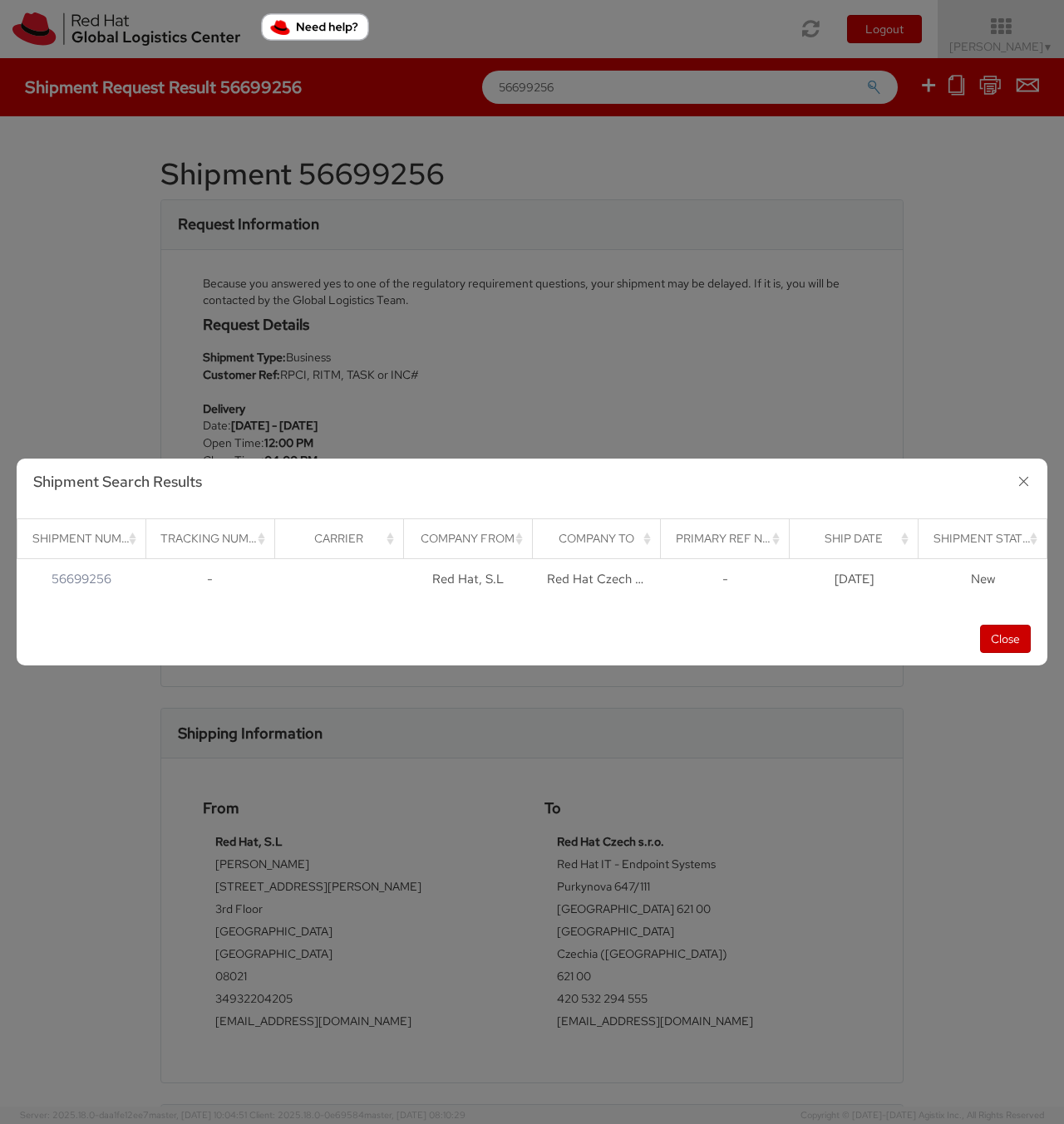
click at [291, 168] on div "Shipment Search Results Loading, please wait Shipment Number Tracking Number Ca…" at bounding box center [532, 562] width 1064 height 1124
click at [357, 165] on div "Shipment Search Results Loading, please wait Shipment Number Tracking Number Ca…" at bounding box center [532, 562] width 1064 height 1124
drag, startPoint x: 1000, startPoint y: 643, endPoint x: 773, endPoint y: 449, distance: 298.6
click at [1000, 643] on button "Close" at bounding box center [1005, 638] width 51 height 28
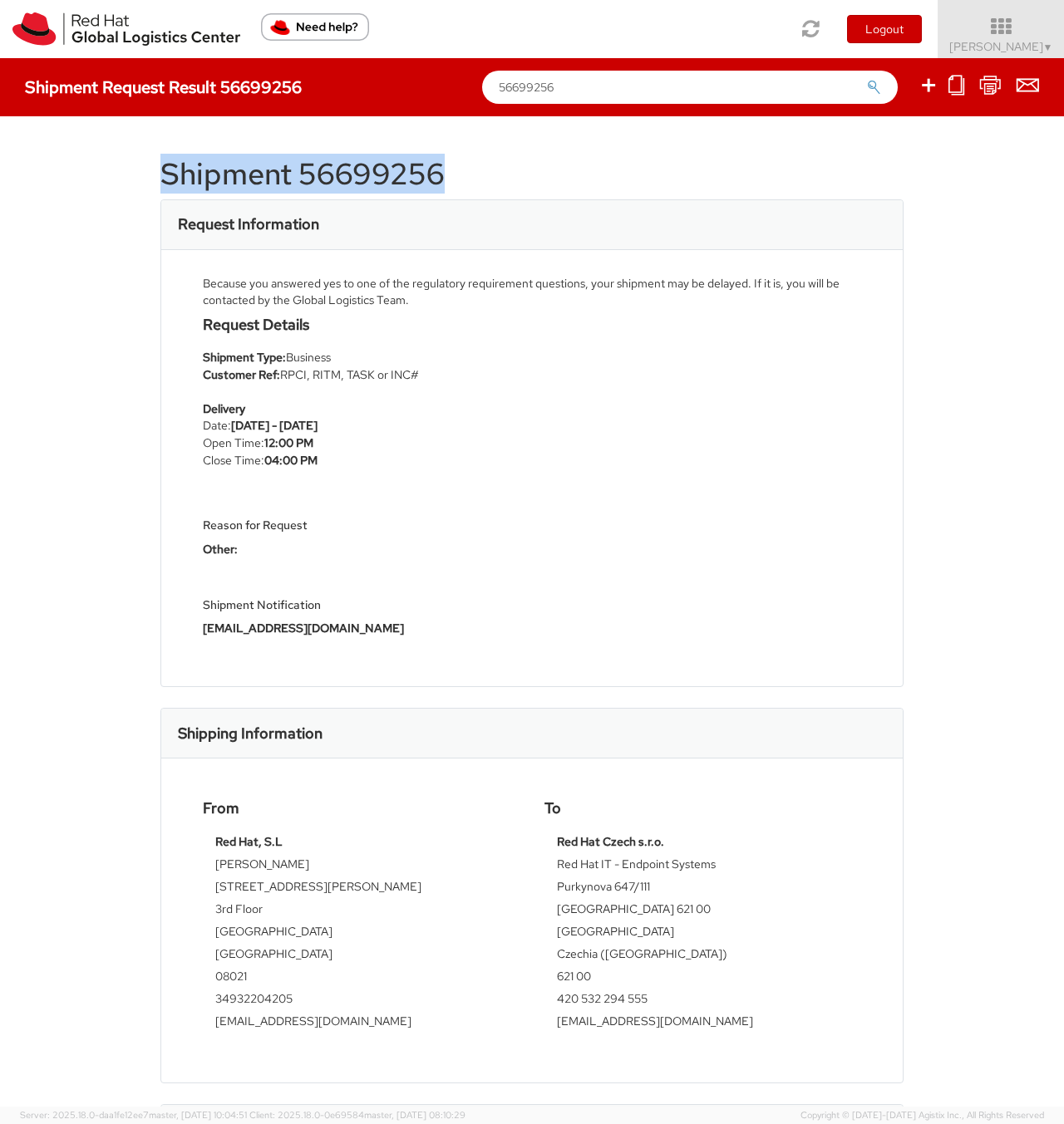
drag, startPoint x: 454, startPoint y: 177, endPoint x: 88, endPoint y: 183, distance: 366.0
click at [88, 183] on div "Shipment 56699256 Request Information Because you answered yes to one of the re…" at bounding box center [532, 611] width 1064 height 991
copy h1 "Shipment 56699256"
click at [756, 141] on div "Shipment 56699256 Request Information Because you answered yes to one of the re…" at bounding box center [532, 611] width 743 height 941
